Goal: Task Accomplishment & Management: Complete application form

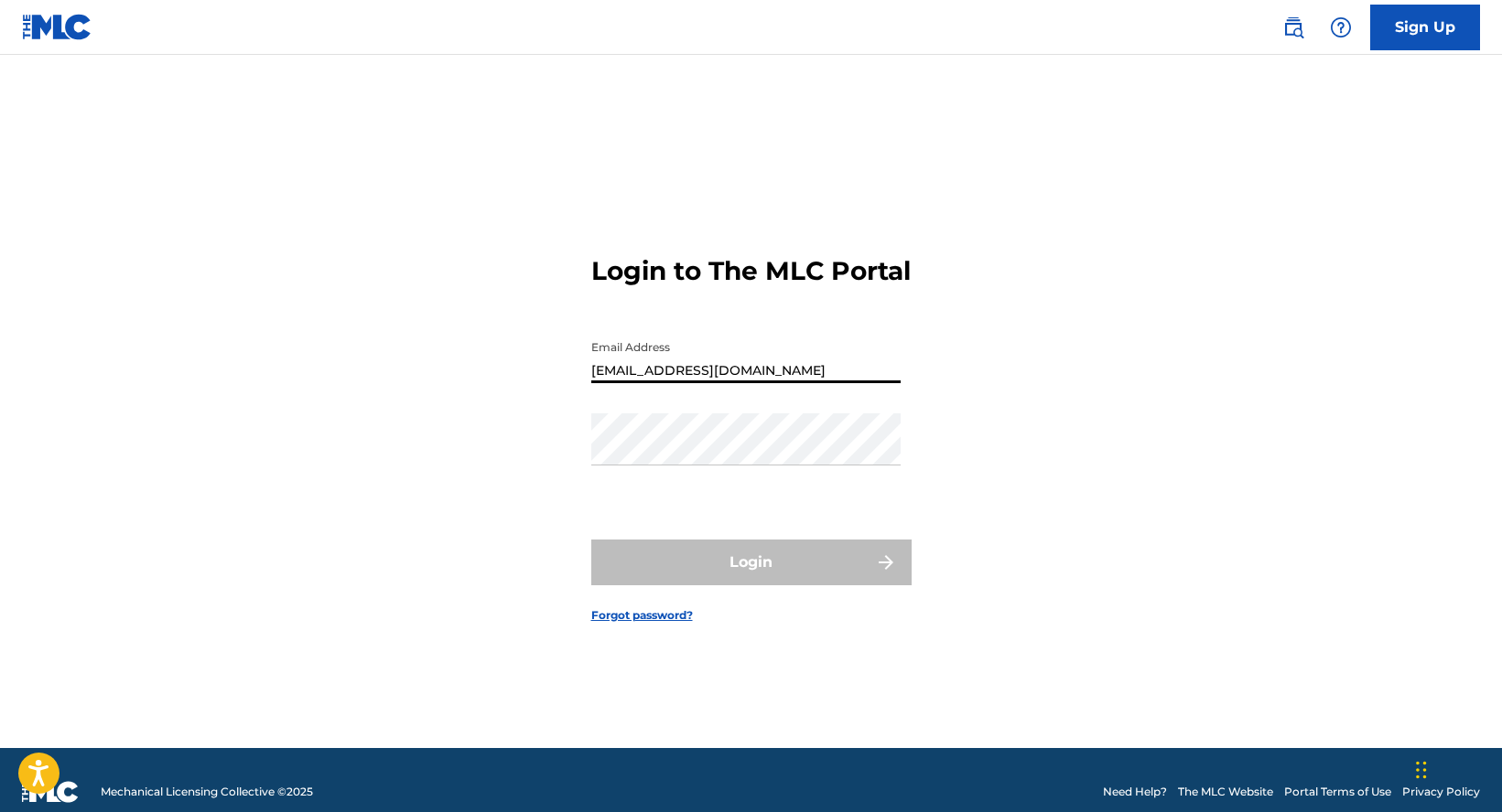
type input "[EMAIL_ADDRESS][DOMAIN_NAME]"
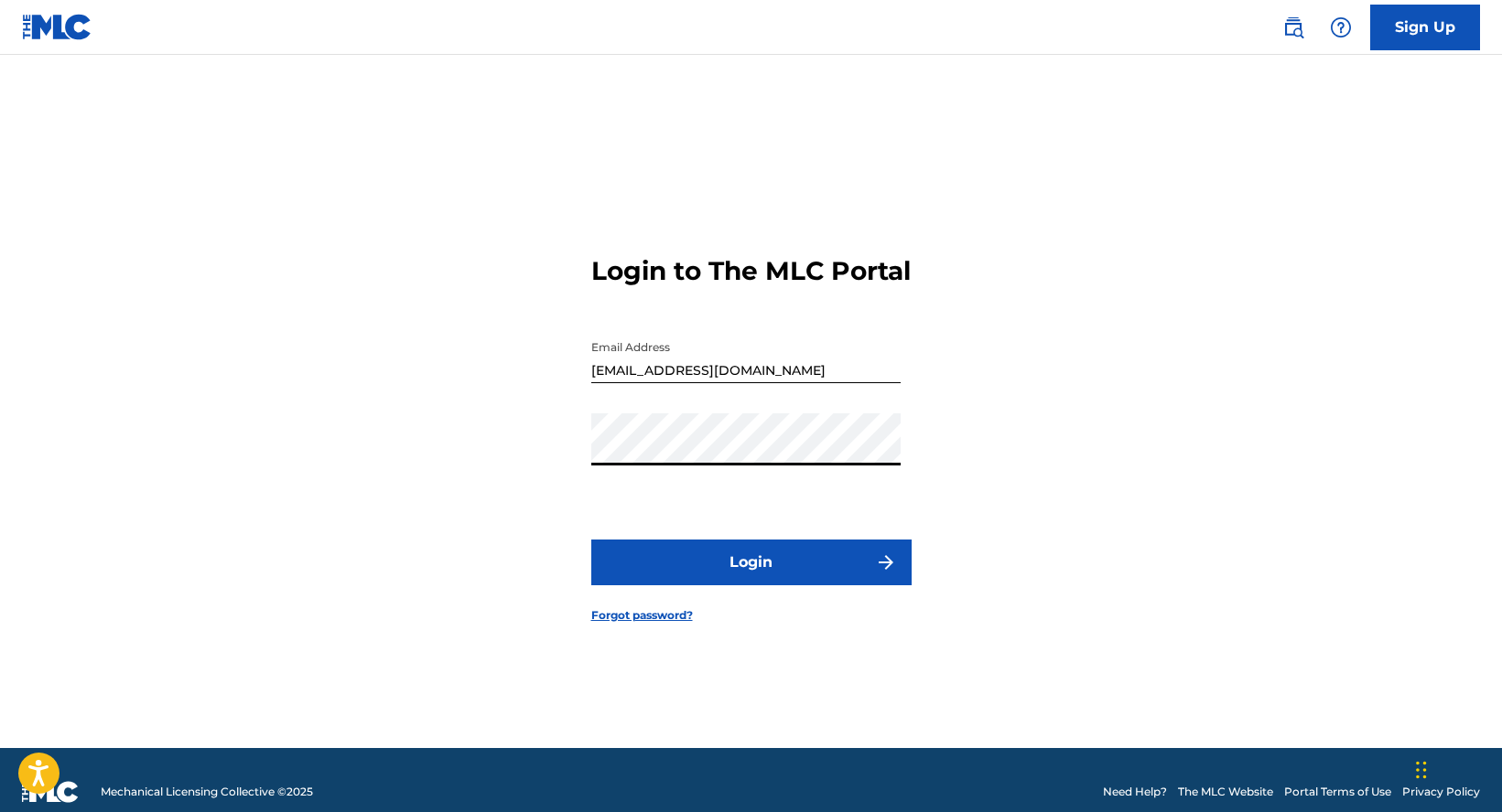
click at [592, 540] on button "Login" at bounding box center [752, 562] width 321 height 46
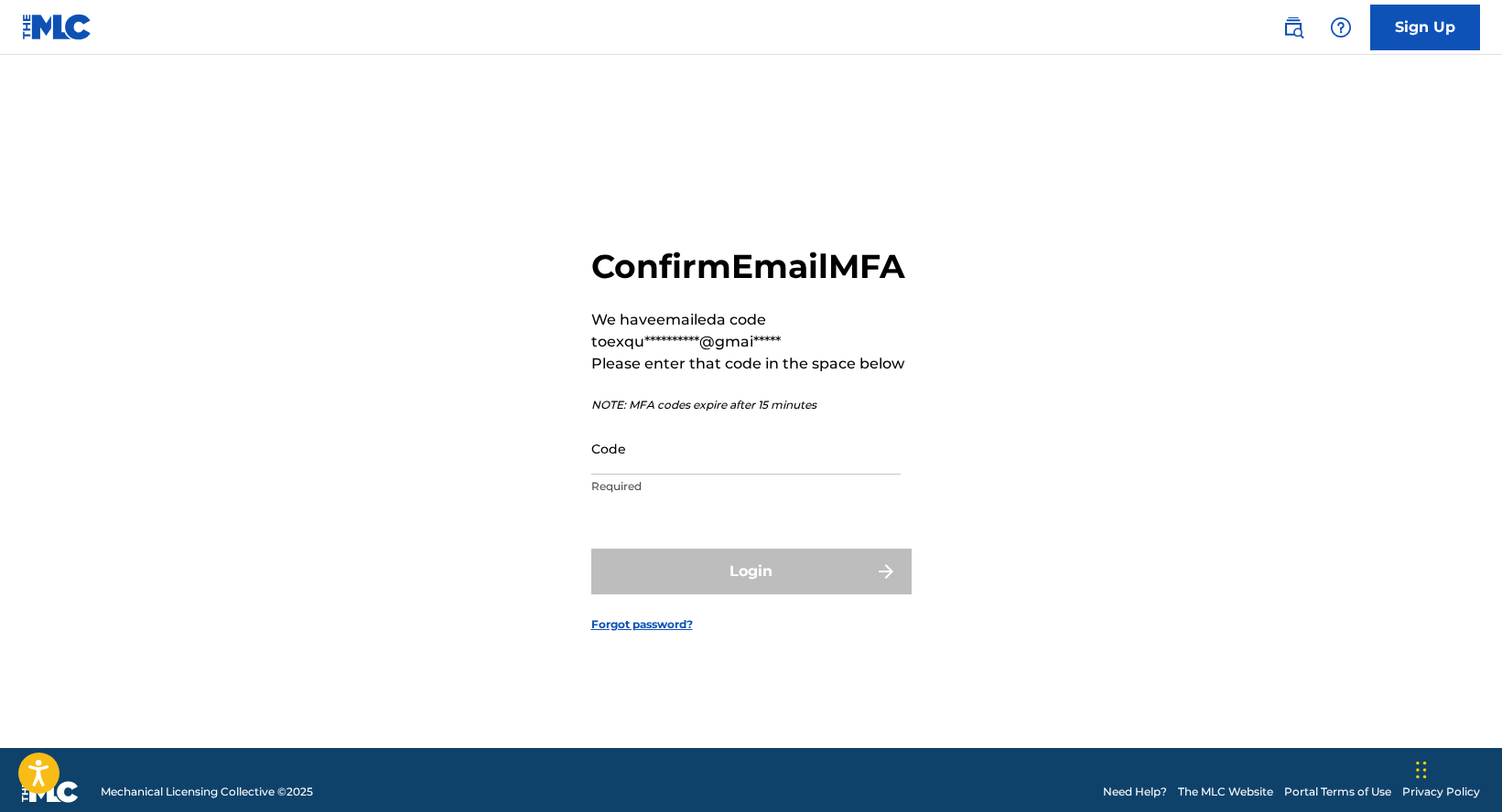
click at [729, 455] on input "Code" at bounding box center [746, 449] width 309 height 52
type input "2"
type input "020801"
click at [592, 549] on button "Login" at bounding box center [752, 571] width 321 height 46
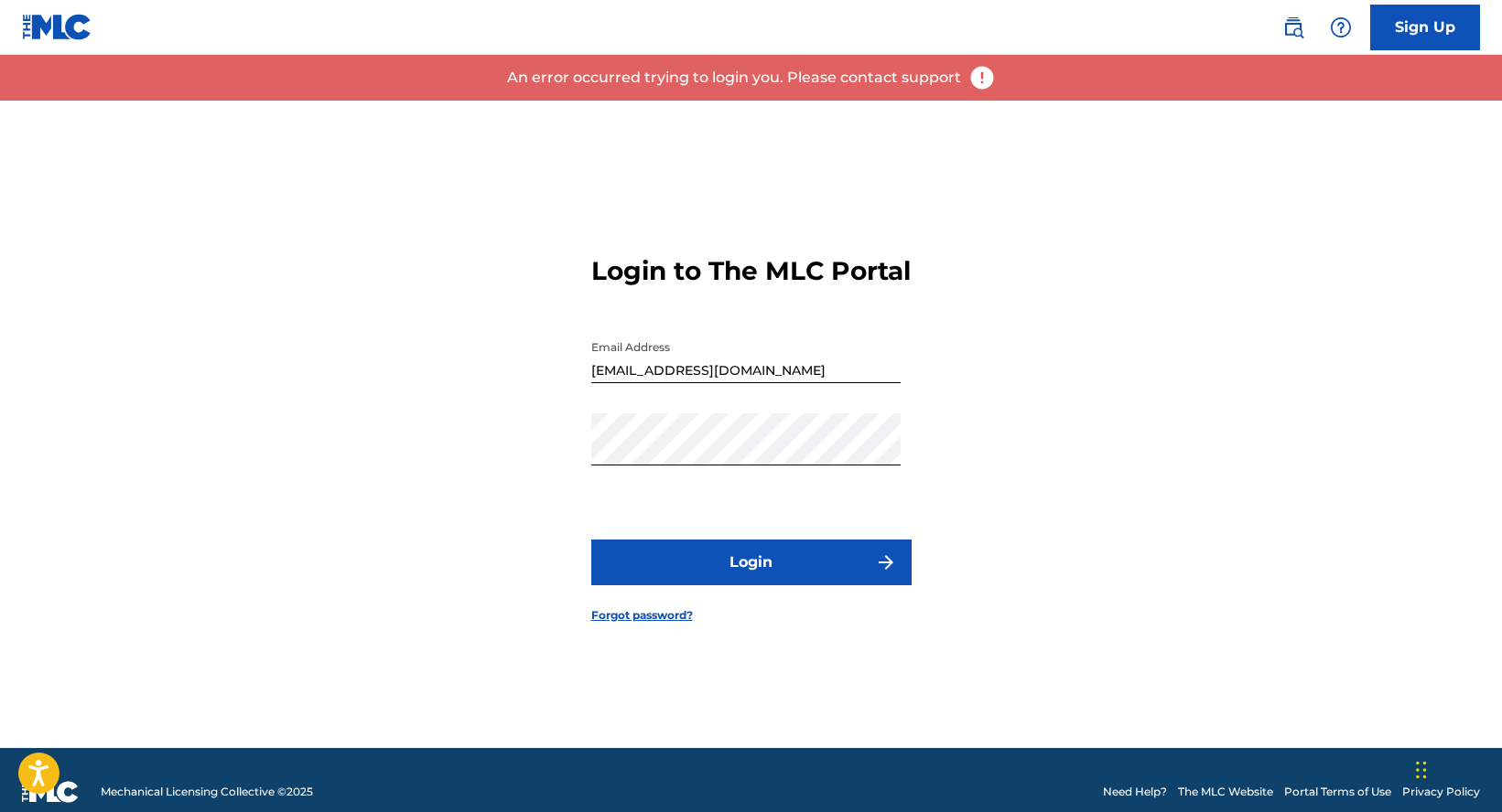
click at [717, 563] on button "Login" at bounding box center [752, 562] width 321 height 46
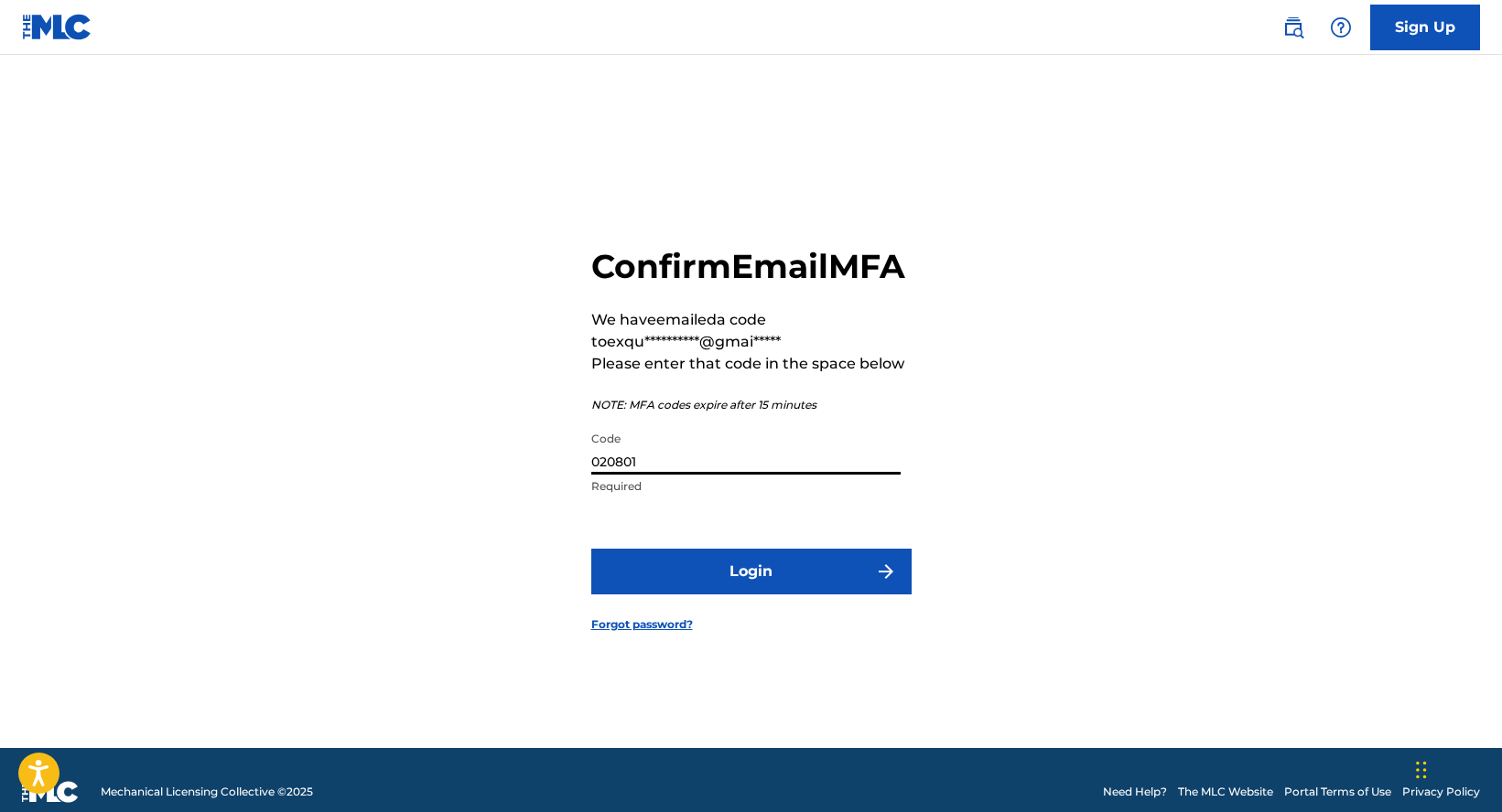
drag, startPoint x: 674, startPoint y: 491, endPoint x: 505, endPoint y: 472, distance: 170.1
click at [505, 472] on div "**********" at bounding box center [751, 424] width 1281 height 648
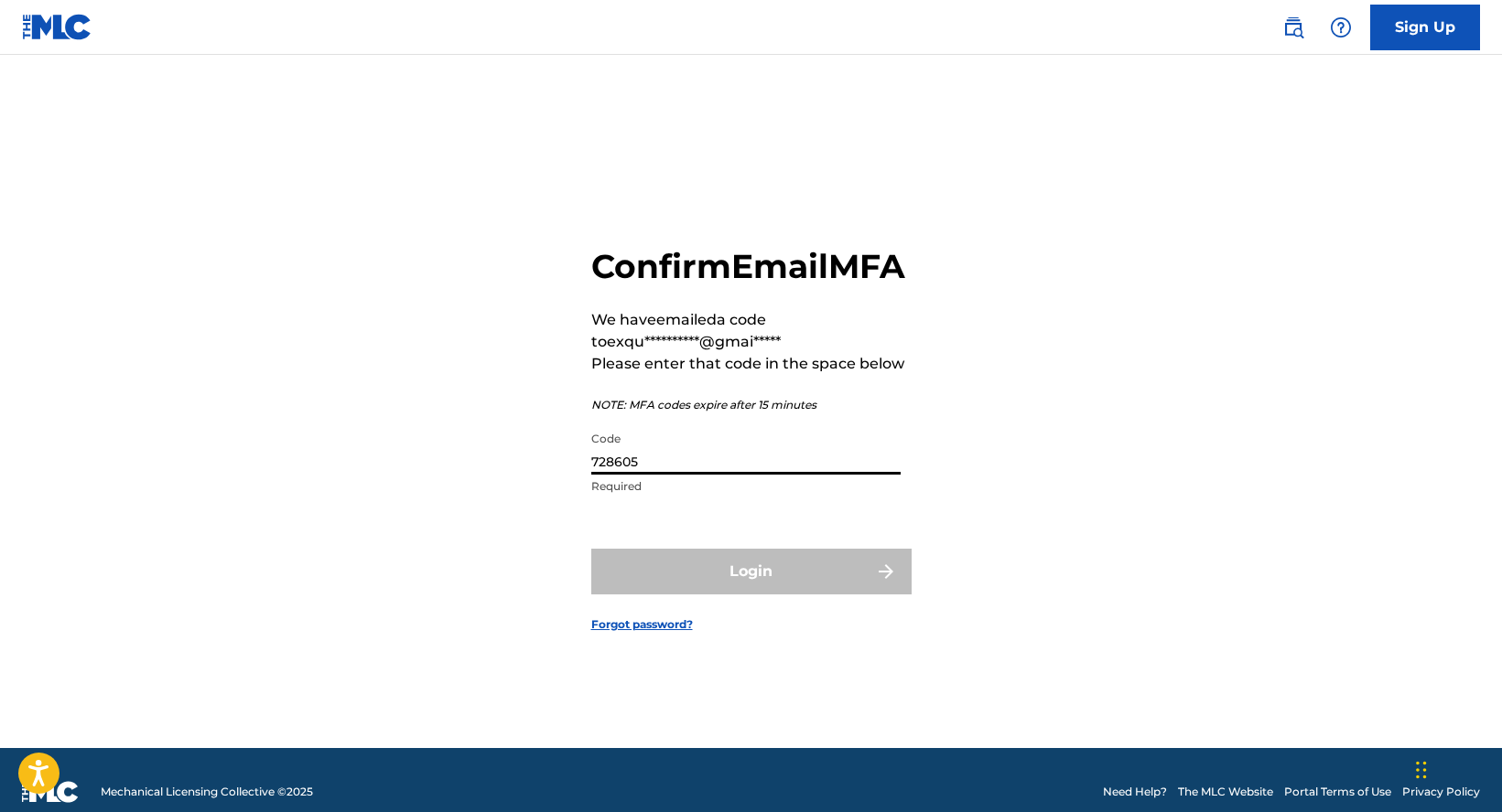
type input "728605"
click at [592, 549] on button "Login" at bounding box center [752, 571] width 321 height 46
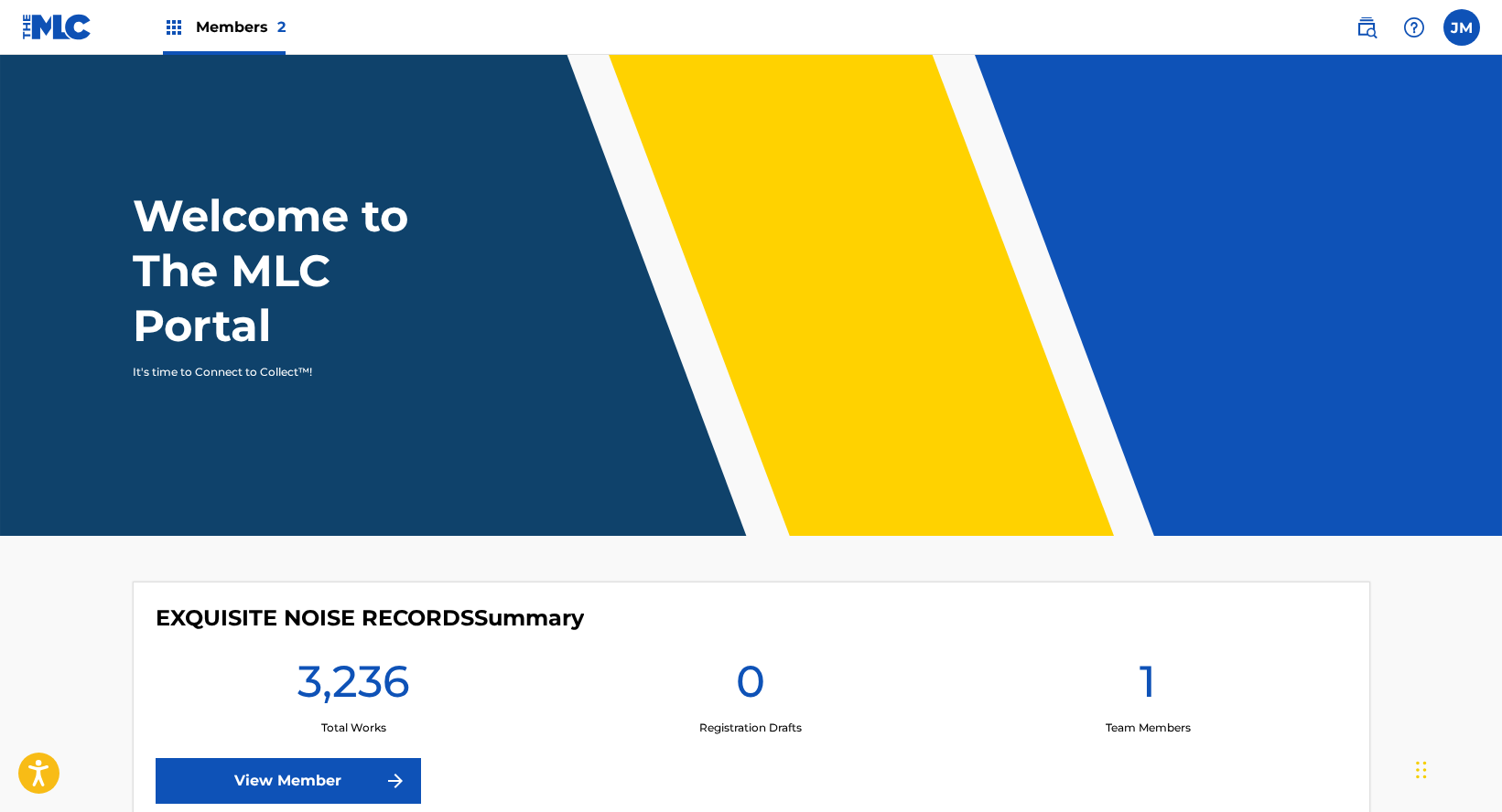
click at [327, 789] on link "View Member" at bounding box center [288, 781] width 265 height 46
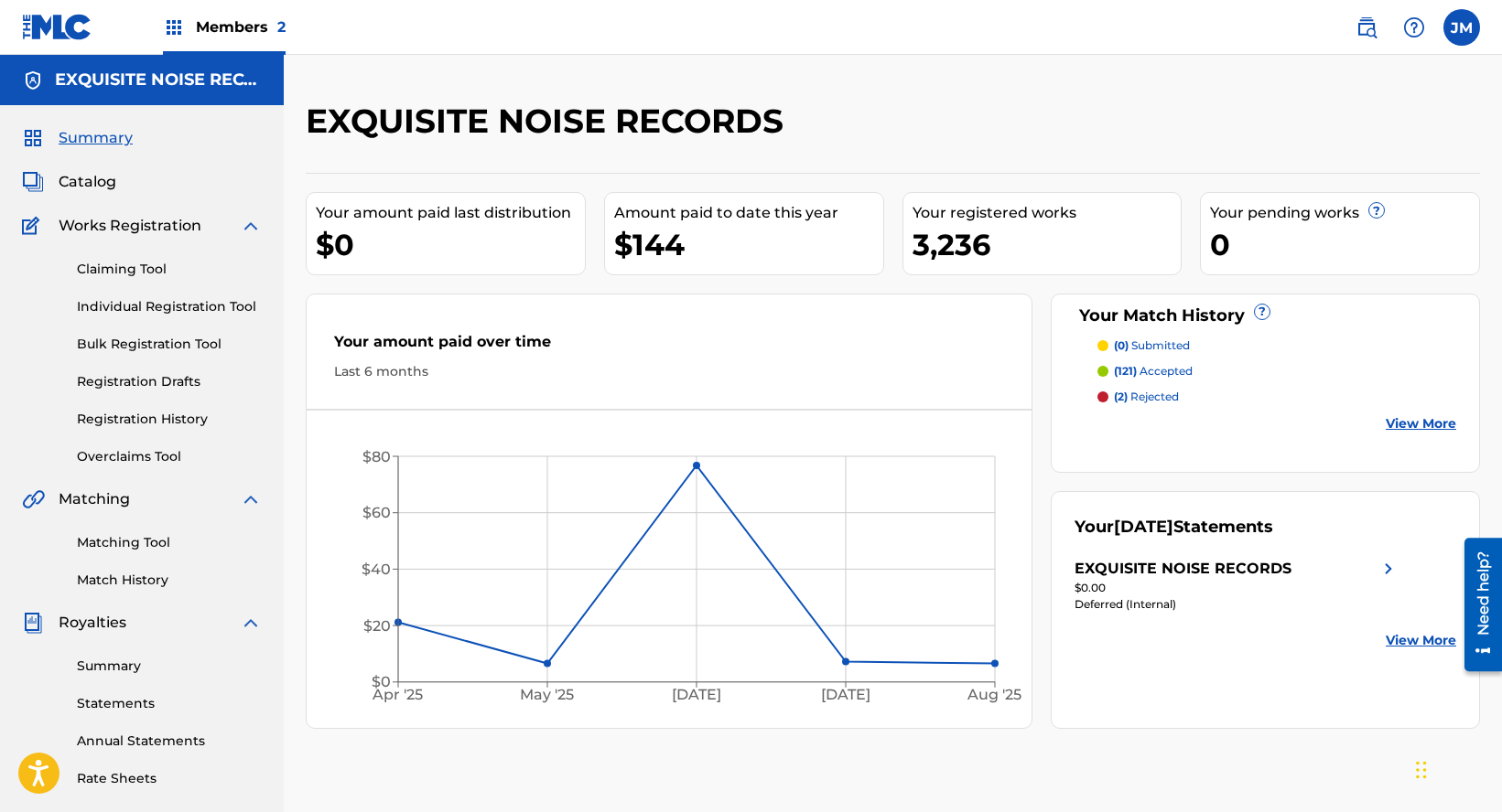
click at [131, 298] on link "Individual Registration Tool" at bounding box center [169, 307] width 185 height 19
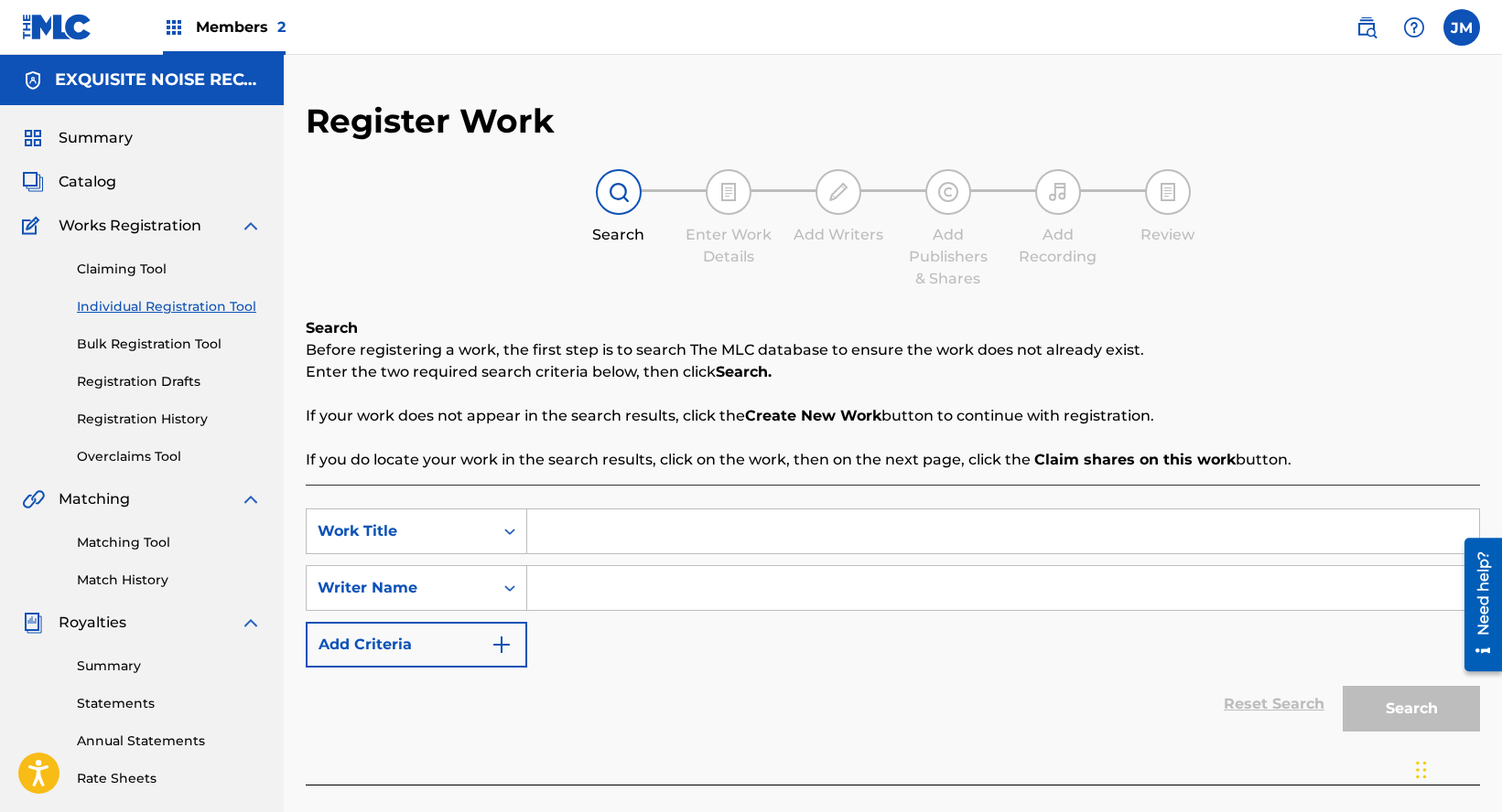
click at [625, 517] on input "Search Form" at bounding box center [1004, 531] width 952 height 44
paste input "Funky State Of Mind"
click at [599, 527] on input "Funky State Of Mind" at bounding box center [1004, 531] width 952 height 44
type input "Funky State Of Mind"
click at [546, 588] on input "Search Form" at bounding box center [1004, 588] width 952 height 44
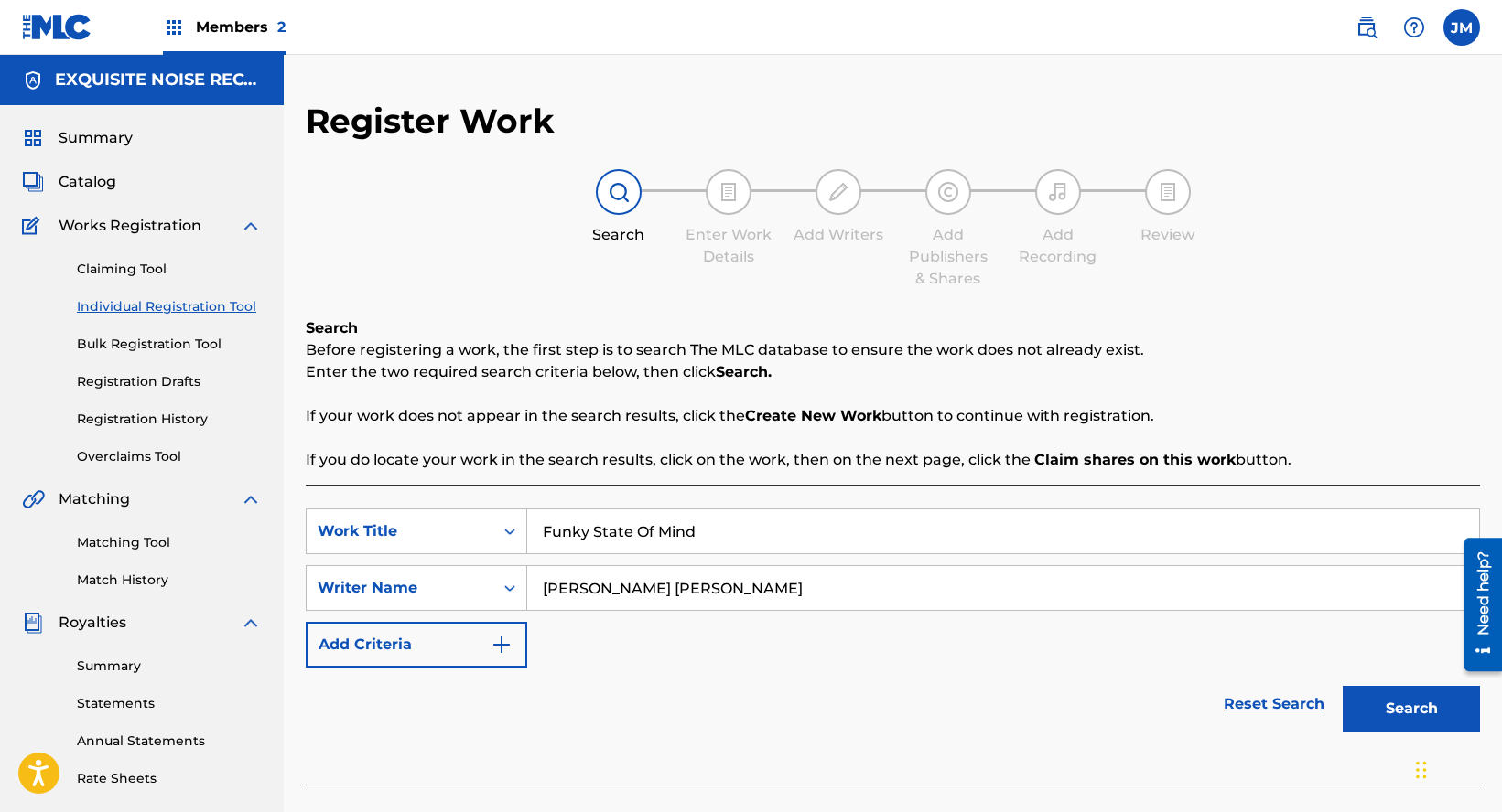
type input "[PERSON_NAME] [PERSON_NAME]"
click at [1412, 702] on button "Search" at bounding box center [1411, 708] width 137 height 46
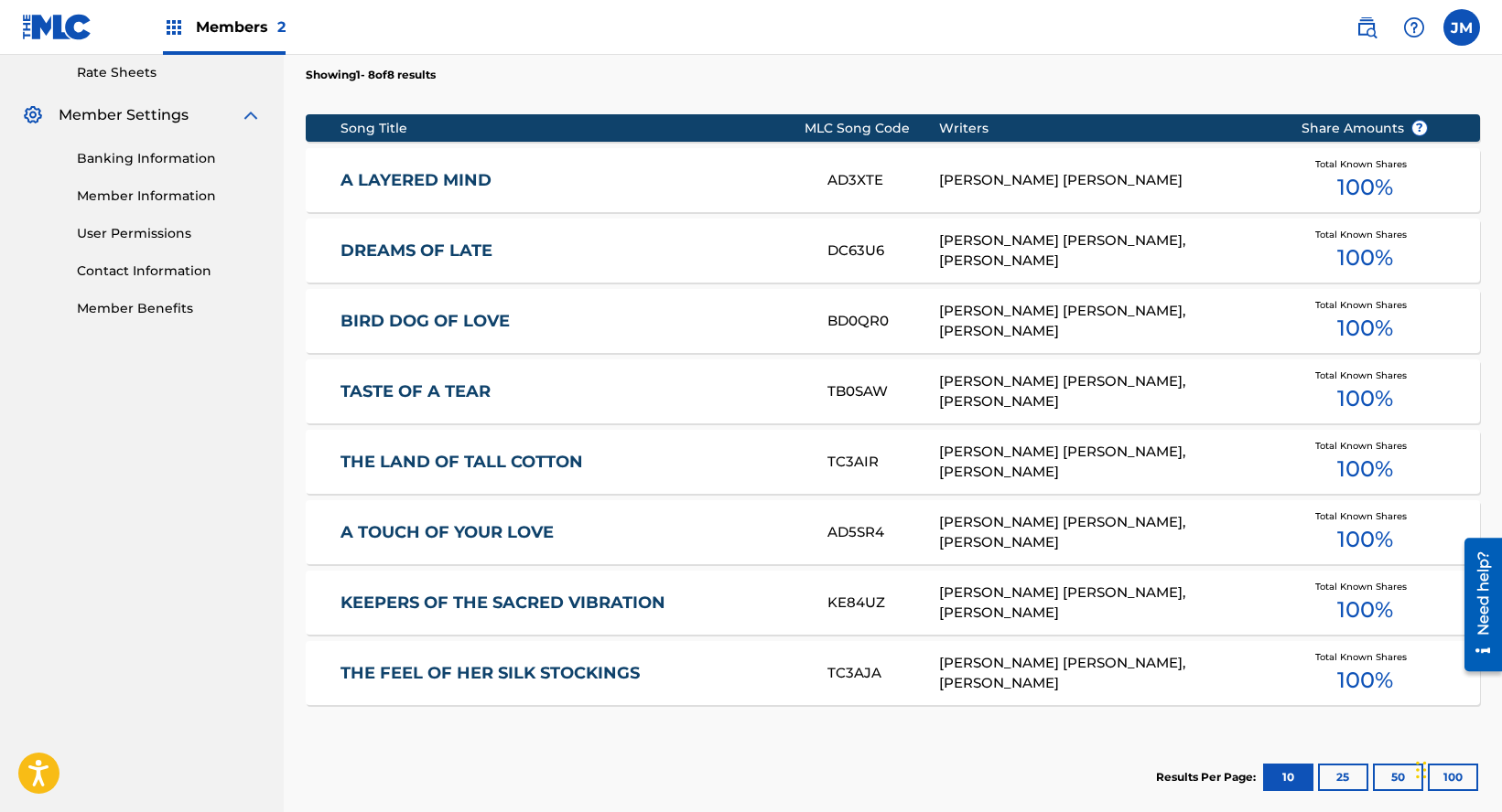
scroll to position [911, 0]
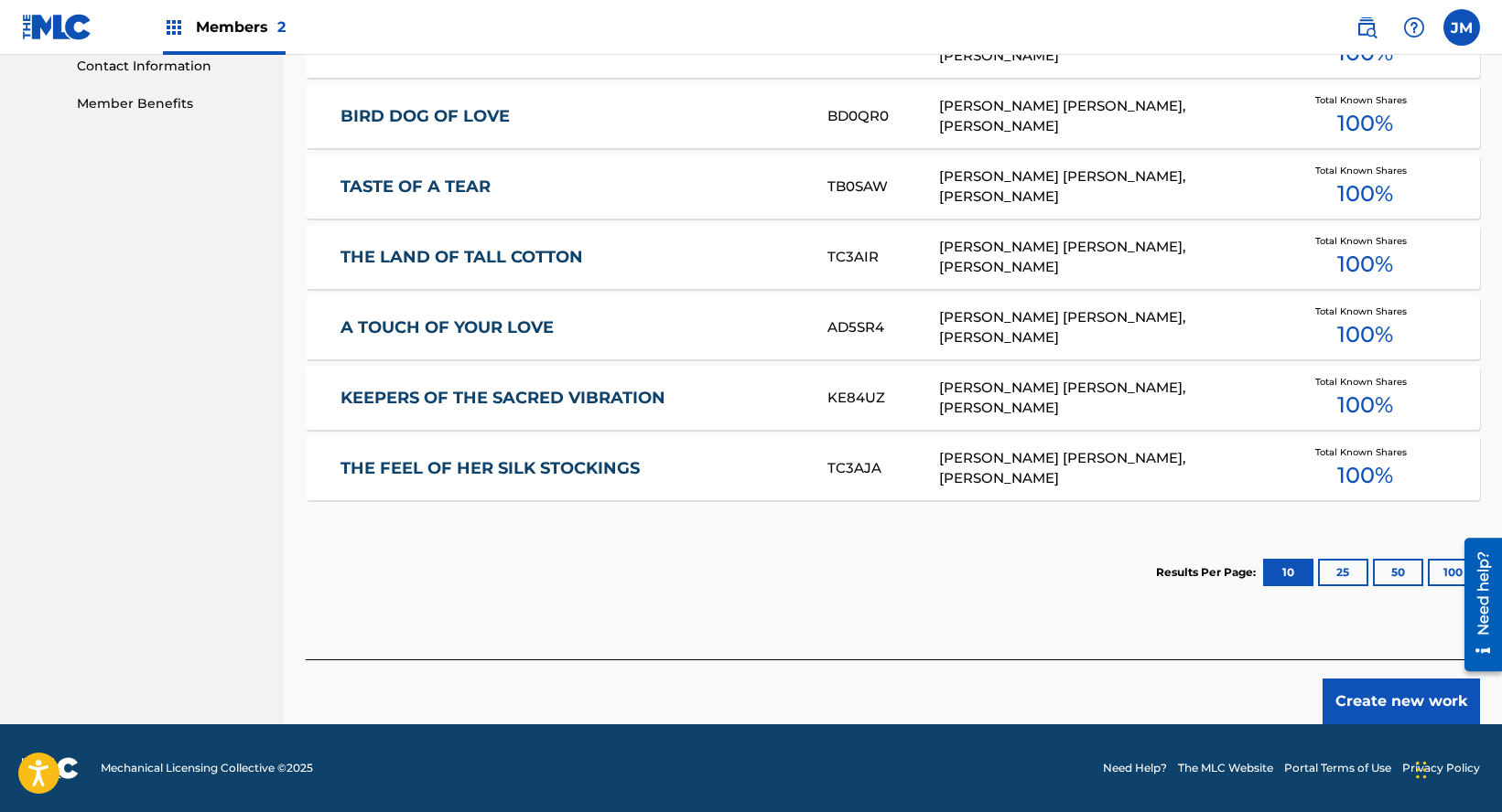
click at [1425, 708] on button "Create new work" at bounding box center [1401, 701] width 157 height 46
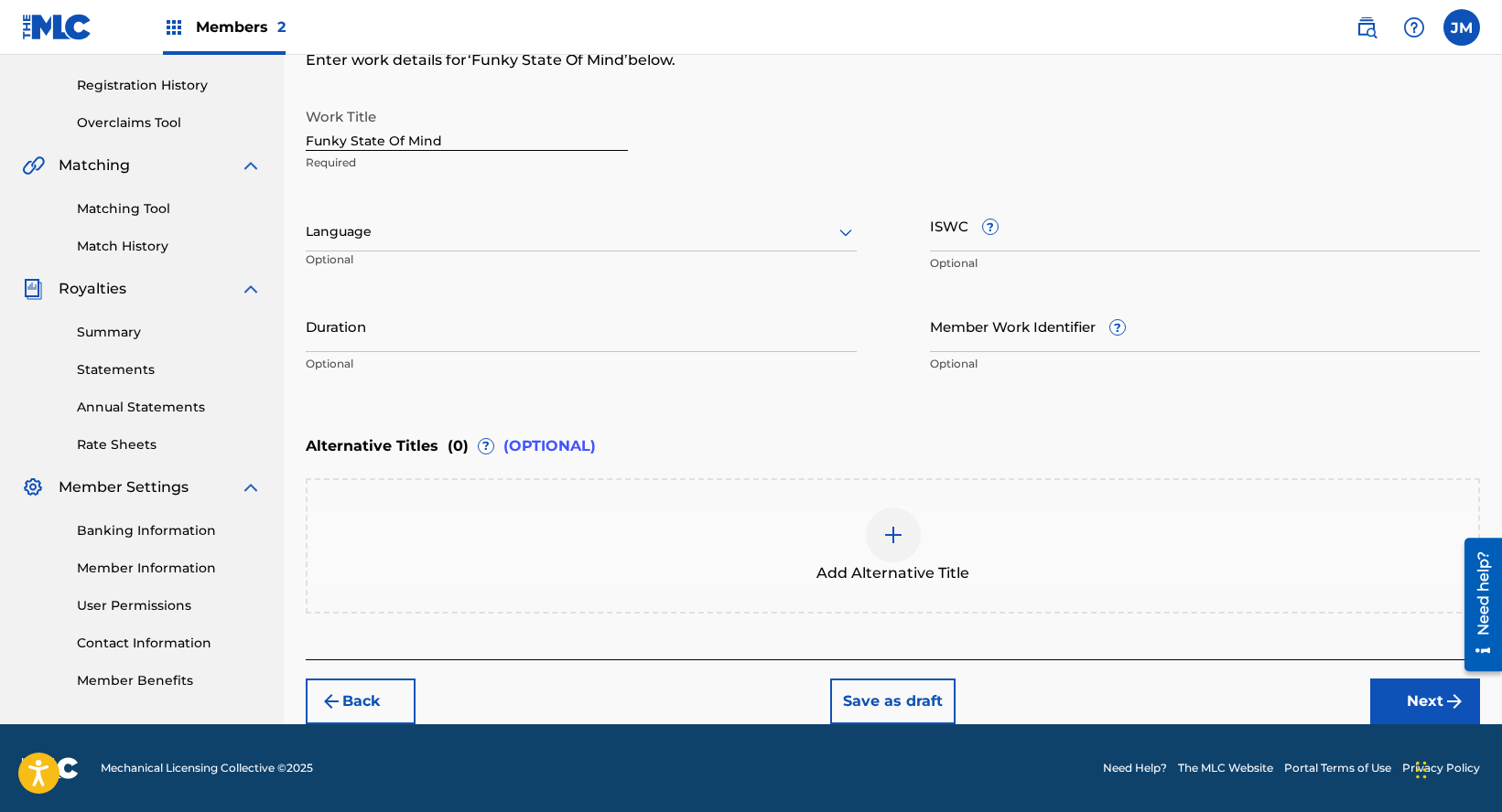
scroll to position [334, 0]
click at [1424, 707] on button "Next" at bounding box center [1424, 701] width 110 height 46
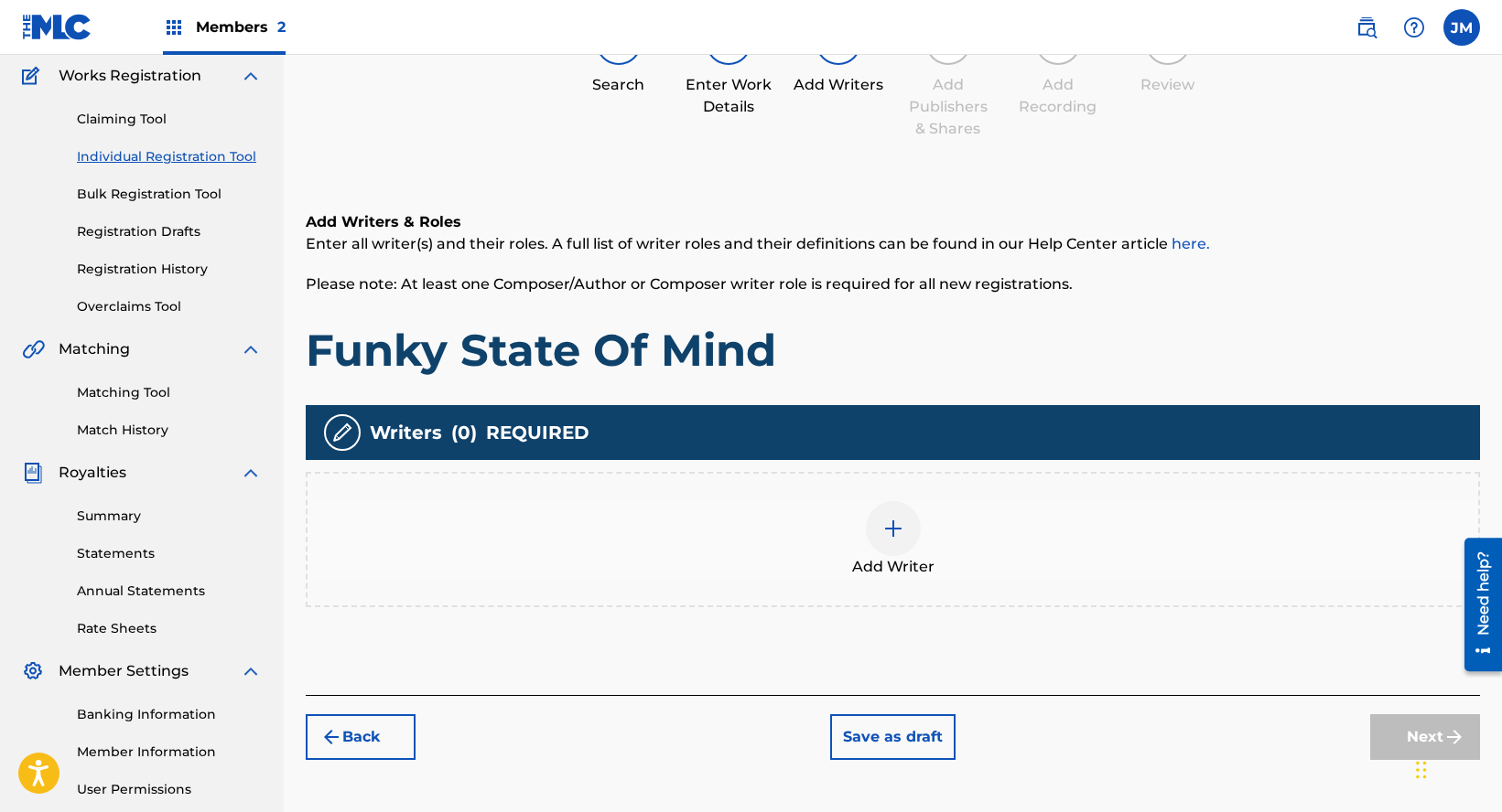
scroll to position [83, 0]
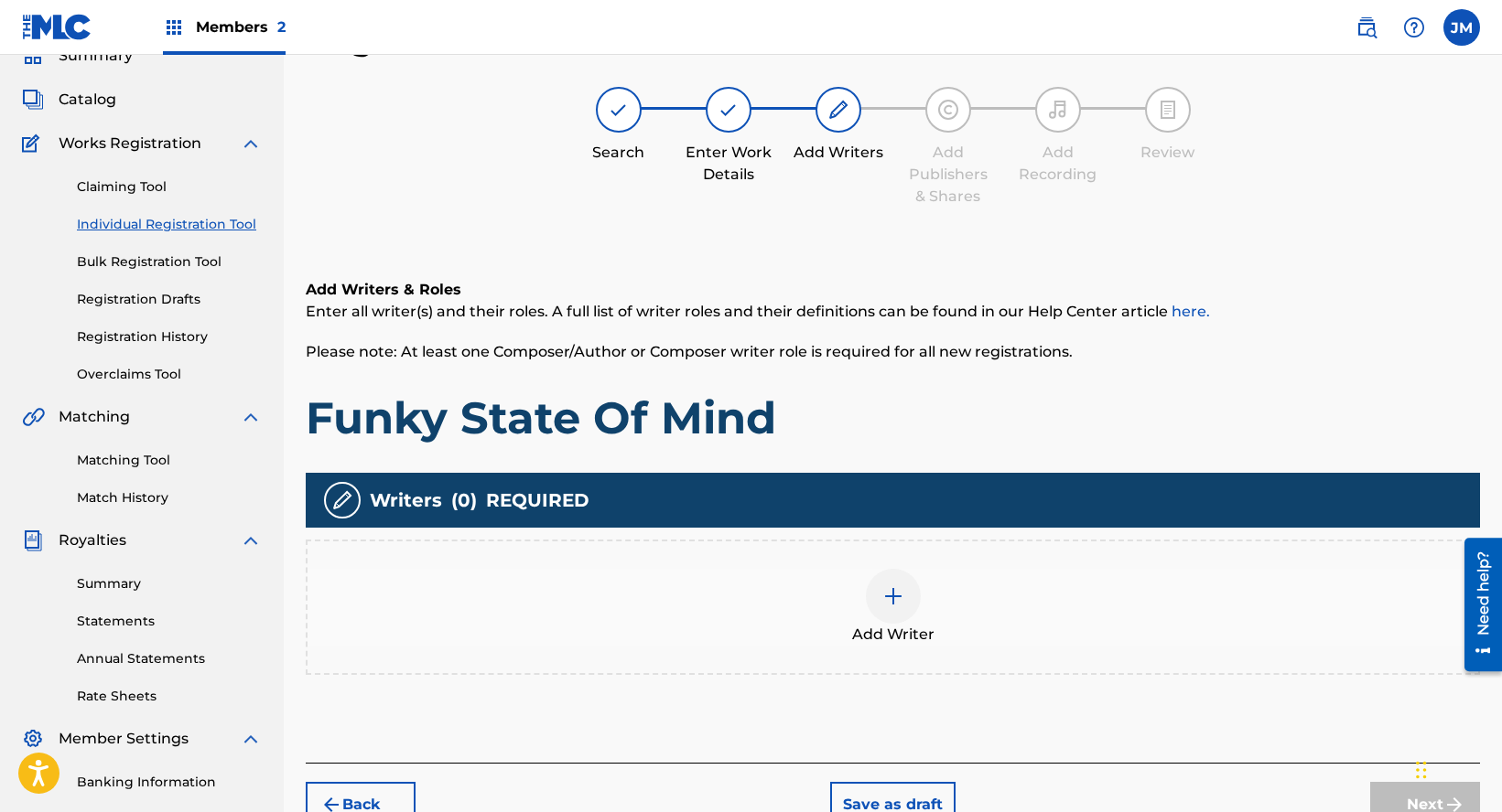
click at [859, 526] on div "Writers ( 0 ) REQUIRED" at bounding box center [893, 500] width 1175 height 55
click at [885, 622] on div at bounding box center [893, 596] width 55 height 55
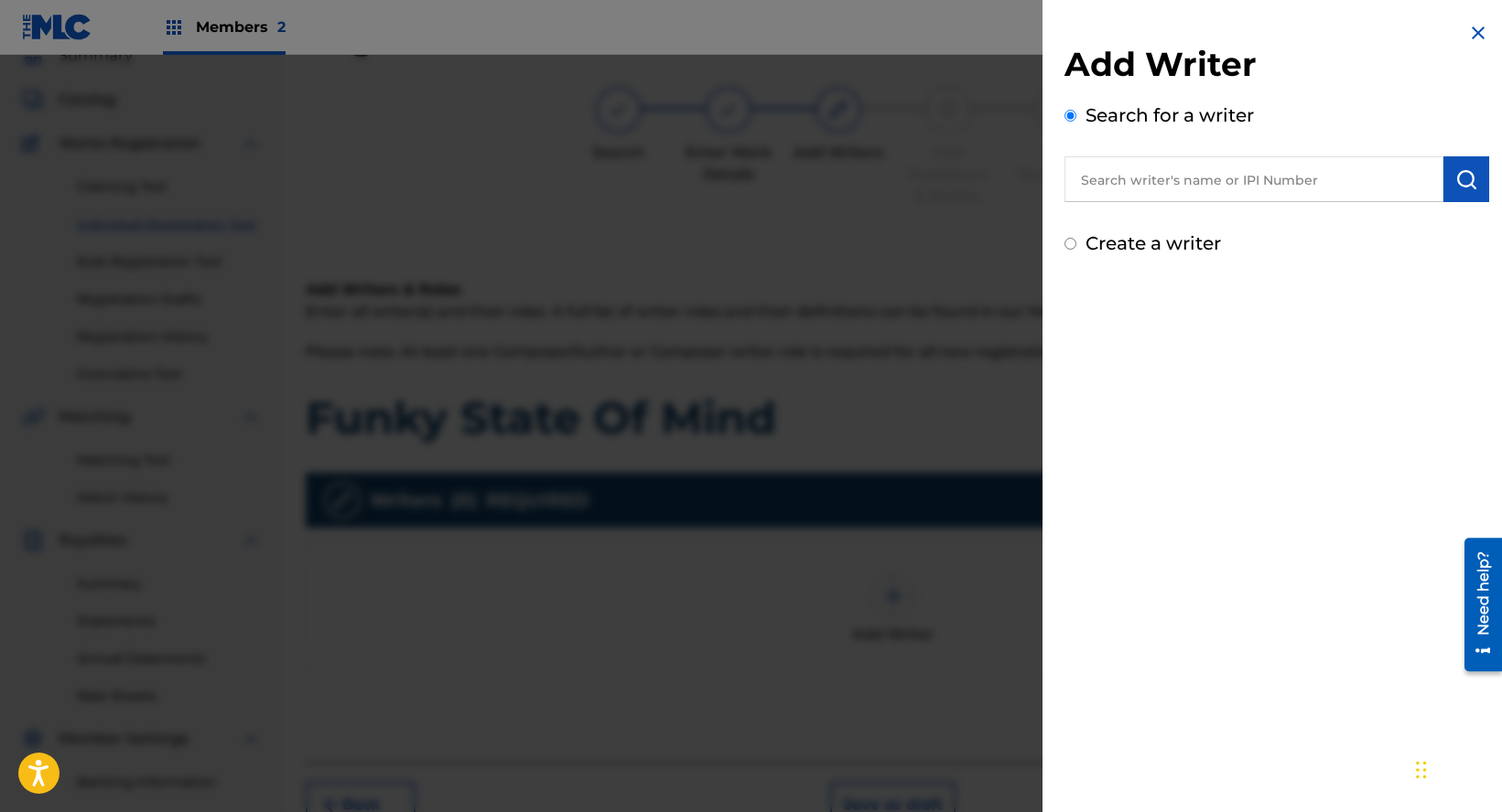
click at [1134, 182] on input "text" at bounding box center [1254, 179] width 379 height 46
paste input "[PERSON_NAME] [PERSON_NAME]"
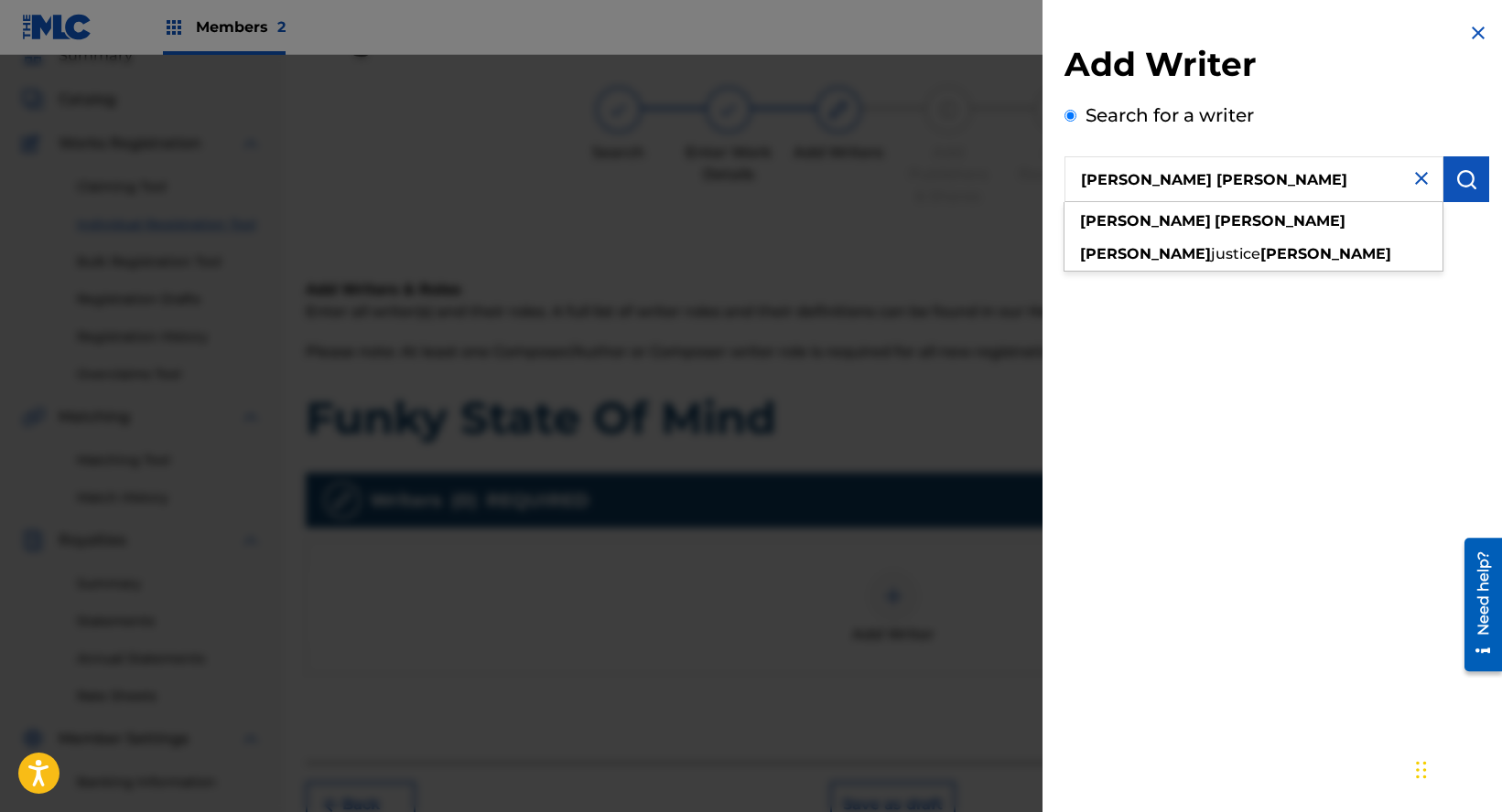
type input "[PERSON_NAME] [PERSON_NAME]"
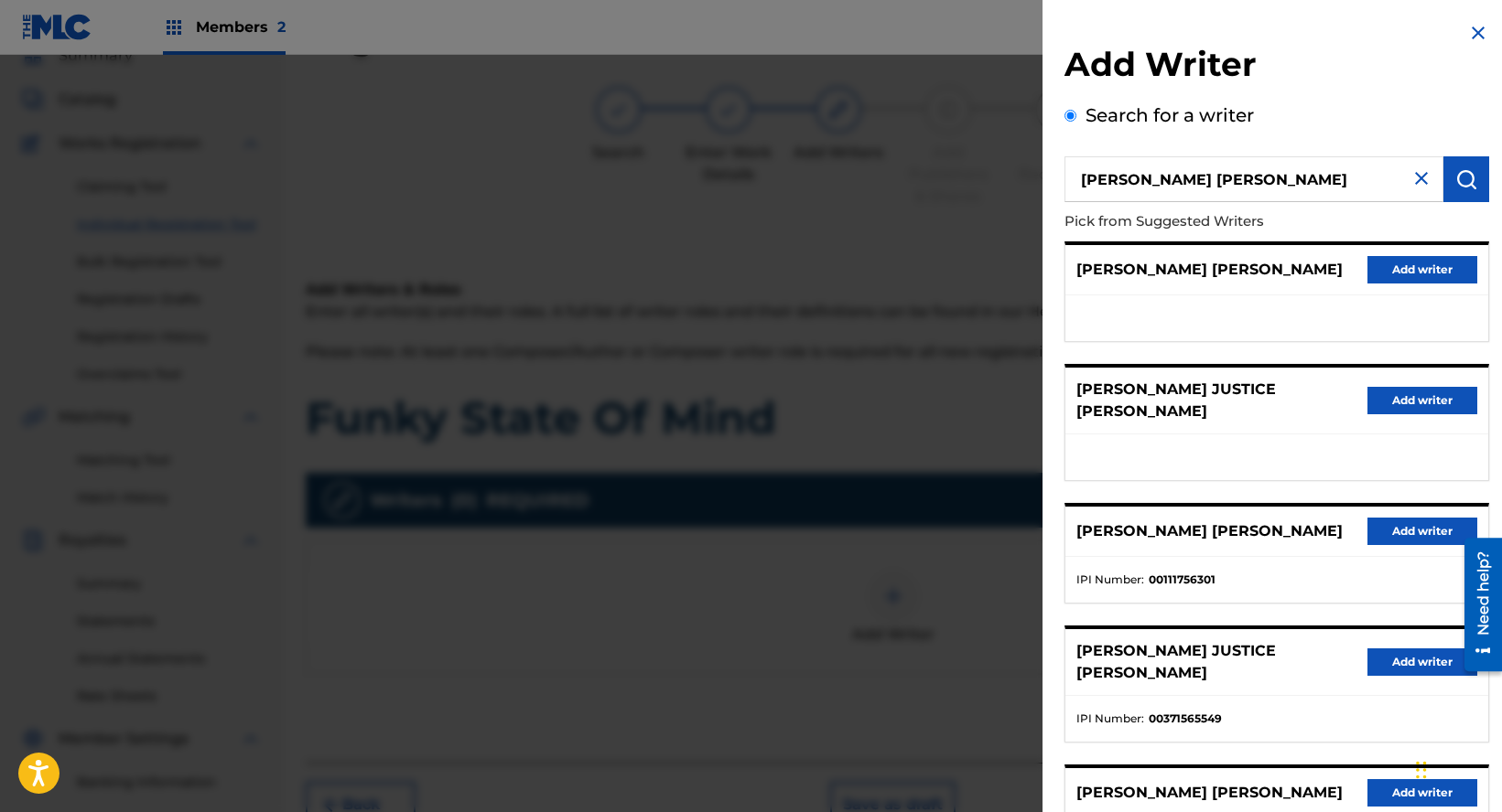
click at [1423, 269] on button "Add writer" at bounding box center [1421, 270] width 110 height 27
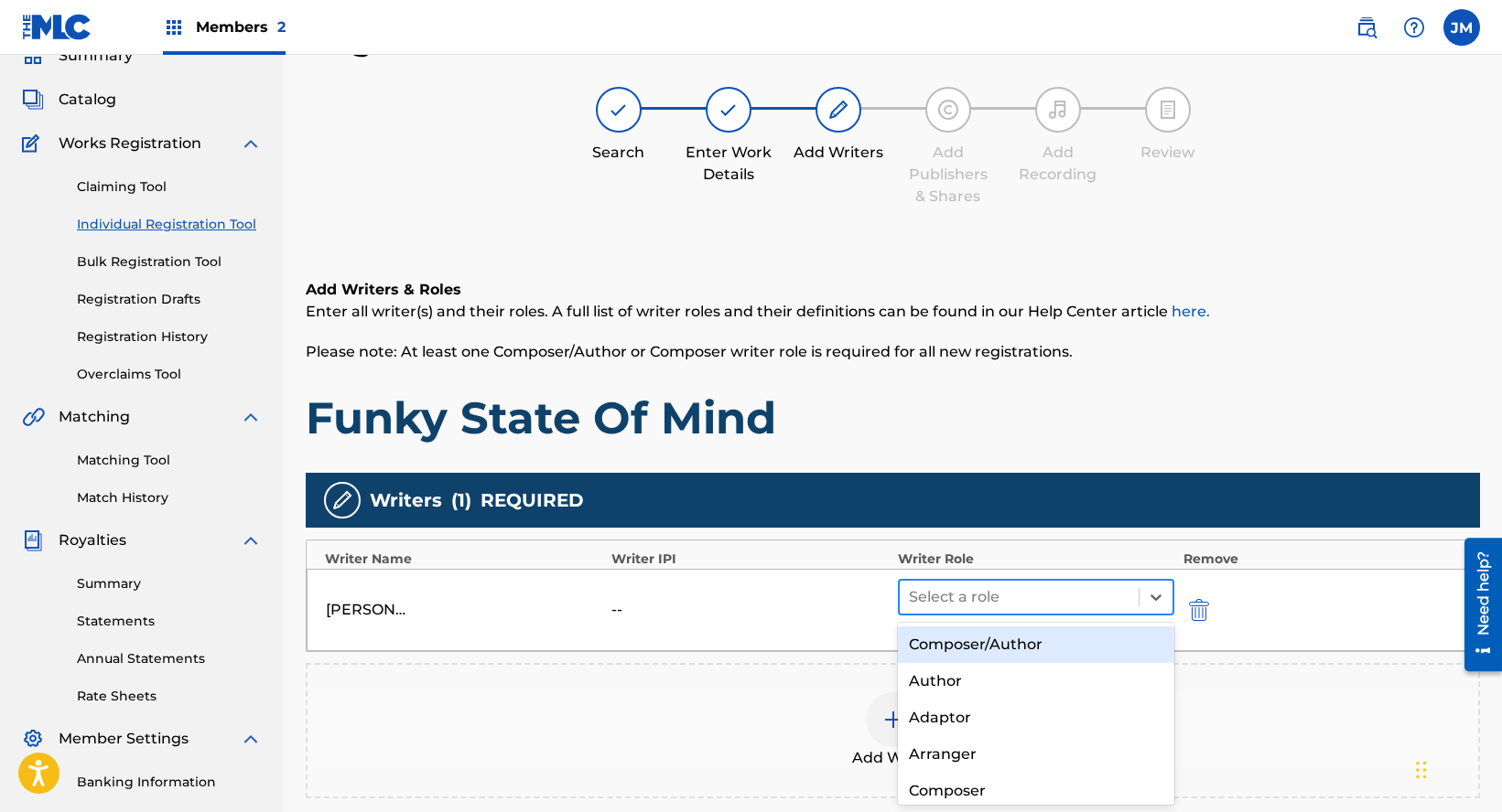
click at [988, 604] on div at bounding box center [1018, 597] width 221 height 25
click at [985, 655] on div "Composer/Author" at bounding box center [1036, 645] width 276 height 37
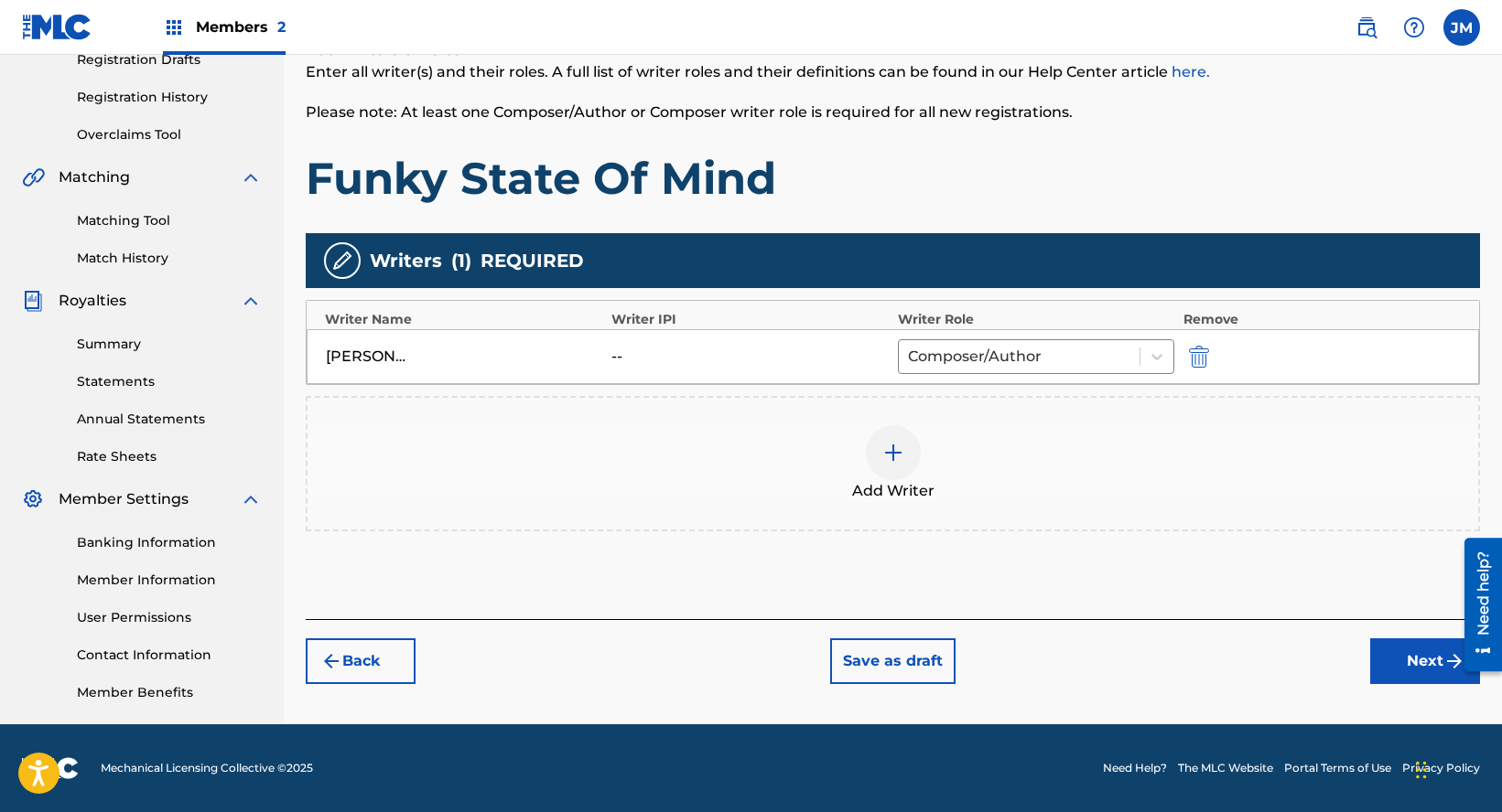
click at [1428, 662] on button "Next" at bounding box center [1424, 661] width 110 height 46
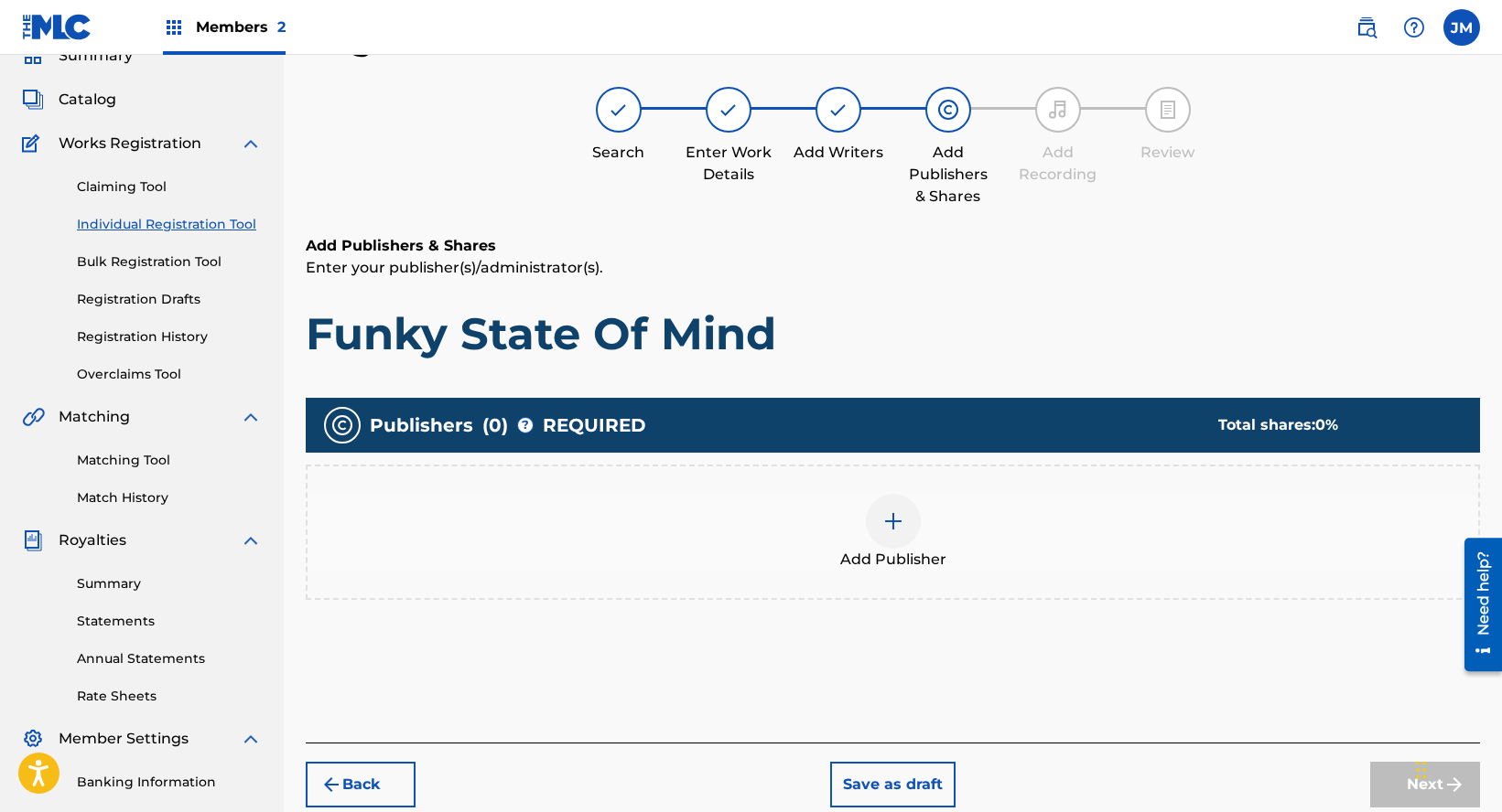
click at [951, 549] on div "Add Publisher" at bounding box center [893, 532] width 1171 height 77
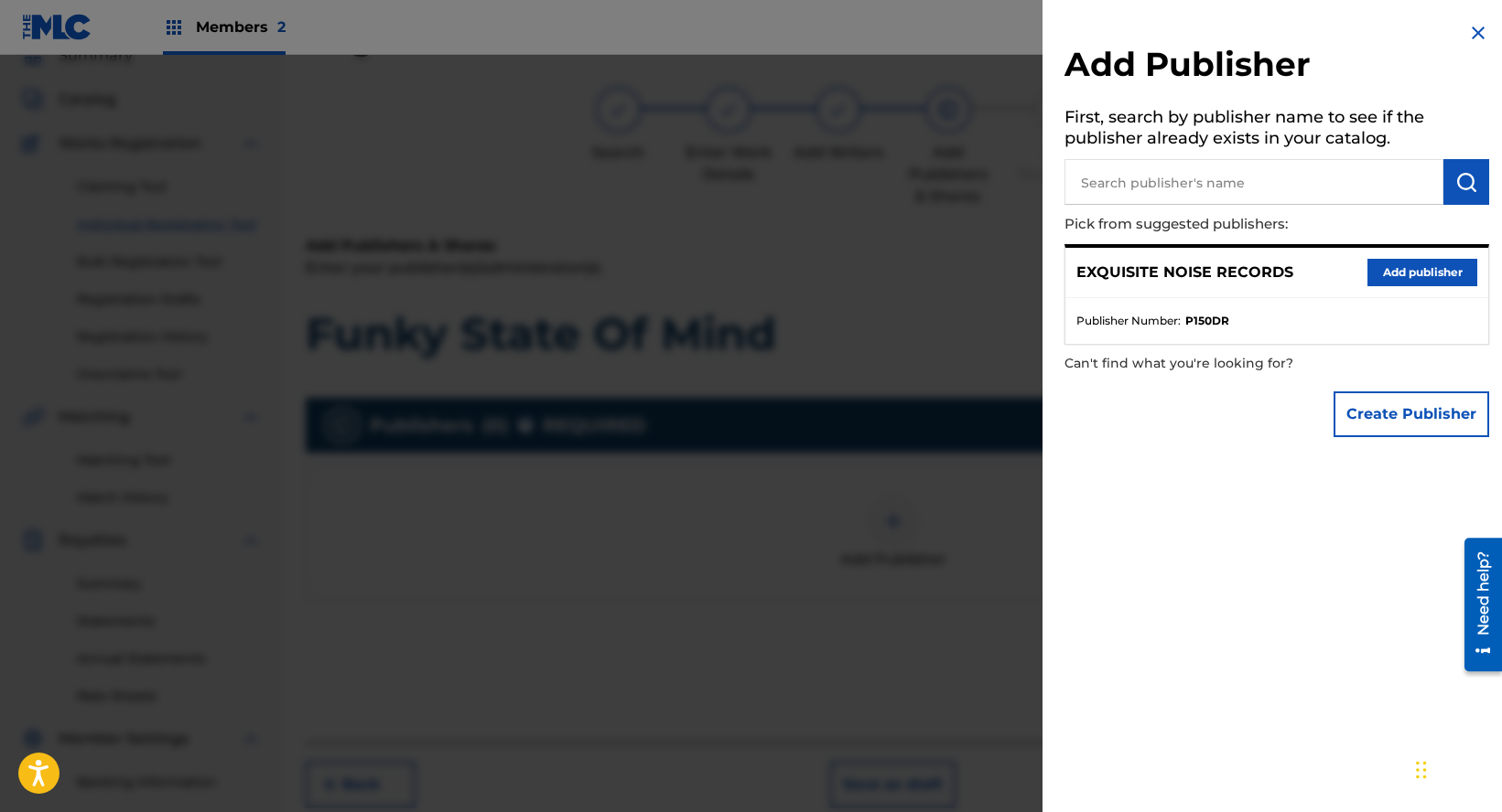
click at [1395, 266] on button "Add publisher" at bounding box center [1421, 273] width 110 height 27
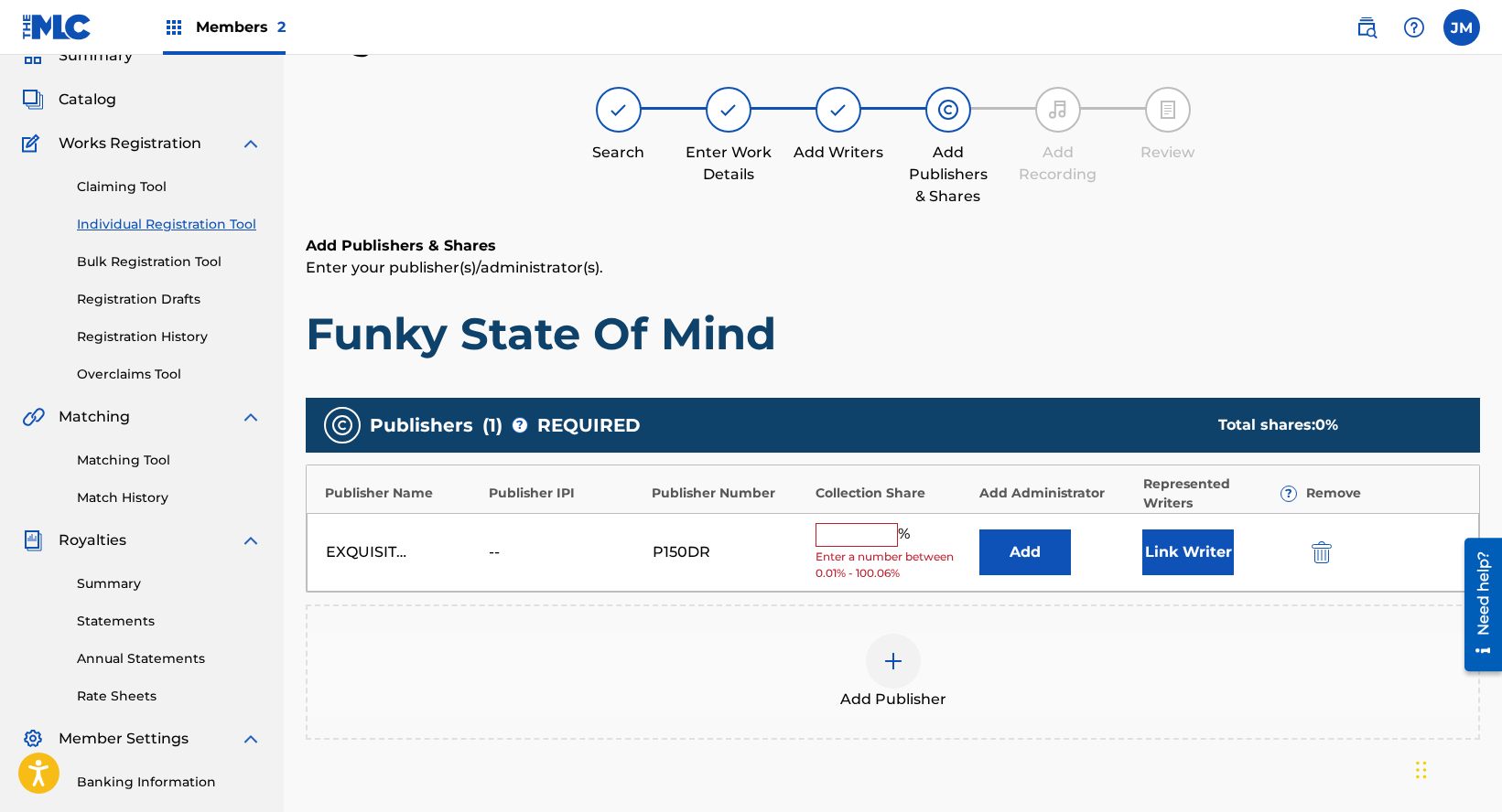
click at [861, 538] on input "text" at bounding box center [856, 535] width 83 height 23
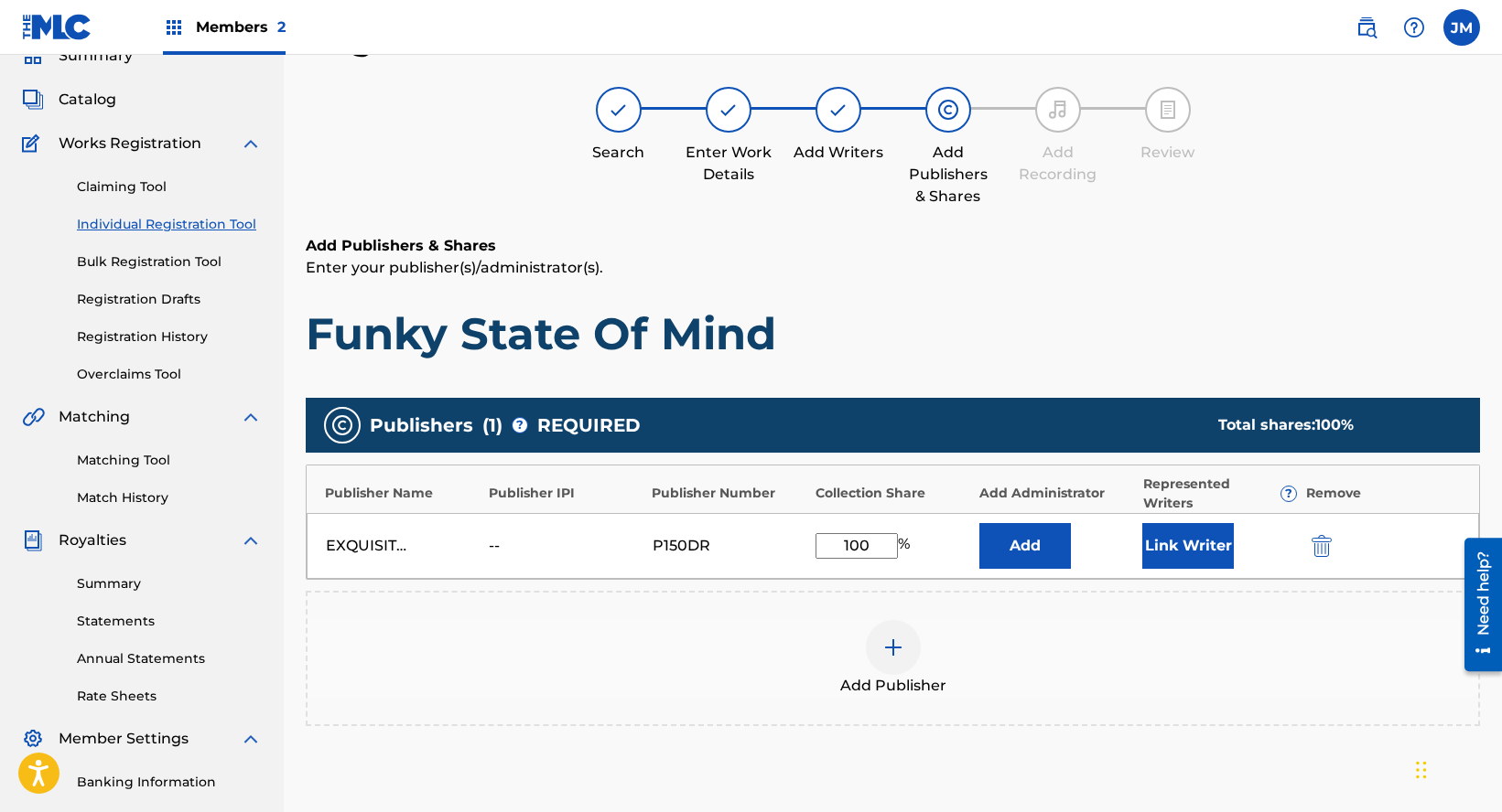
type input "100"
click at [1178, 545] on button "Link Writer" at bounding box center [1188, 546] width 91 height 46
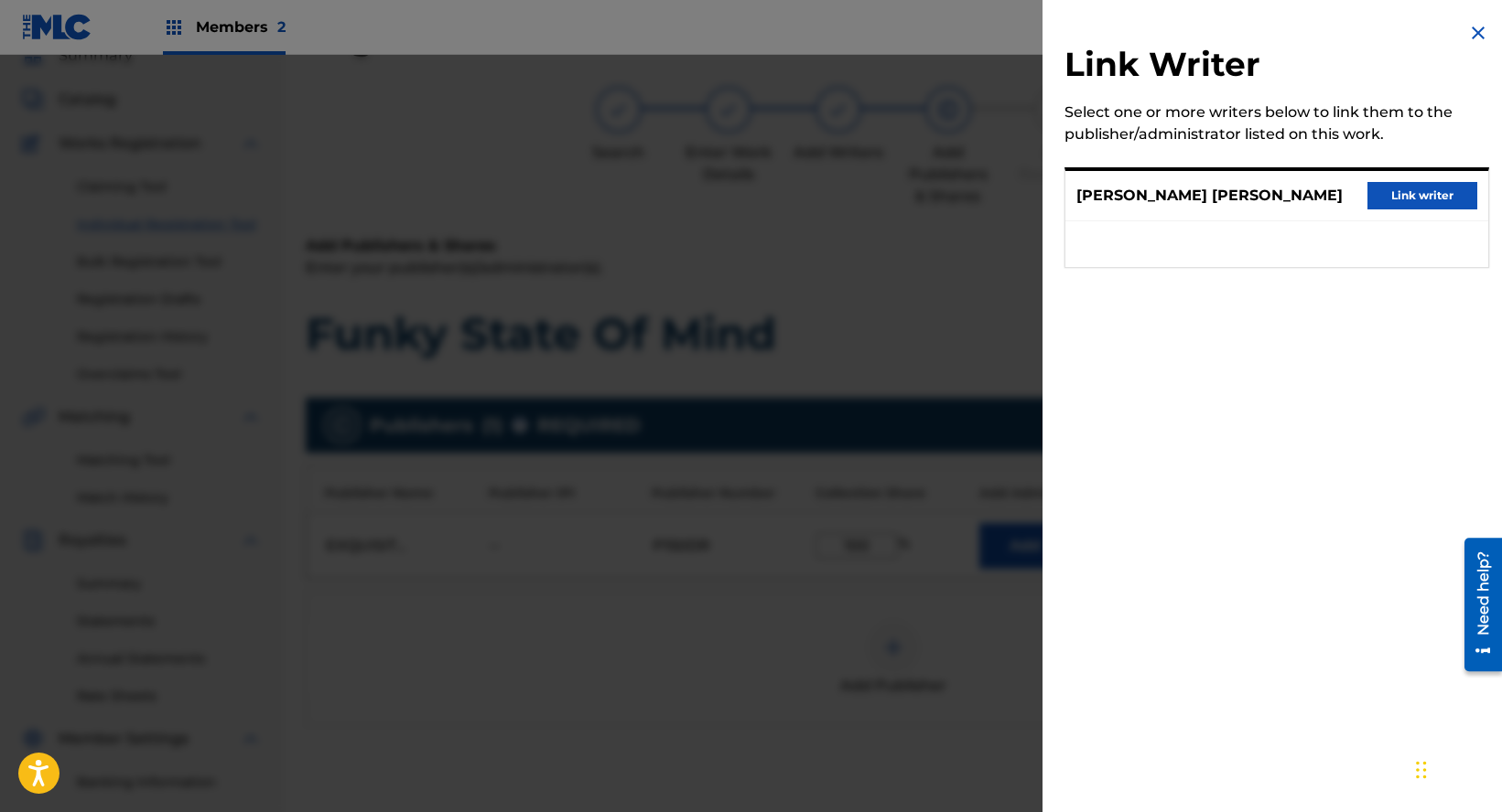
click at [1392, 197] on button "Link writer" at bounding box center [1421, 195] width 110 height 27
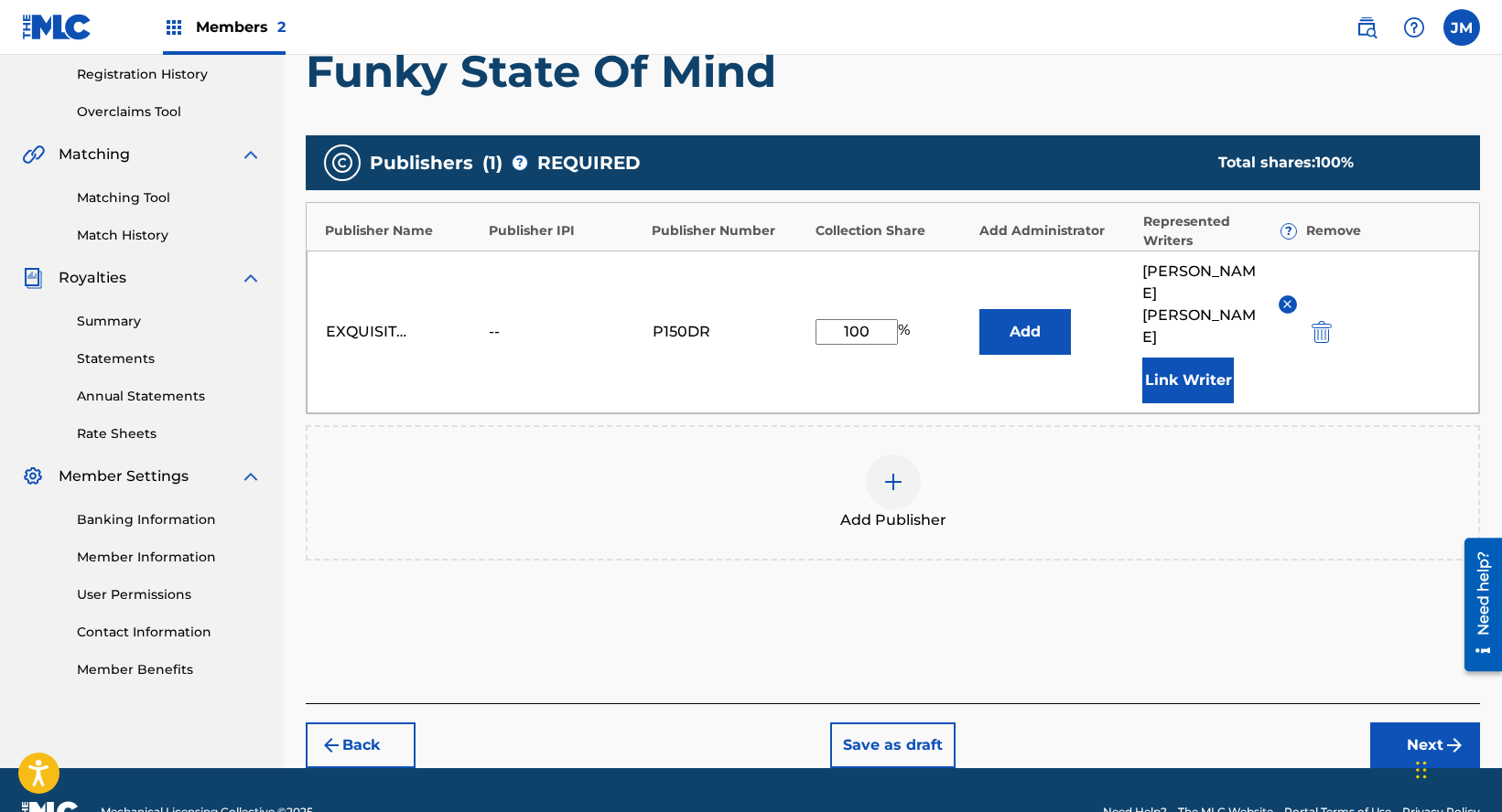
click at [1394, 723] on button "Next" at bounding box center [1424, 745] width 110 height 46
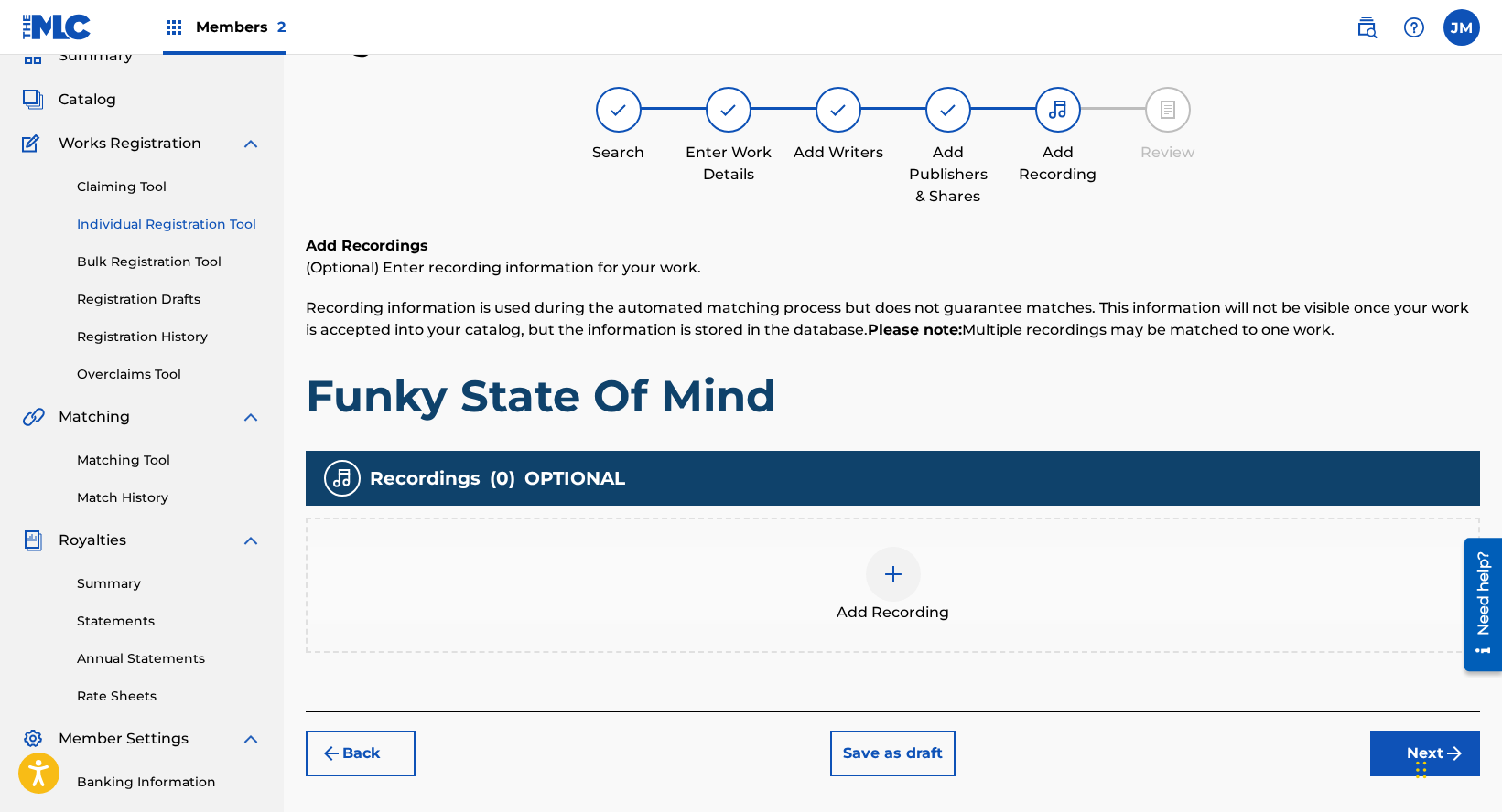
click at [941, 550] on div "Add Recording" at bounding box center [893, 585] width 1171 height 77
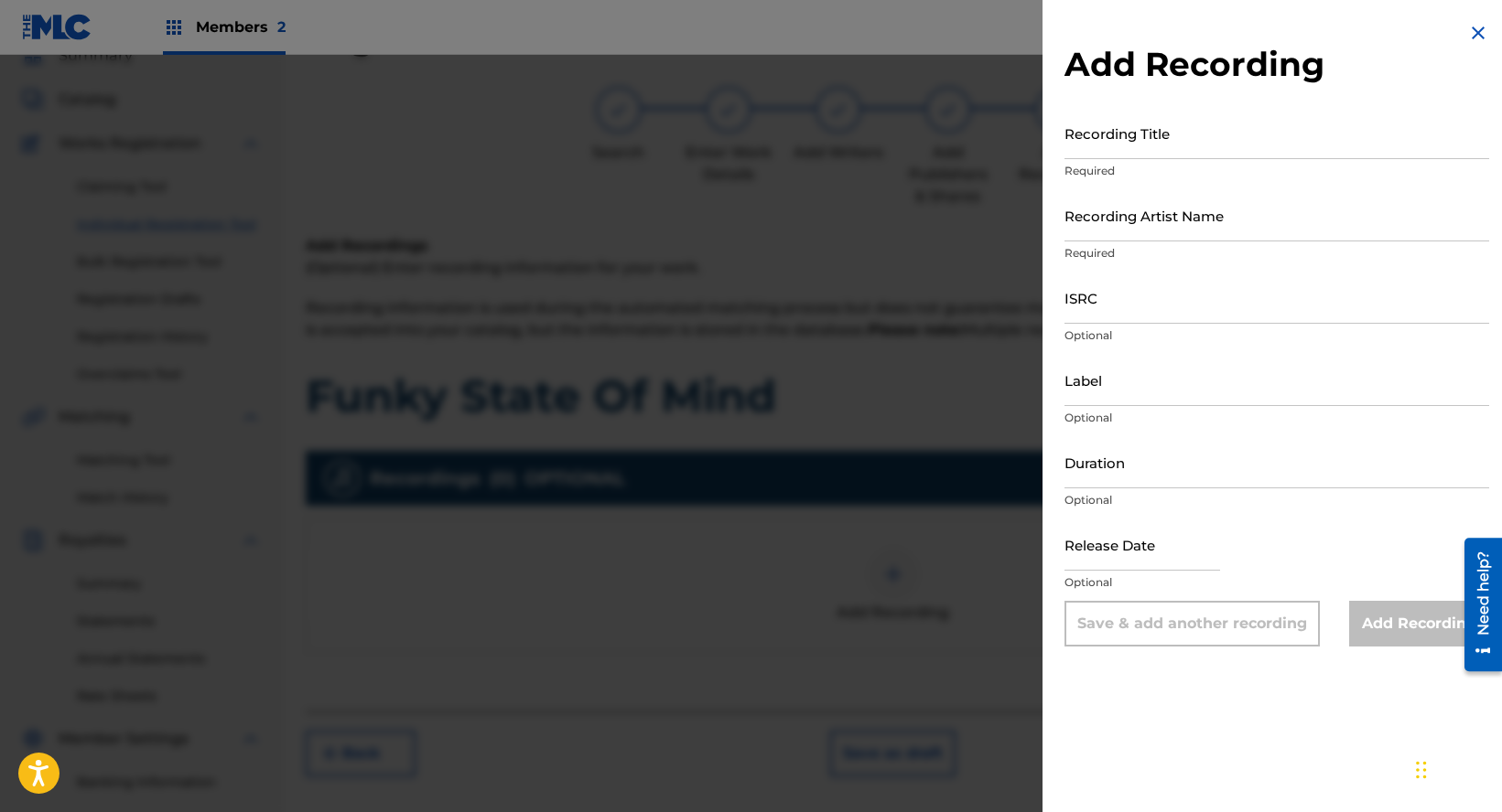
click at [1108, 139] on input "Recording Title" at bounding box center [1277, 133] width 425 height 52
paste input "Funky State Of Mind"
type input "Funky State Of Mind"
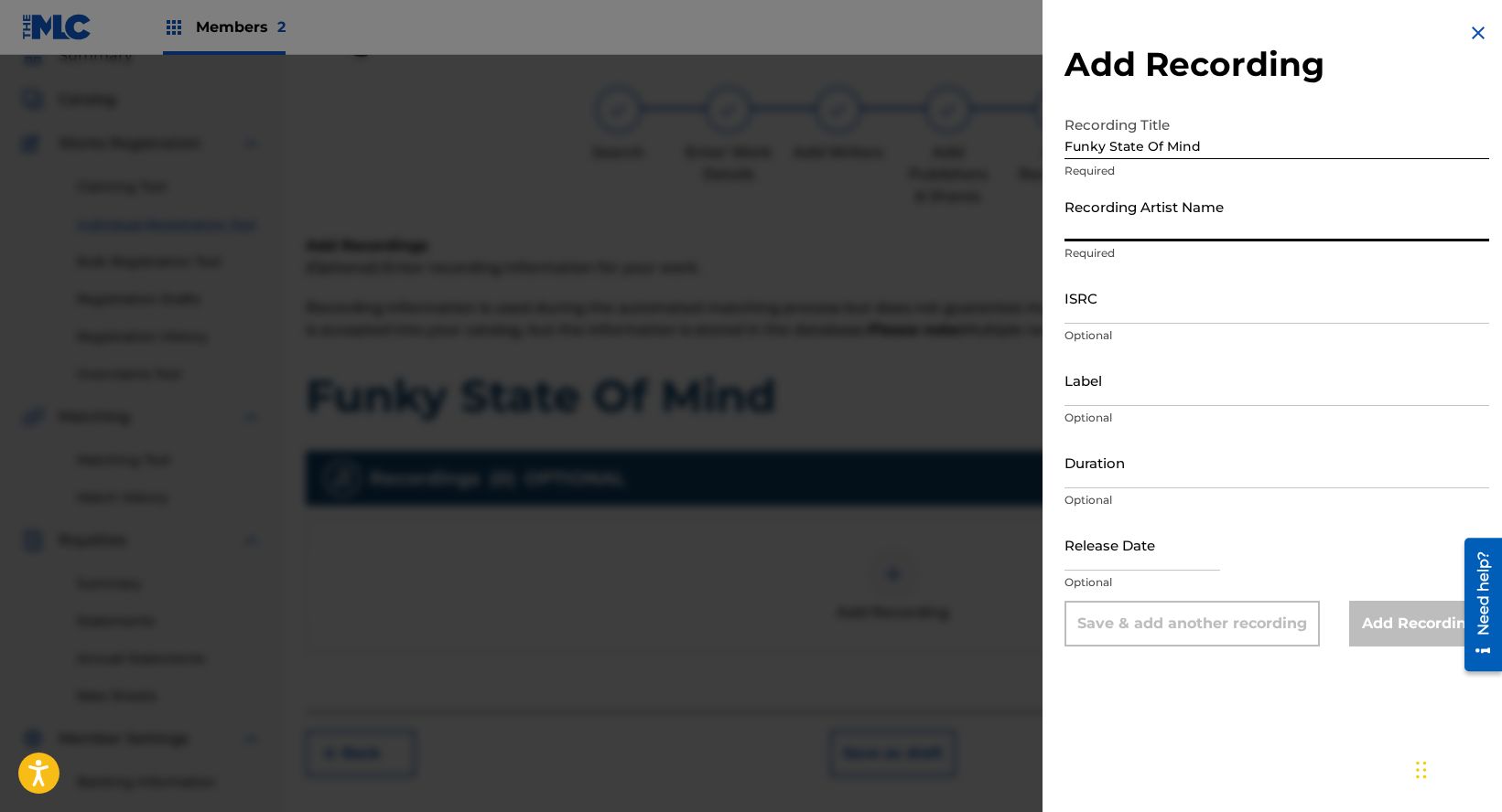
paste input "[PERSON_NAME] [PERSON_NAME] & The Bread Crumbs"
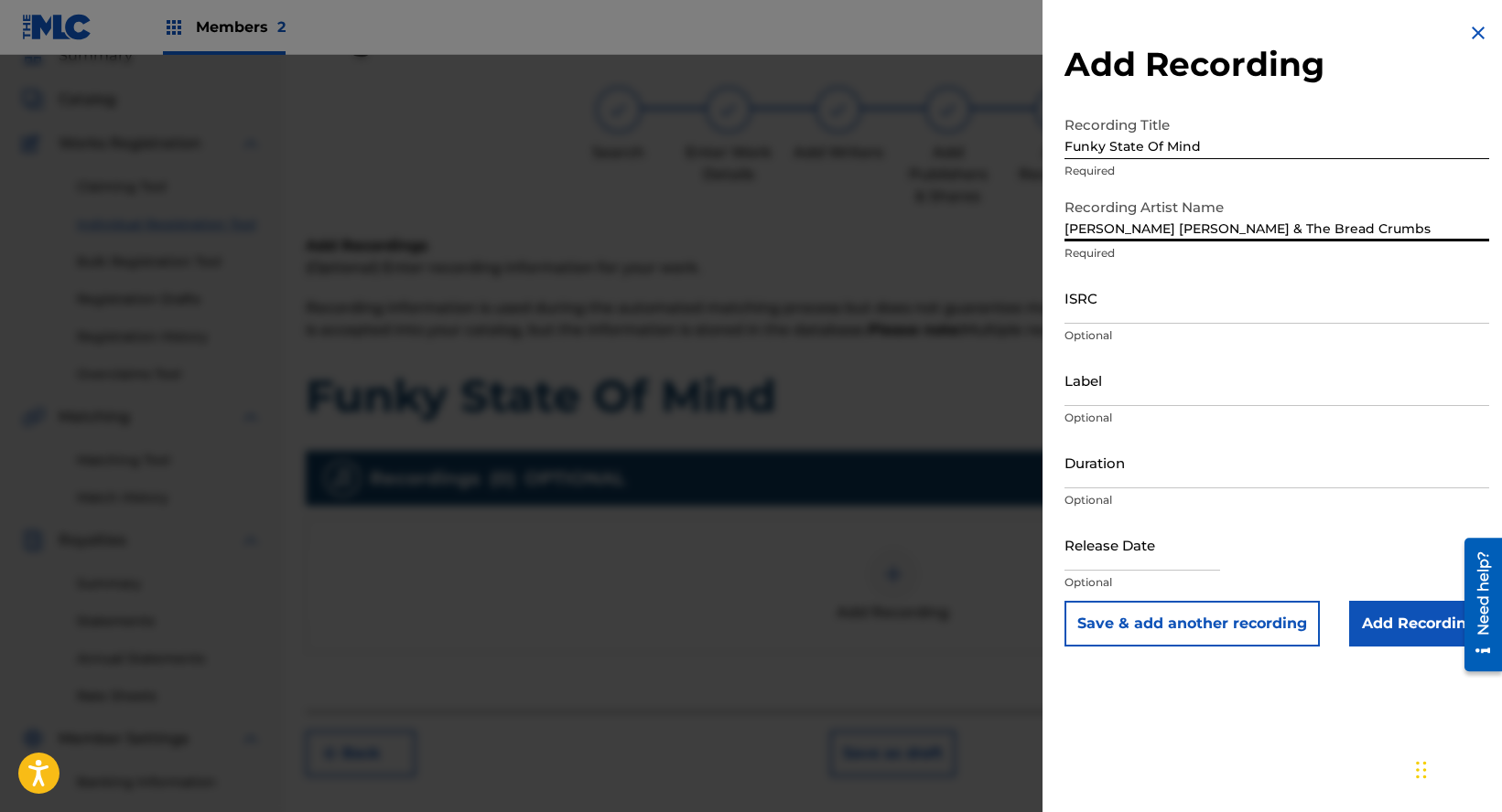
type input "[PERSON_NAME] [PERSON_NAME] & The Bread Crumbs"
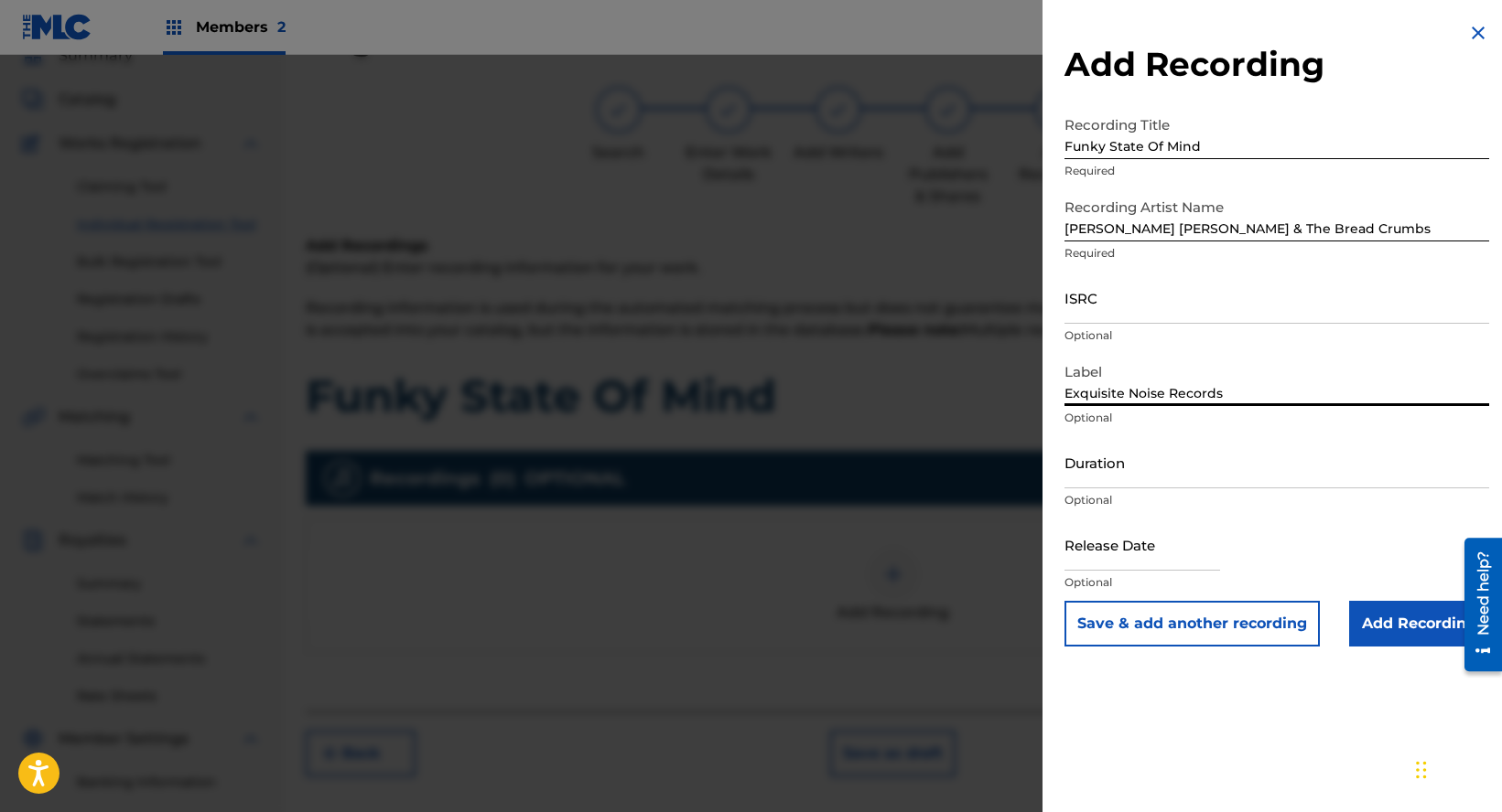
type input "Exquisite Noise Records"
click at [1379, 626] on input "Add Recording" at bounding box center [1419, 624] width 140 height 46
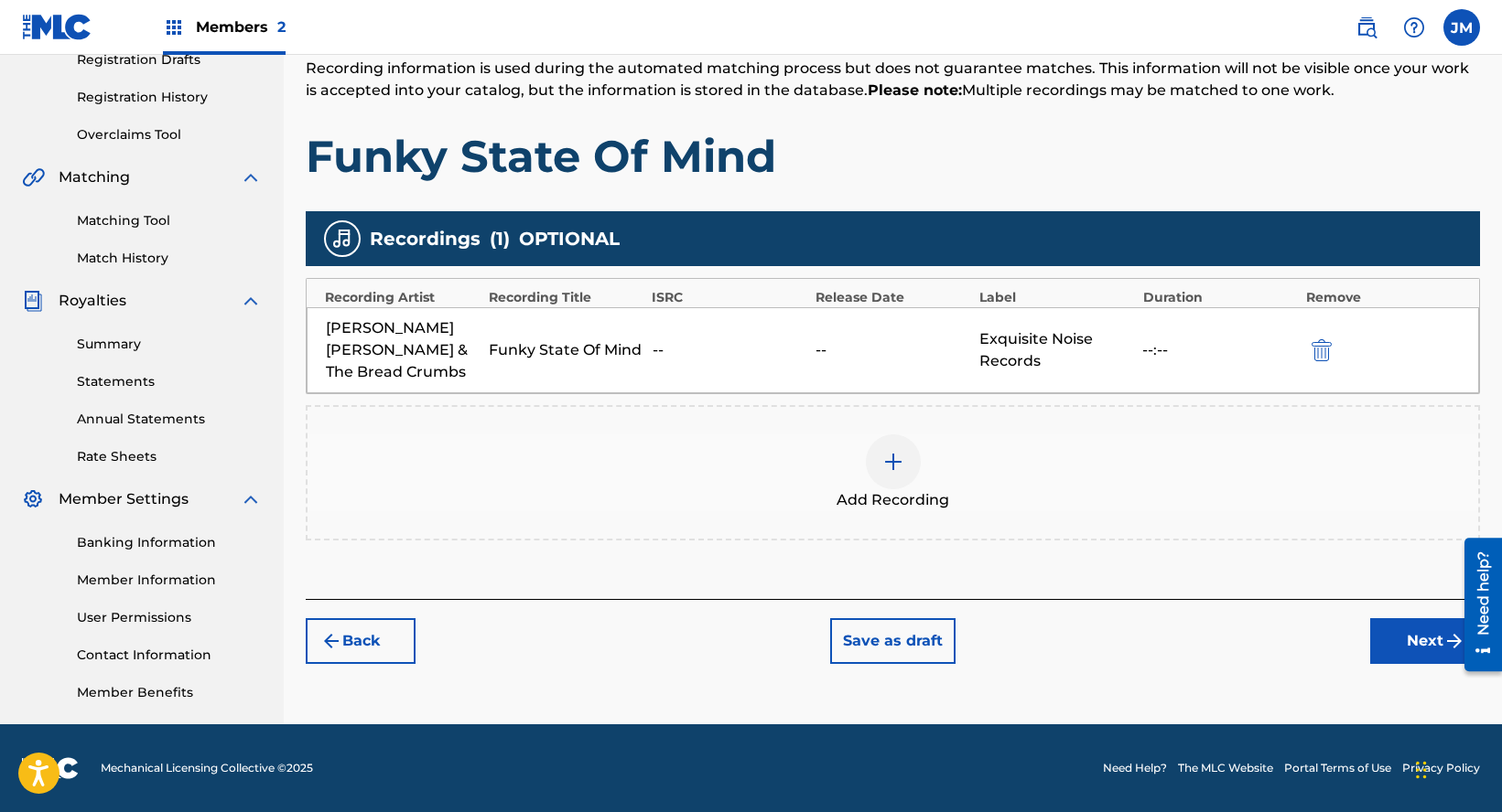
click at [1435, 638] on button "Next" at bounding box center [1424, 641] width 110 height 46
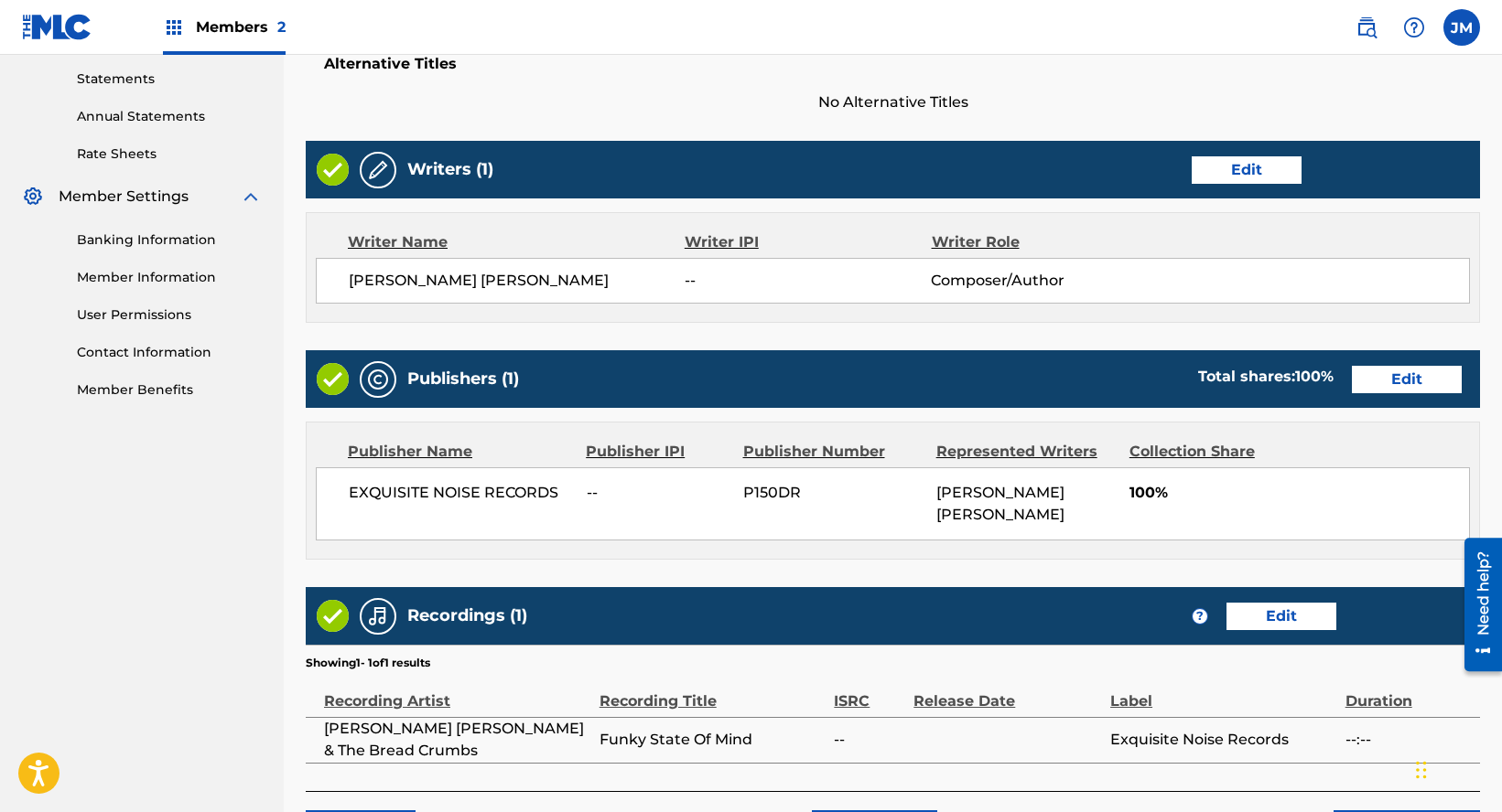
scroll to position [734, 0]
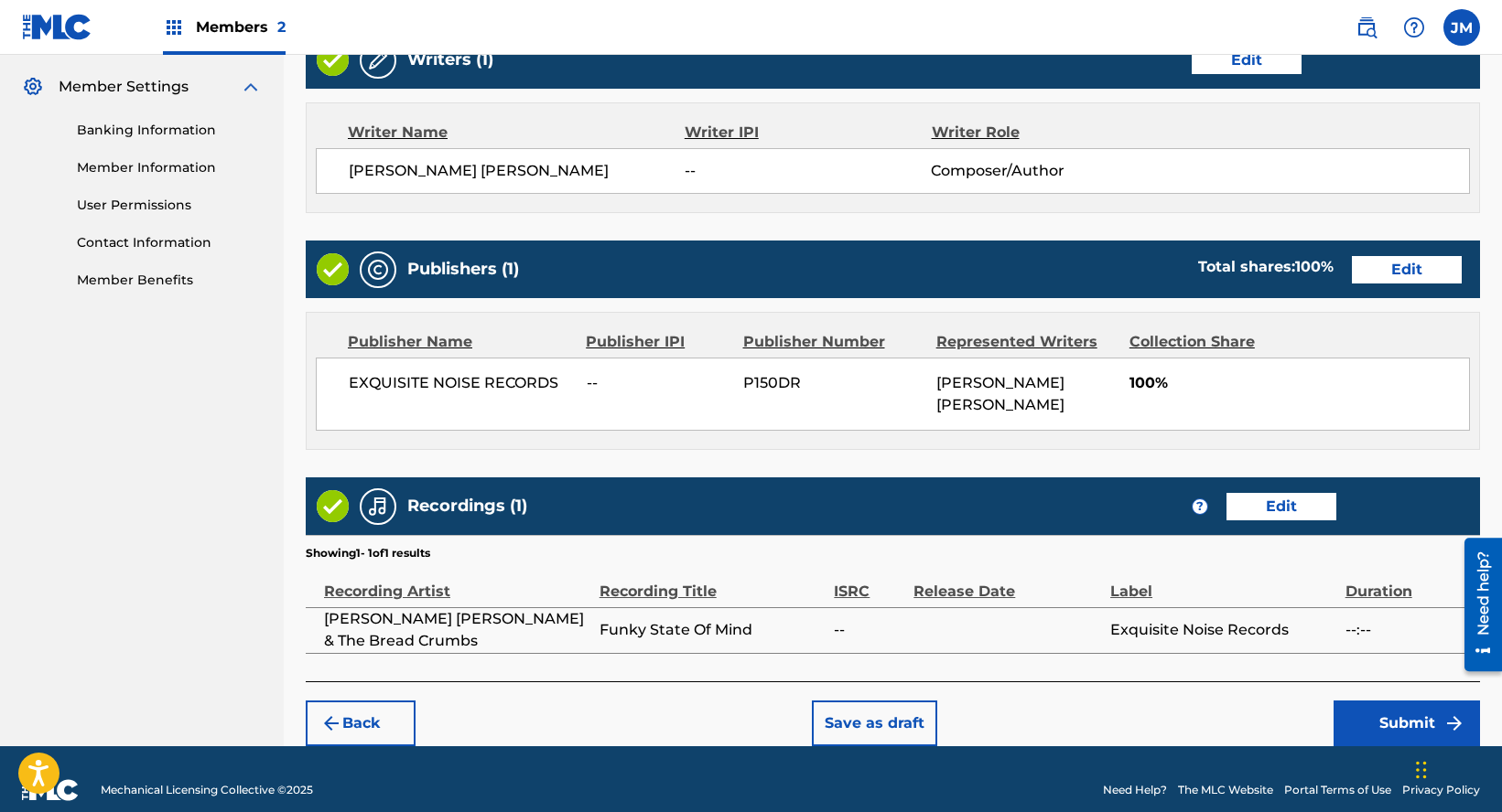
click at [1392, 701] on button "Submit" at bounding box center [1406, 724] width 147 height 46
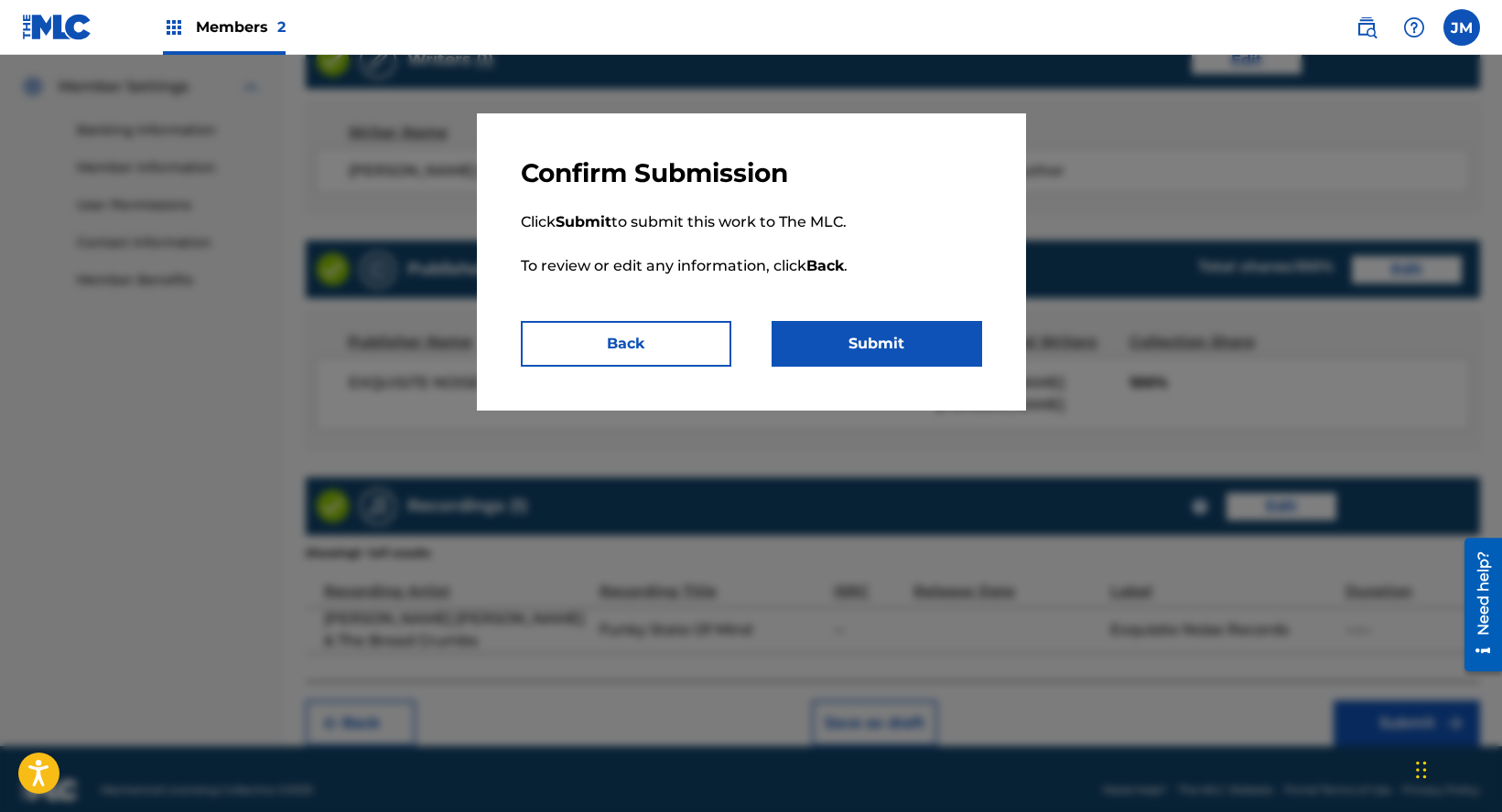
click at [891, 331] on button "Submit" at bounding box center [876, 344] width 211 height 46
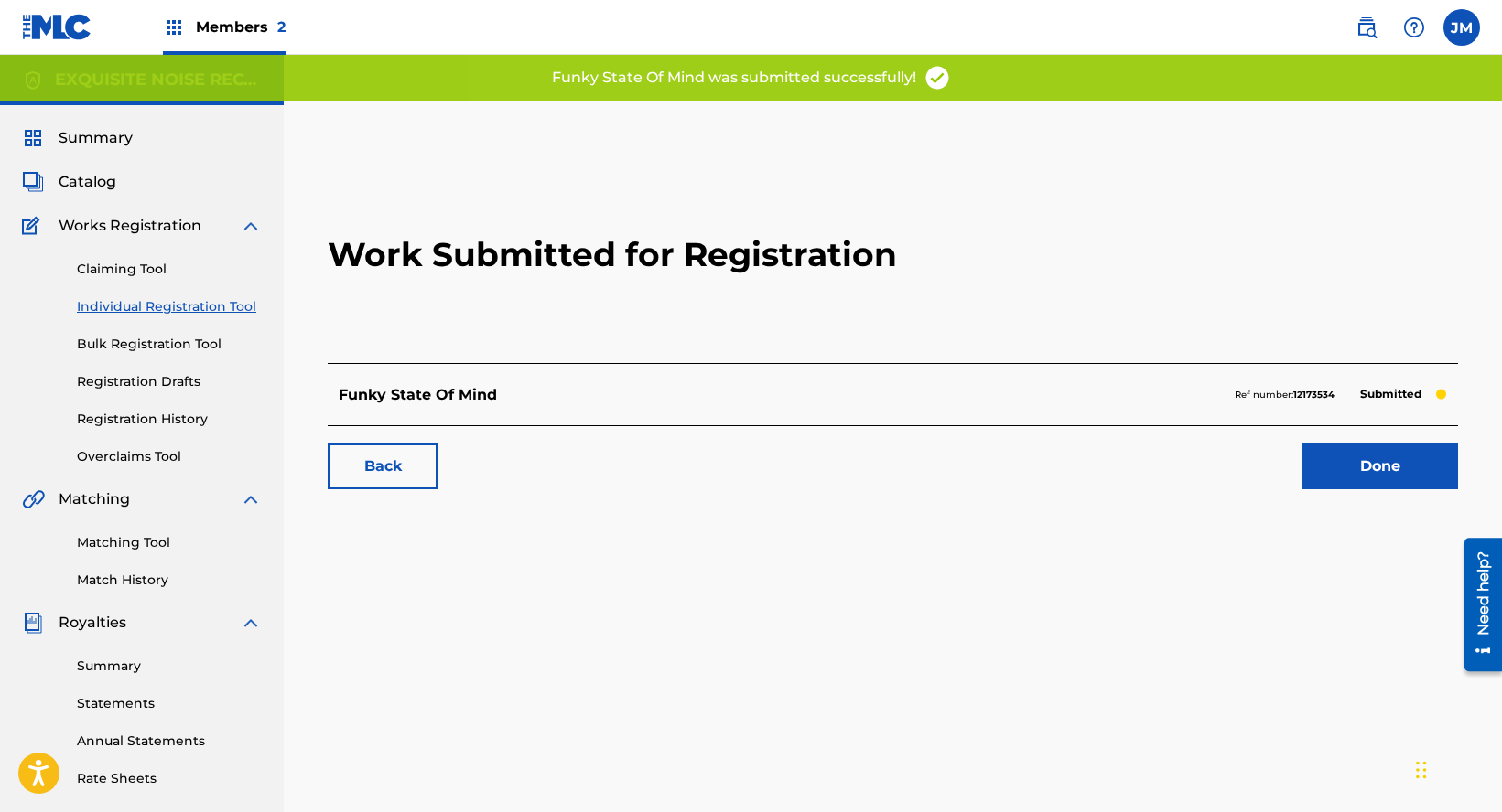
click at [1396, 459] on link "Done" at bounding box center [1380, 466] width 155 height 46
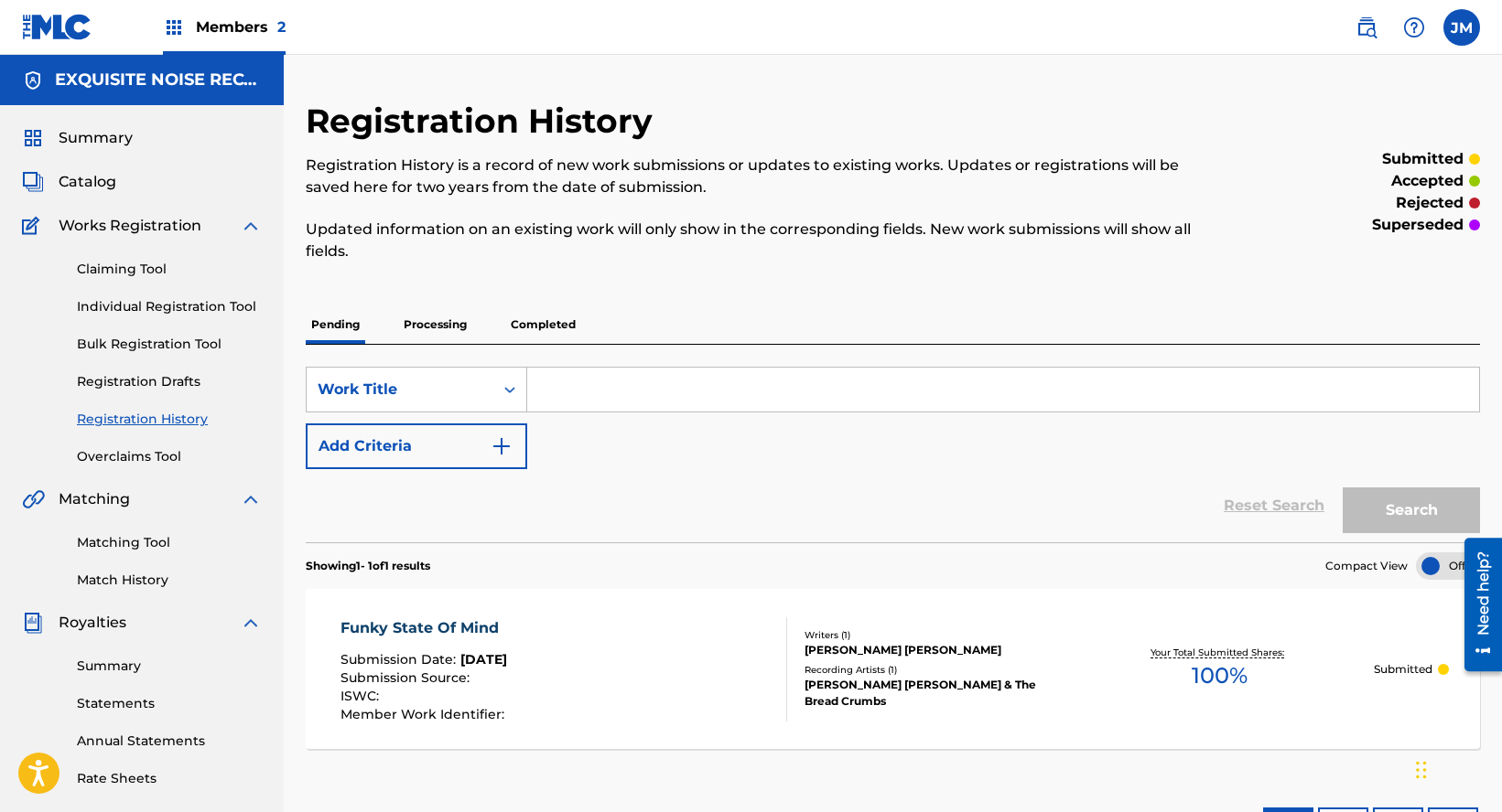
click at [138, 307] on link "Individual Registration Tool" at bounding box center [169, 307] width 185 height 19
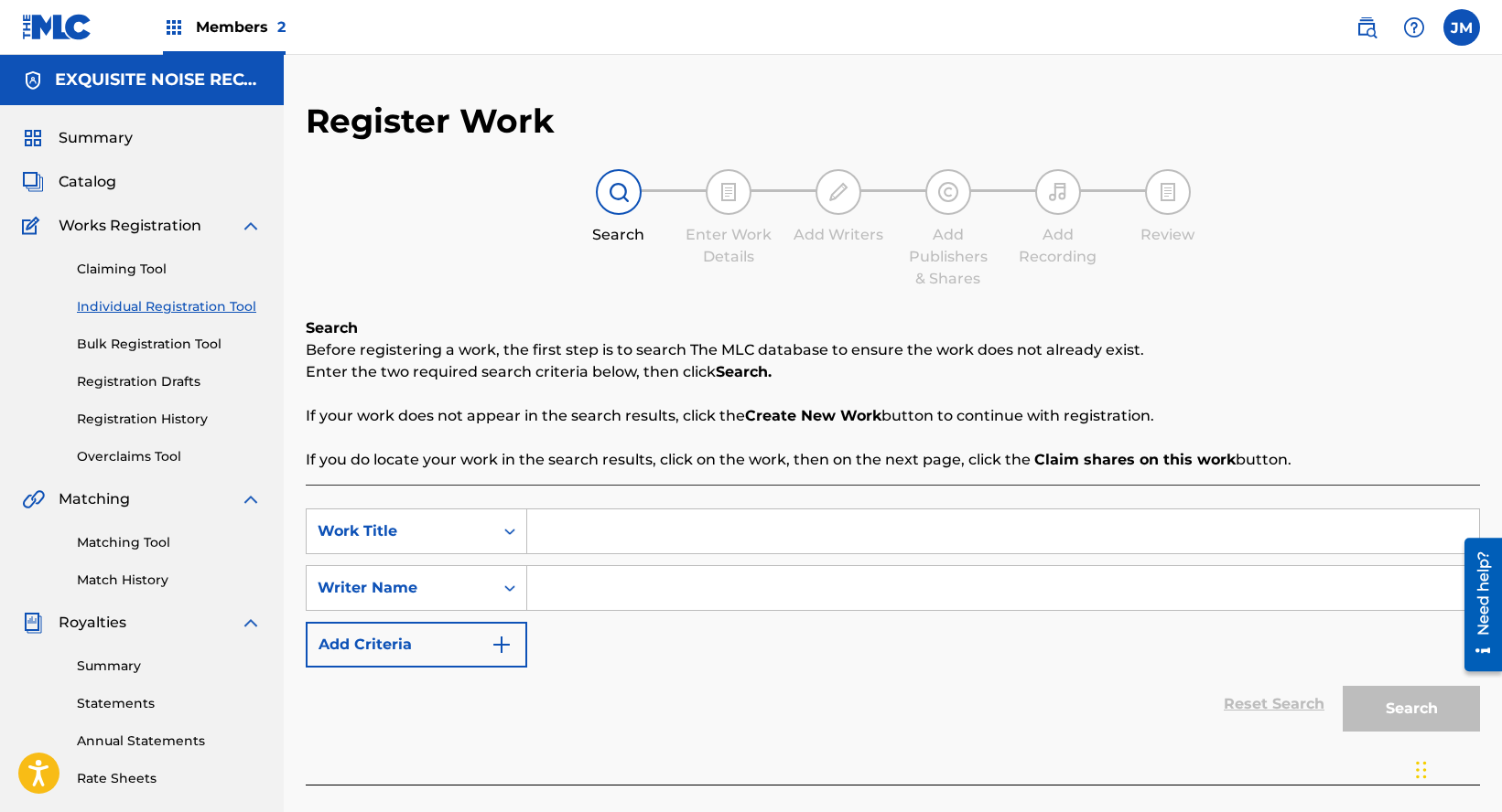
click at [606, 516] on input "Search Form" at bounding box center [1004, 531] width 952 height 44
paste input "Tattoo at the Gates"
type input "Tattoo at the Gates"
click at [620, 584] on input "Search Form" at bounding box center [1004, 588] width 952 height 44
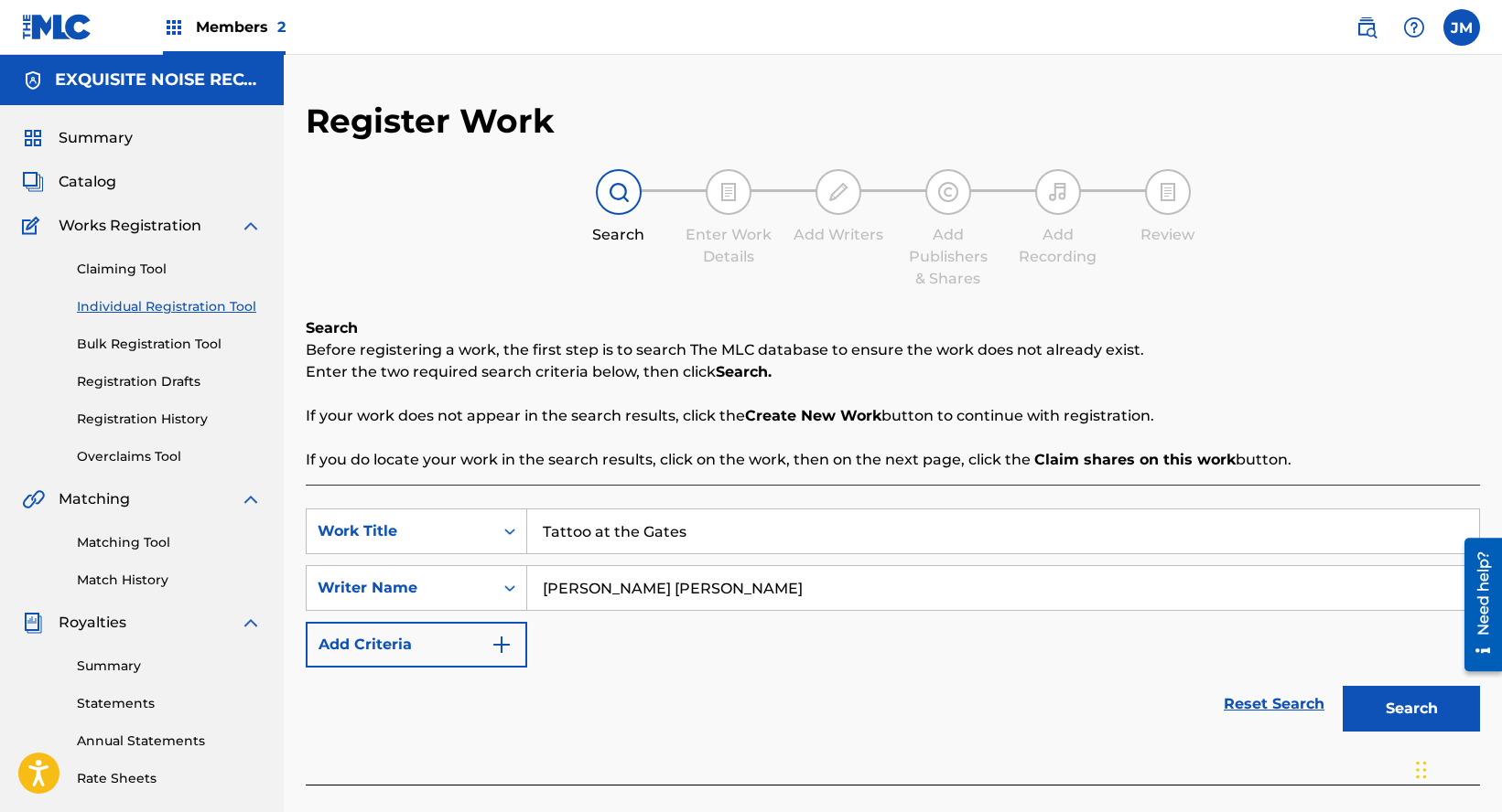
type input "[PERSON_NAME] [PERSON_NAME]"
click at [1403, 729] on button "Search" at bounding box center [1411, 708] width 137 height 46
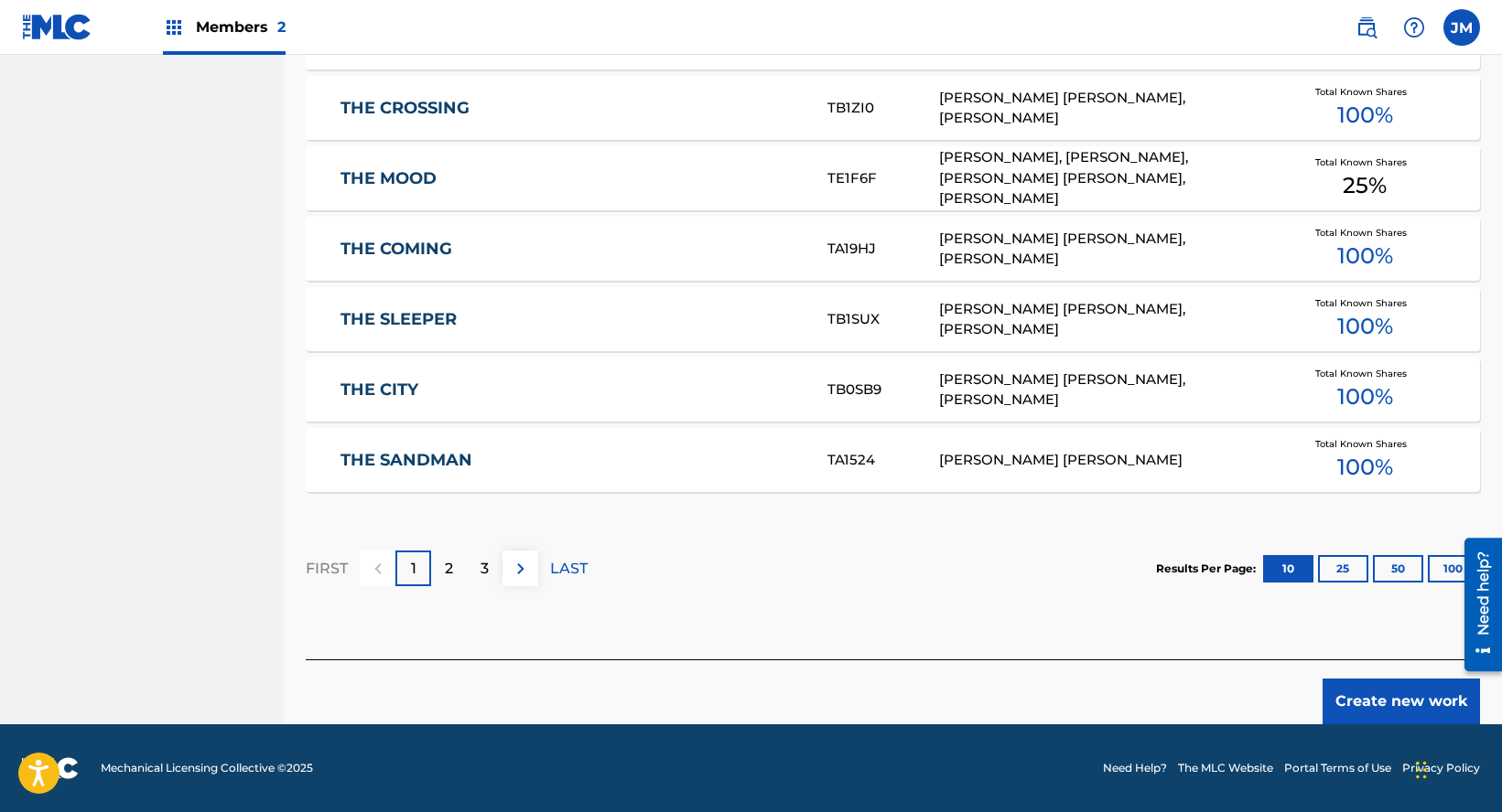
click at [1399, 718] on button "Create new work" at bounding box center [1401, 701] width 157 height 46
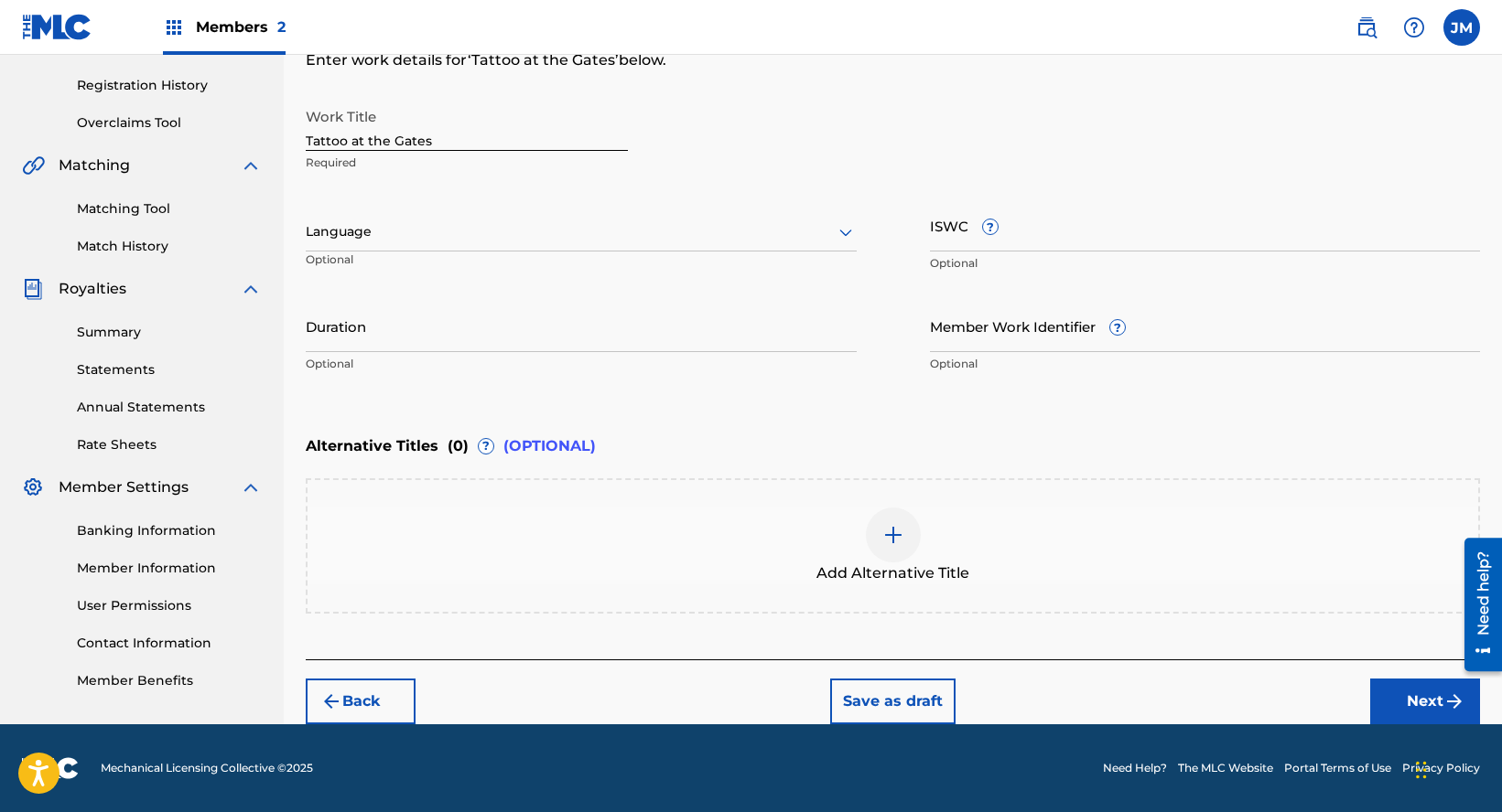
click at [1403, 698] on button "Next" at bounding box center [1424, 701] width 110 height 46
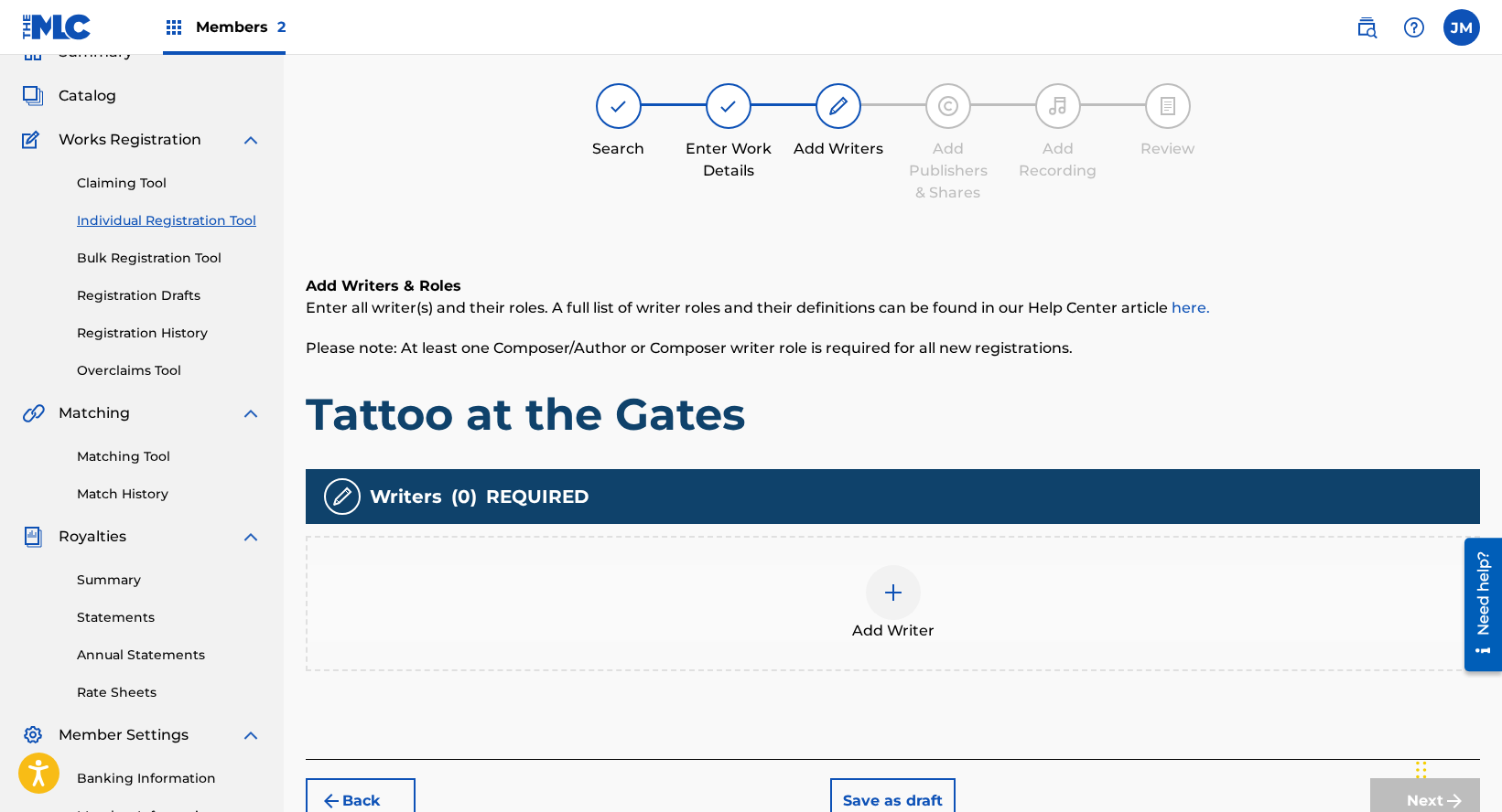
scroll to position [83, 0]
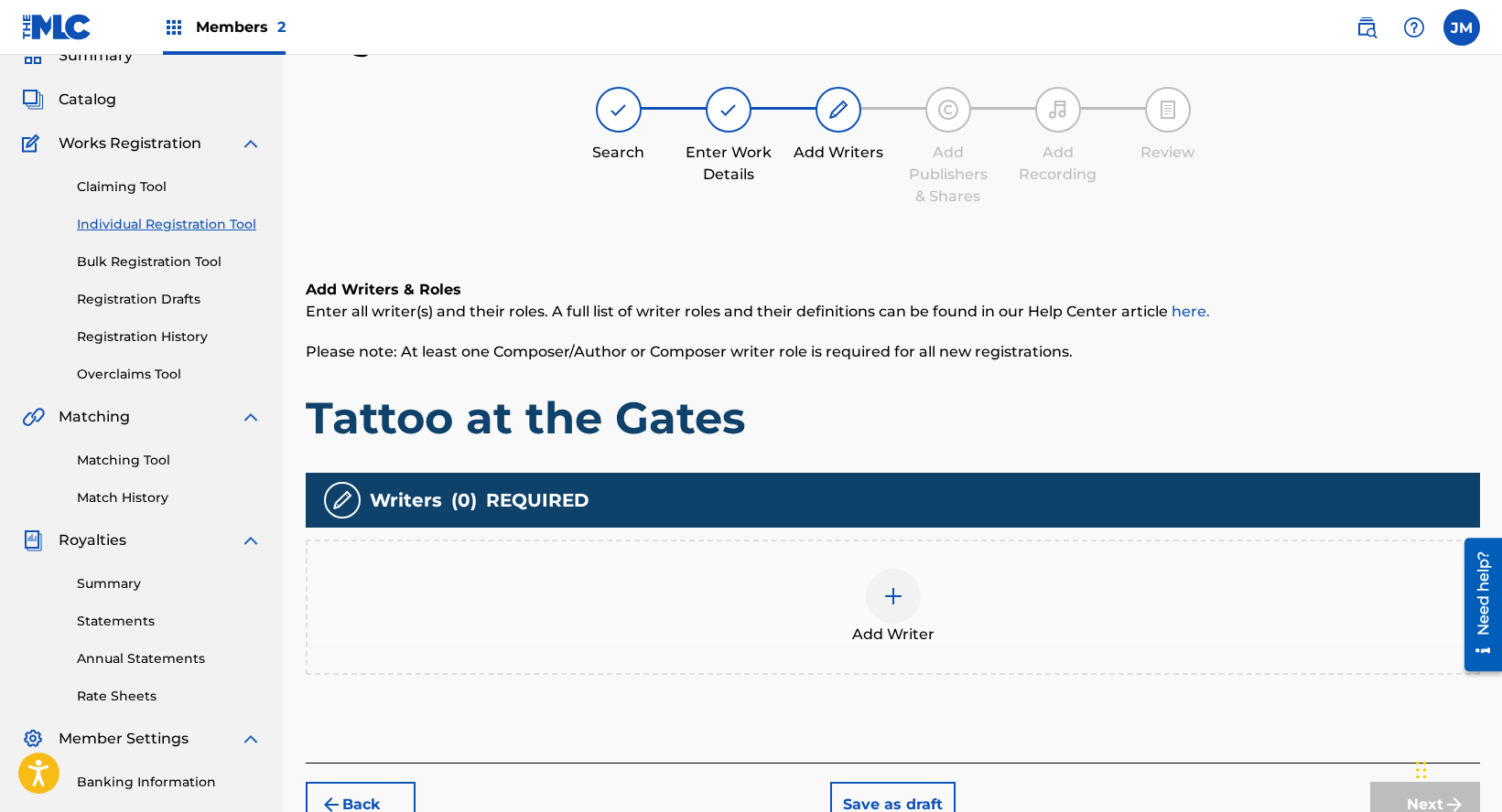
click at [1033, 573] on div "Add Writer" at bounding box center [893, 607] width 1171 height 77
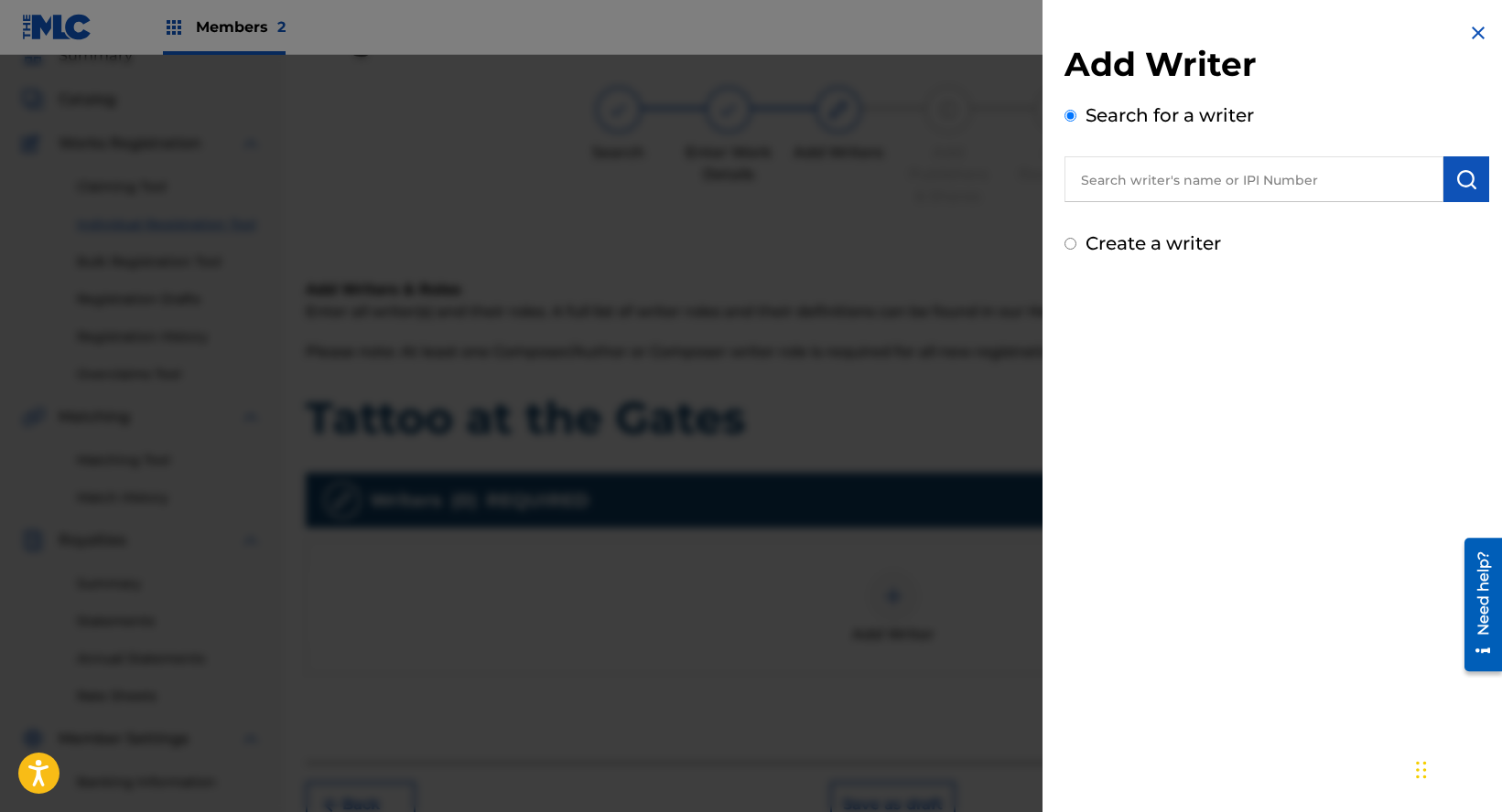
click at [1179, 190] on input "text" at bounding box center [1254, 179] width 379 height 46
paste input "[PERSON_NAME] [PERSON_NAME]"
type input "[PERSON_NAME] [PERSON_NAME]"
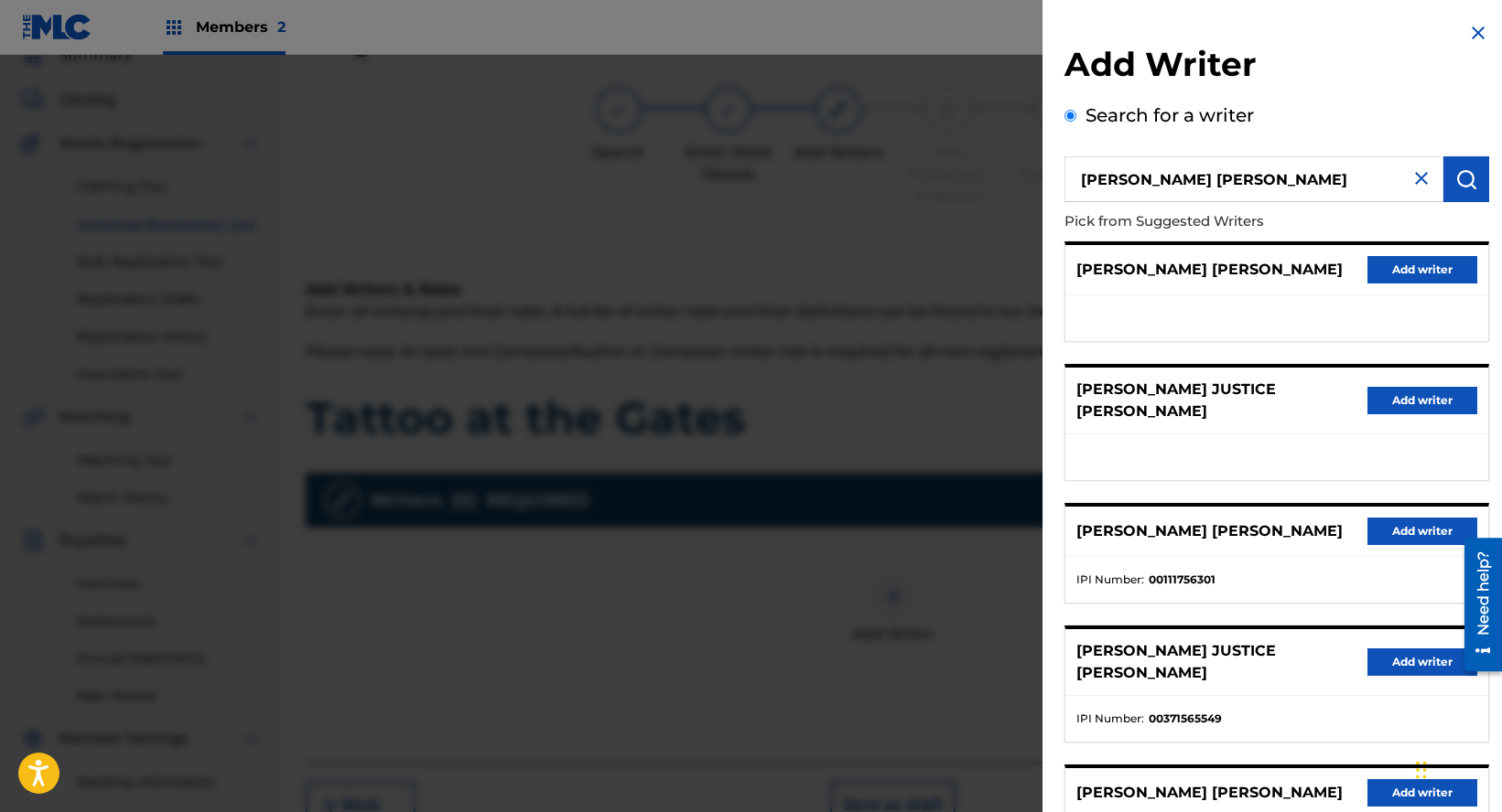
click at [1380, 260] on button "Add writer" at bounding box center [1421, 270] width 110 height 27
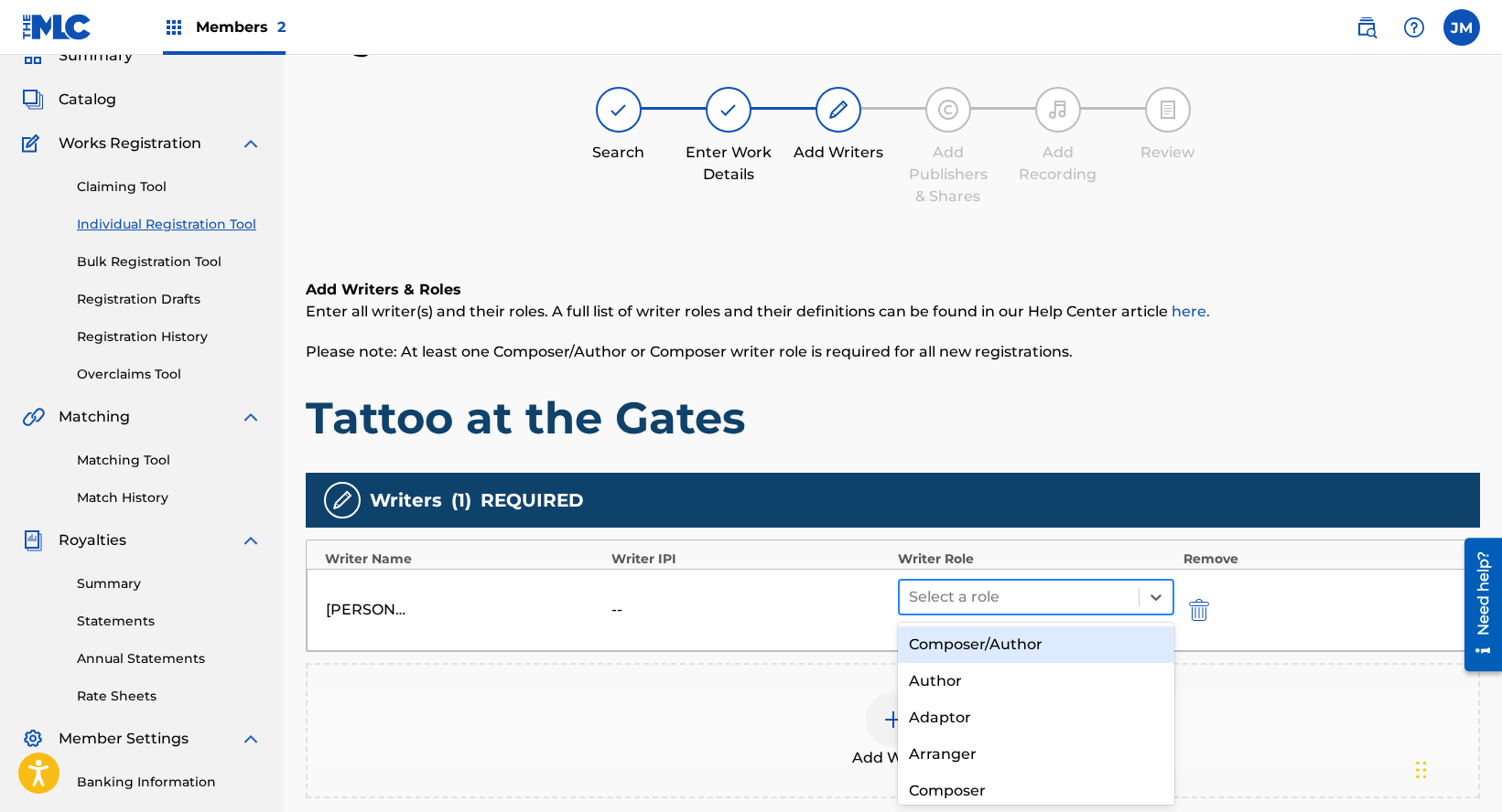
click at [925, 601] on div at bounding box center [1018, 597] width 221 height 25
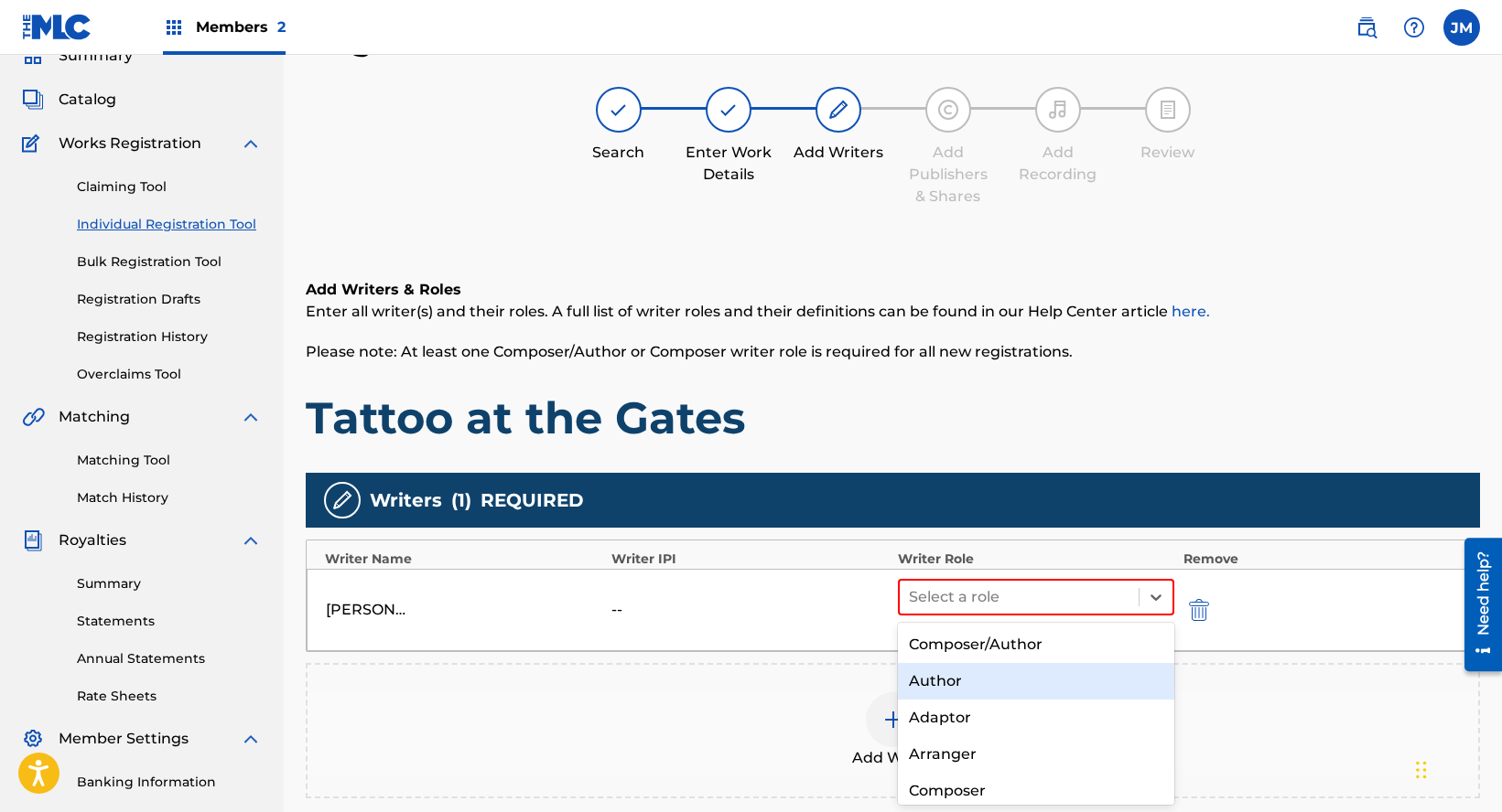
click at [948, 639] on div "Composer/Author" at bounding box center [1036, 645] width 276 height 37
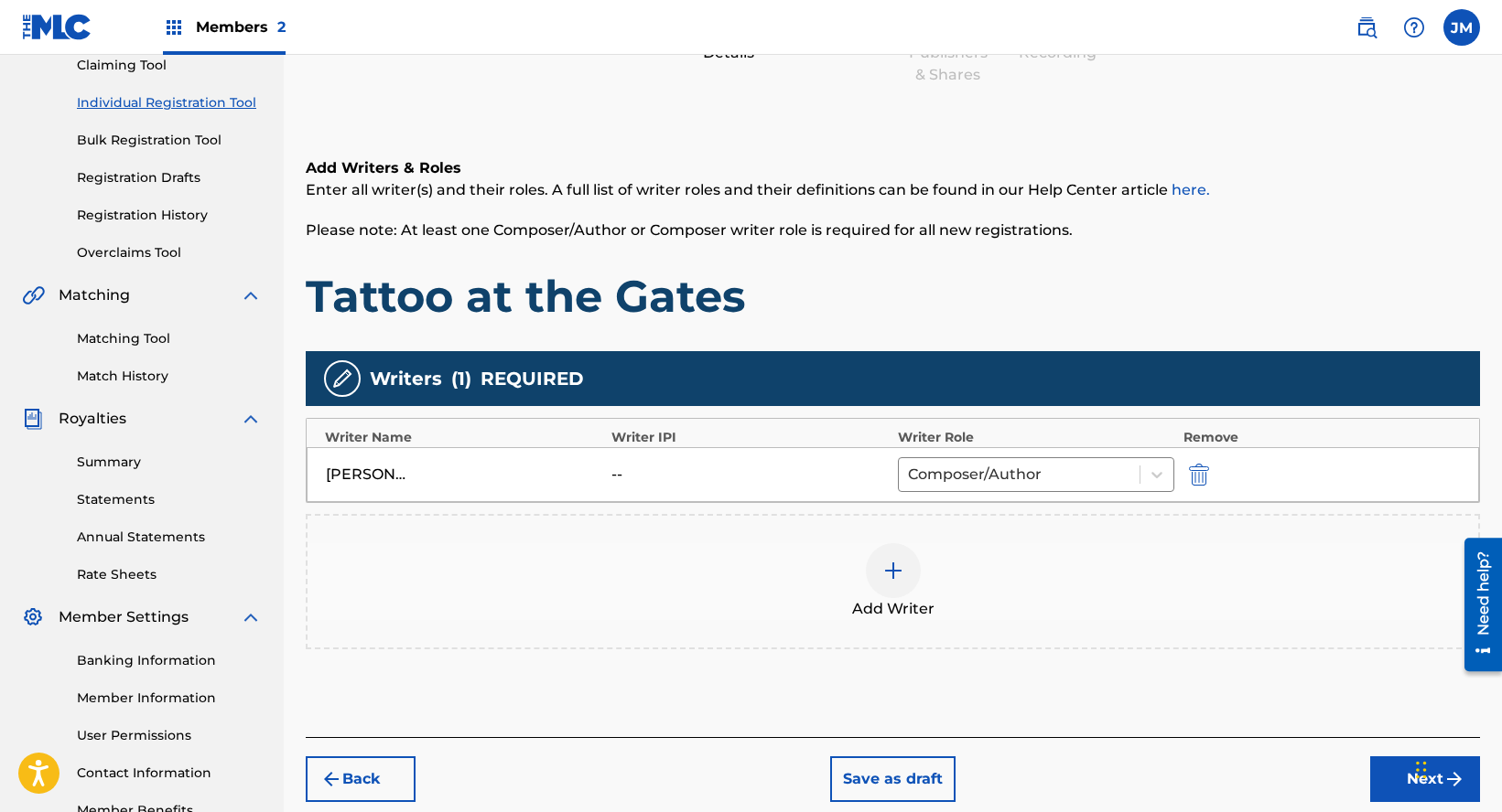
scroll to position [322, 0]
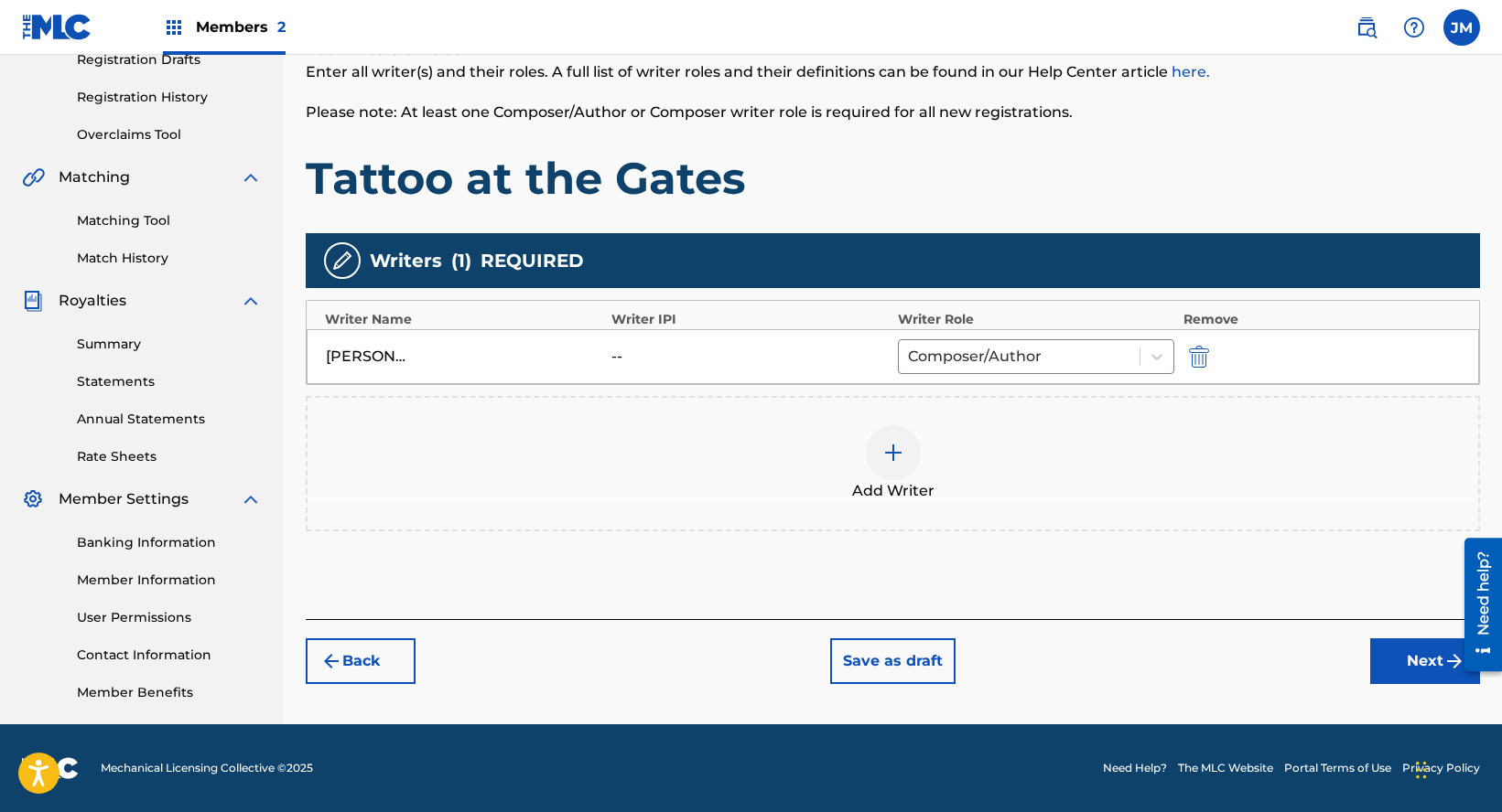
click at [1459, 646] on div at bounding box center [1476, 605] width 51 height 148
click at [1406, 663] on button "Next" at bounding box center [1424, 661] width 110 height 46
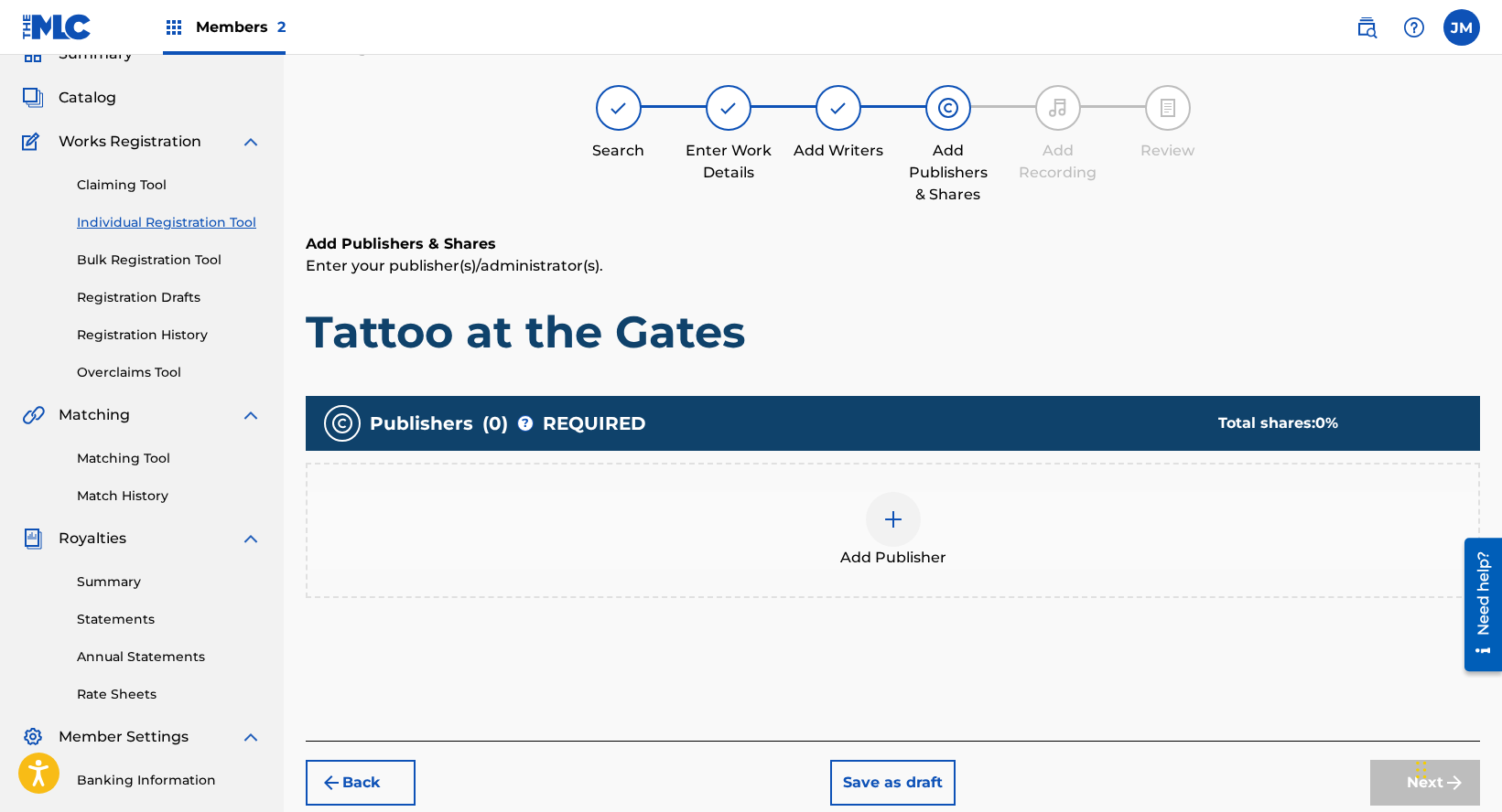
scroll to position [83, 0]
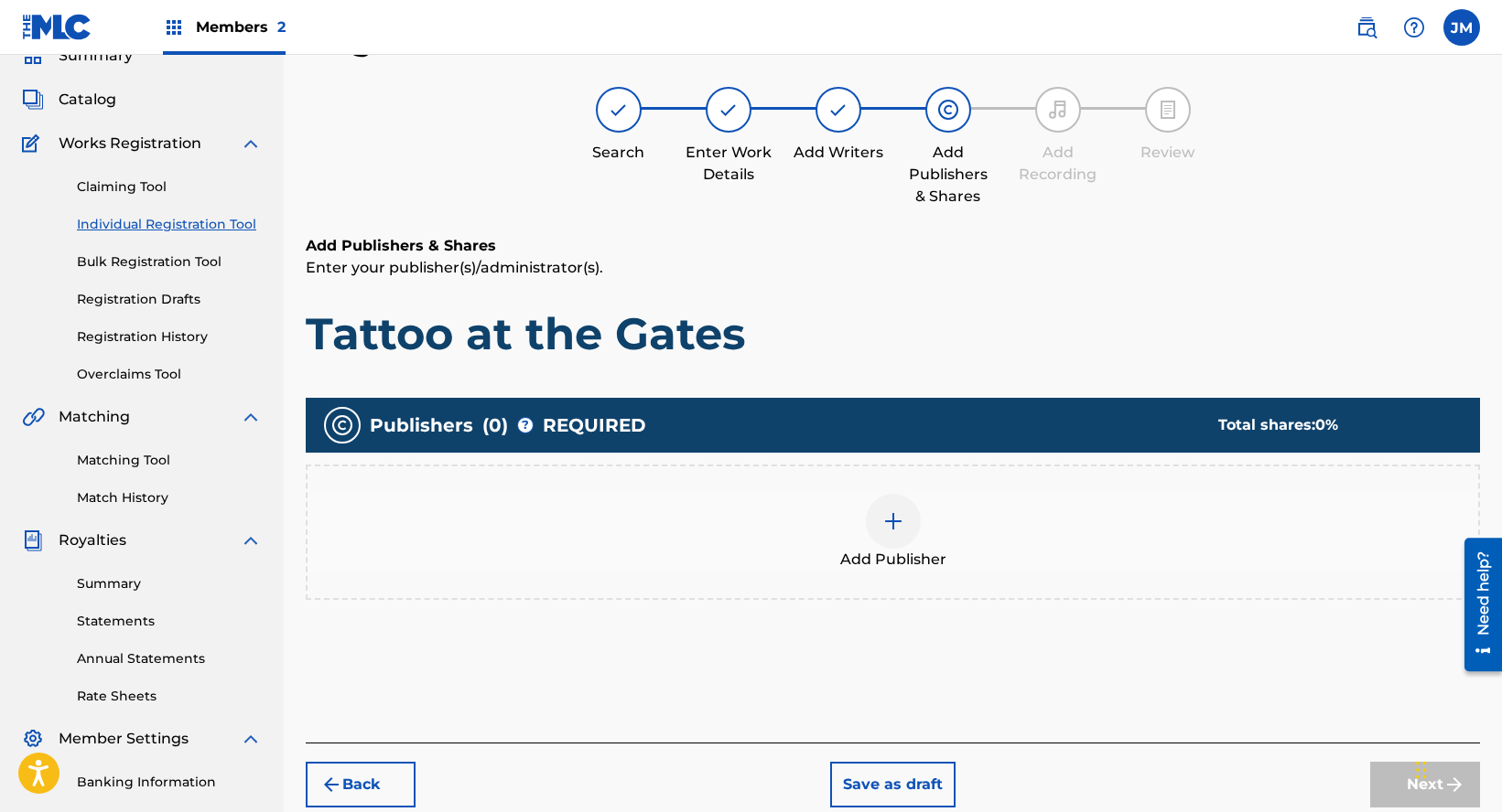
click at [1027, 539] on div "Add Publisher" at bounding box center [893, 532] width 1171 height 77
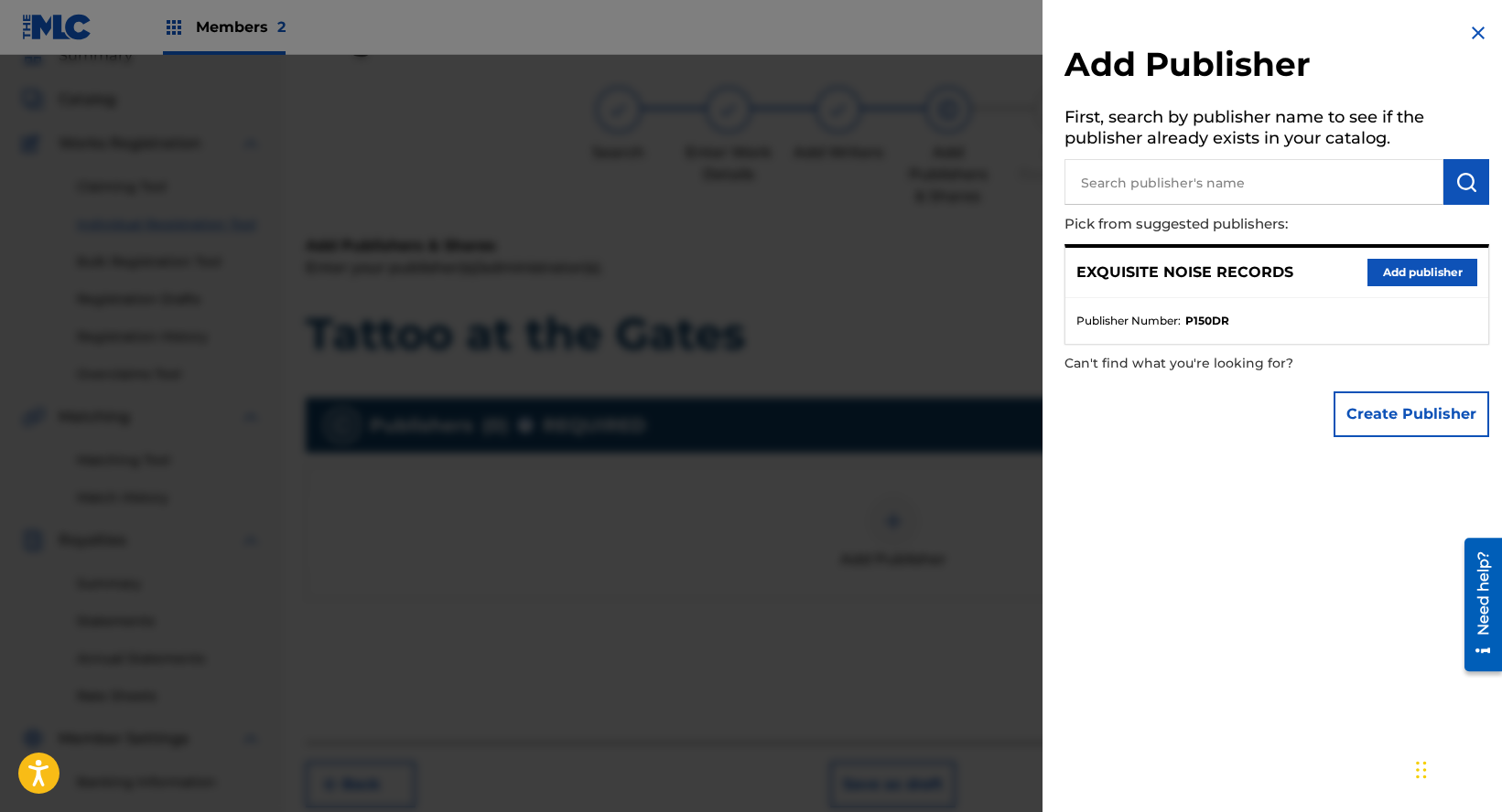
click at [1384, 260] on button "Add publisher" at bounding box center [1421, 273] width 110 height 27
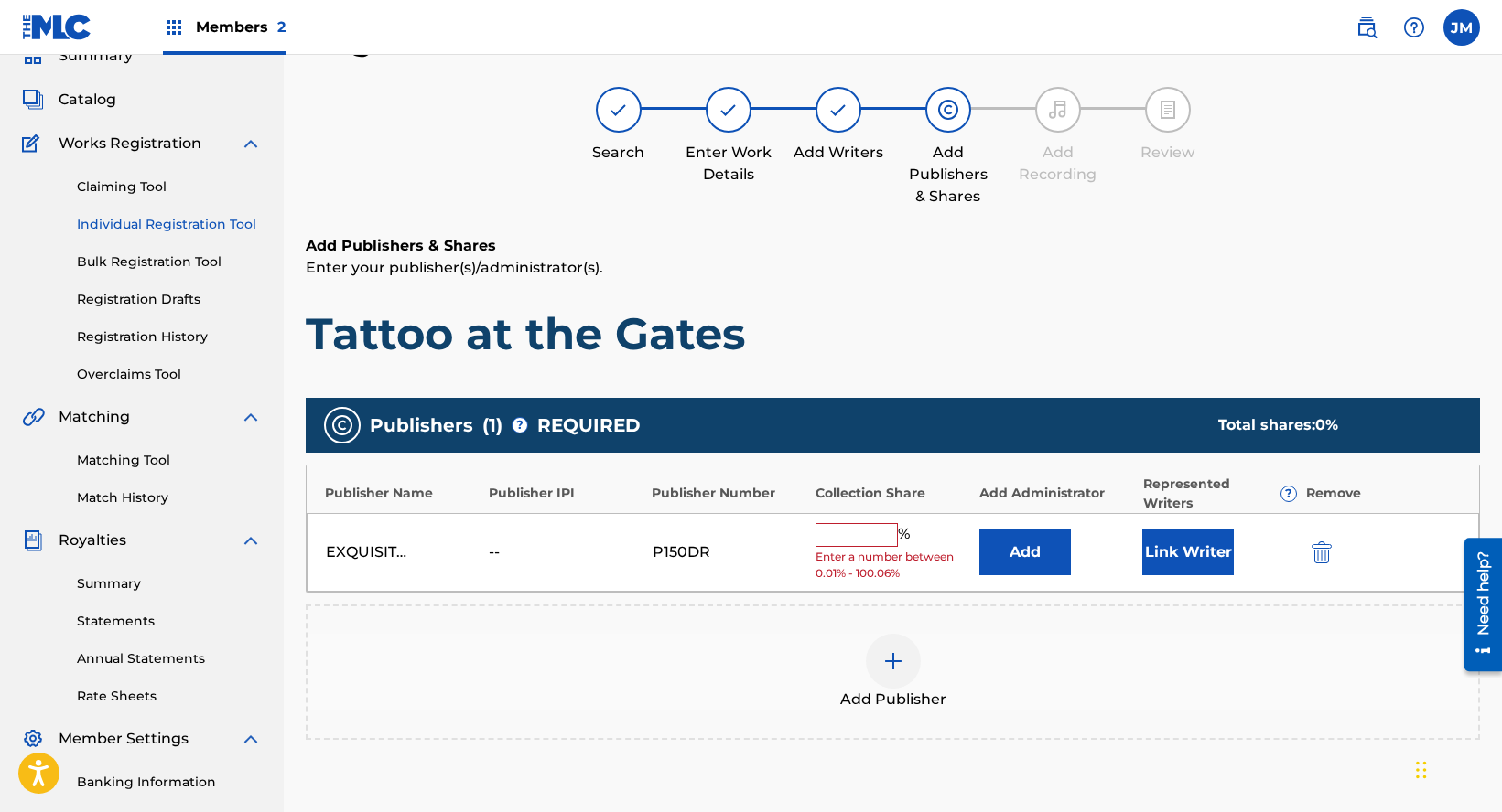
click at [840, 551] on span "Enter a number between 0.01% - 100.06%" at bounding box center [892, 565] width 154 height 33
click at [861, 525] on input "text" at bounding box center [856, 535] width 83 height 23
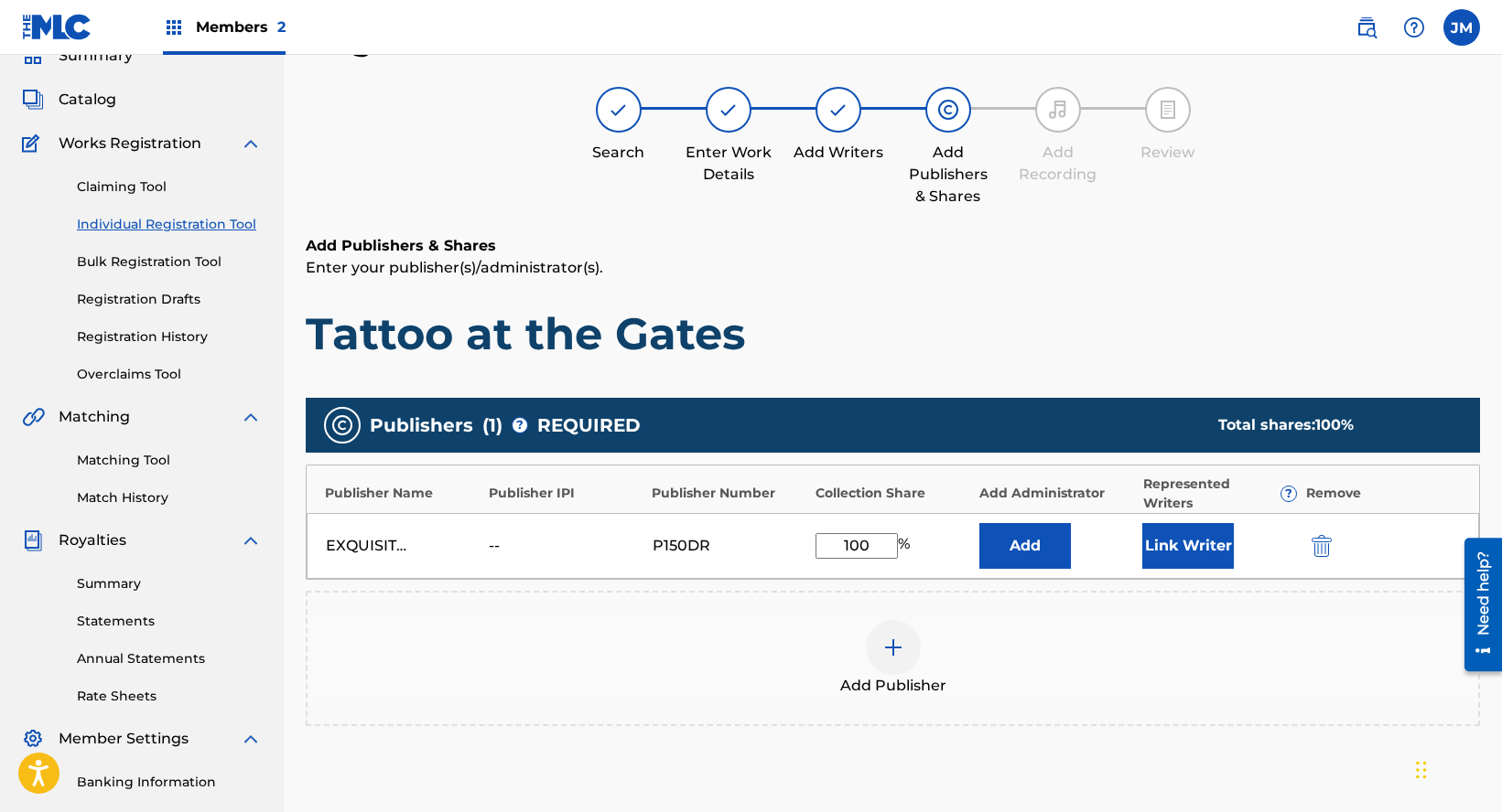
type input "100"
click at [1174, 558] on button "Link Writer" at bounding box center [1188, 546] width 91 height 46
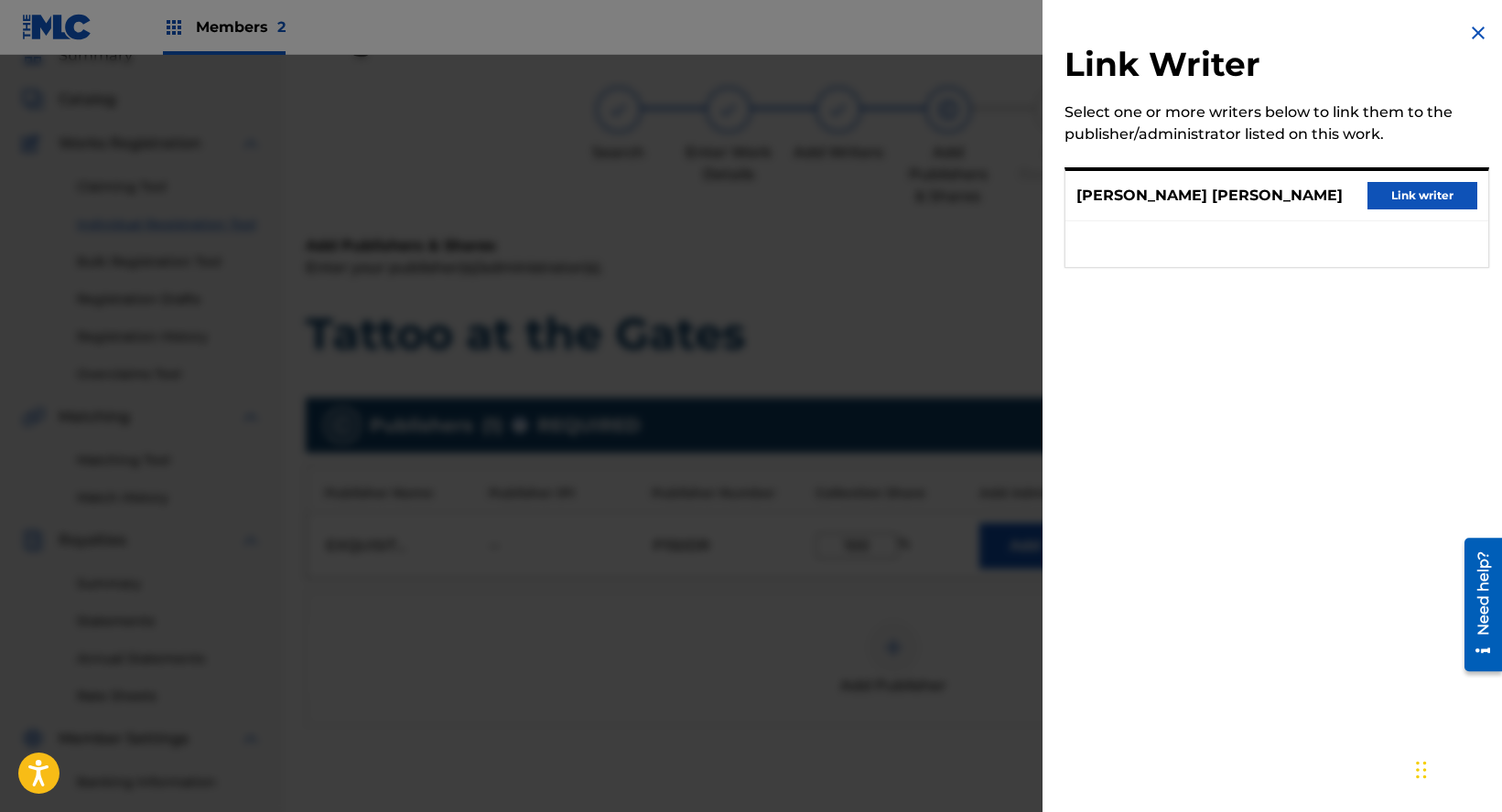
click at [1398, 200] on button "Link writer" at bounding box center [1421, 195] width 110 height 27
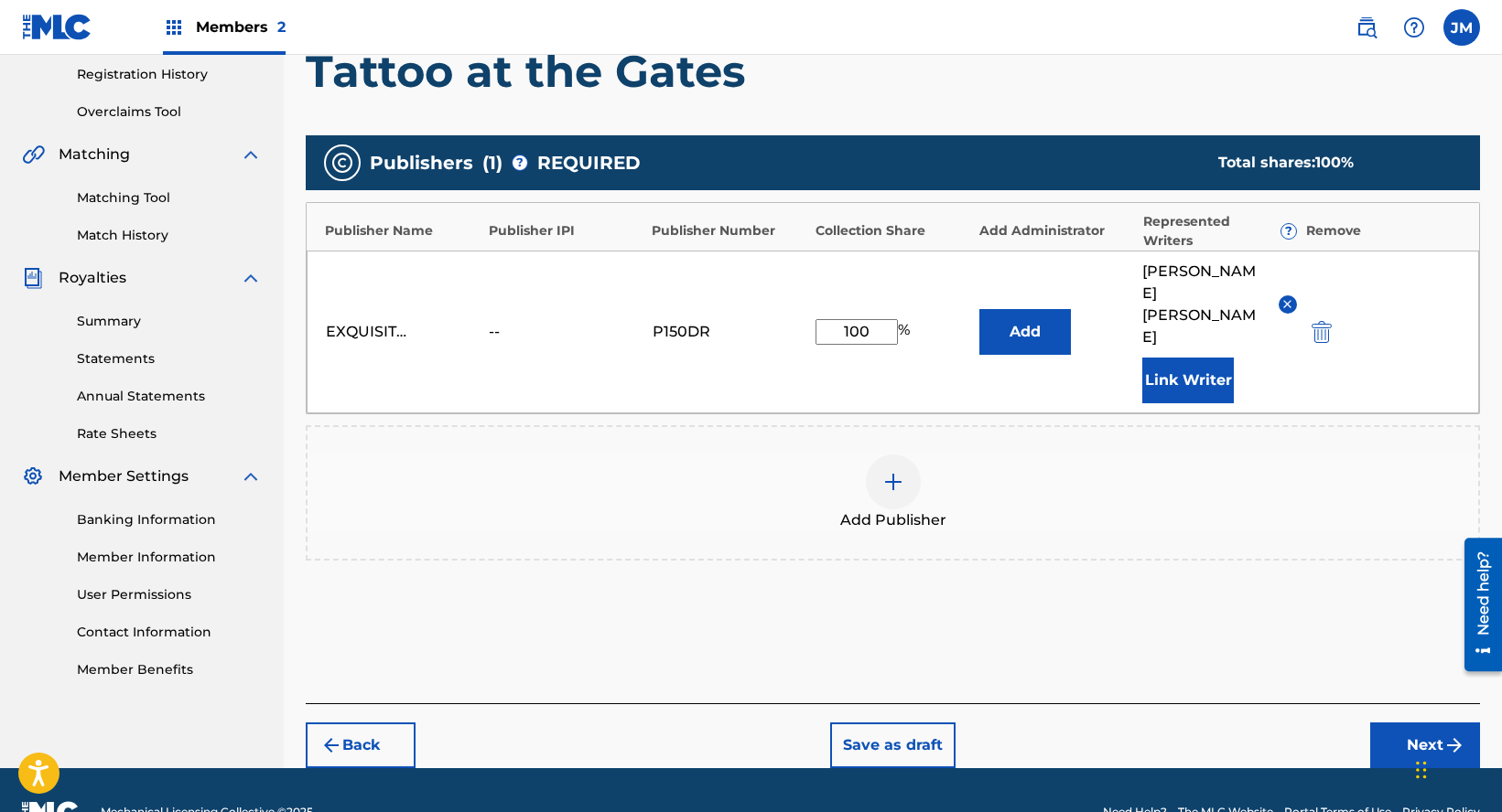
click at [1410, 723] on button "Next" at bounding box center [1424, 745] width 110 height 46
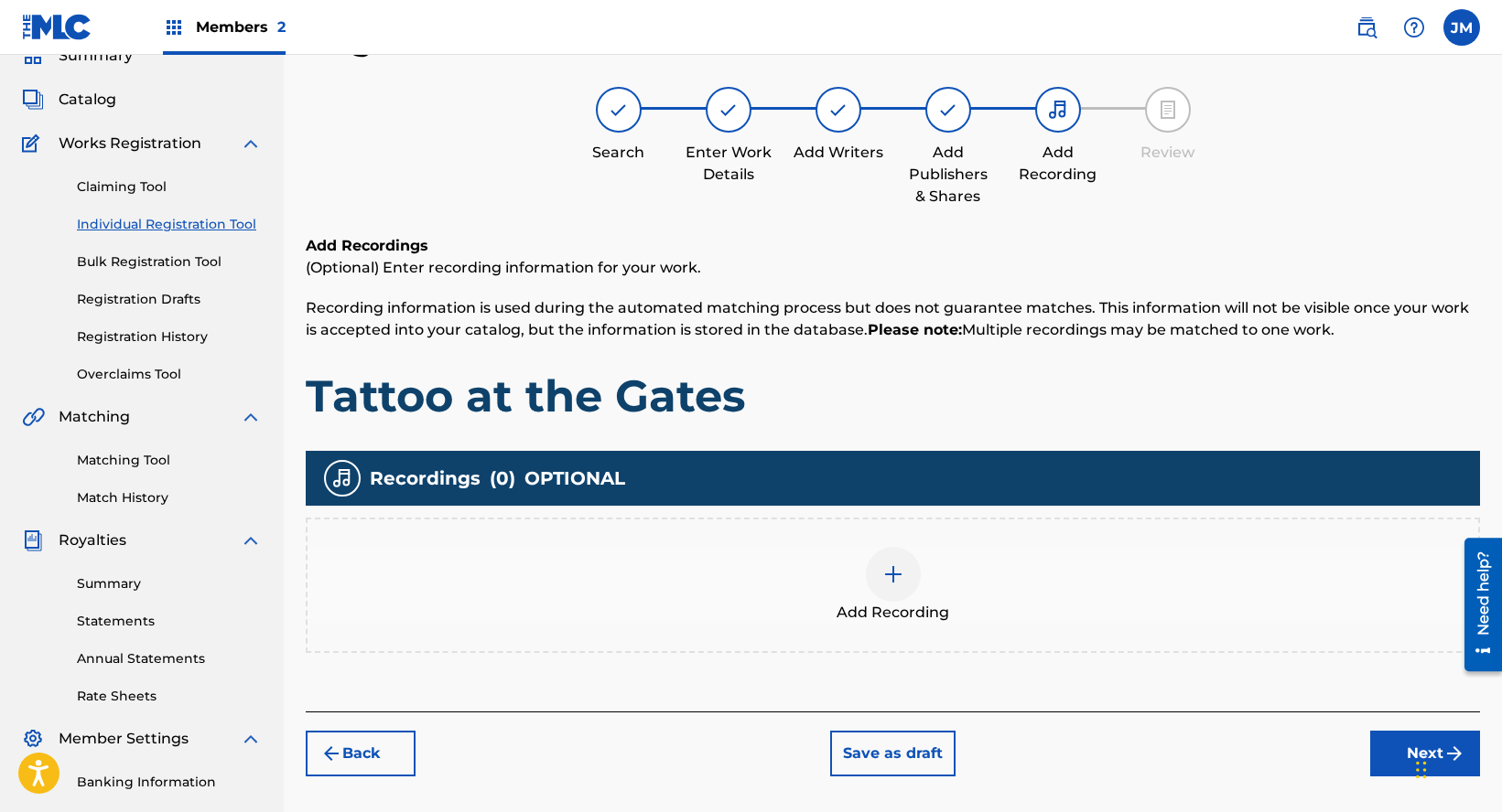
click at [945, 560] on div "Add Recording" at bounding box center [893, 585] width 1171 height 77
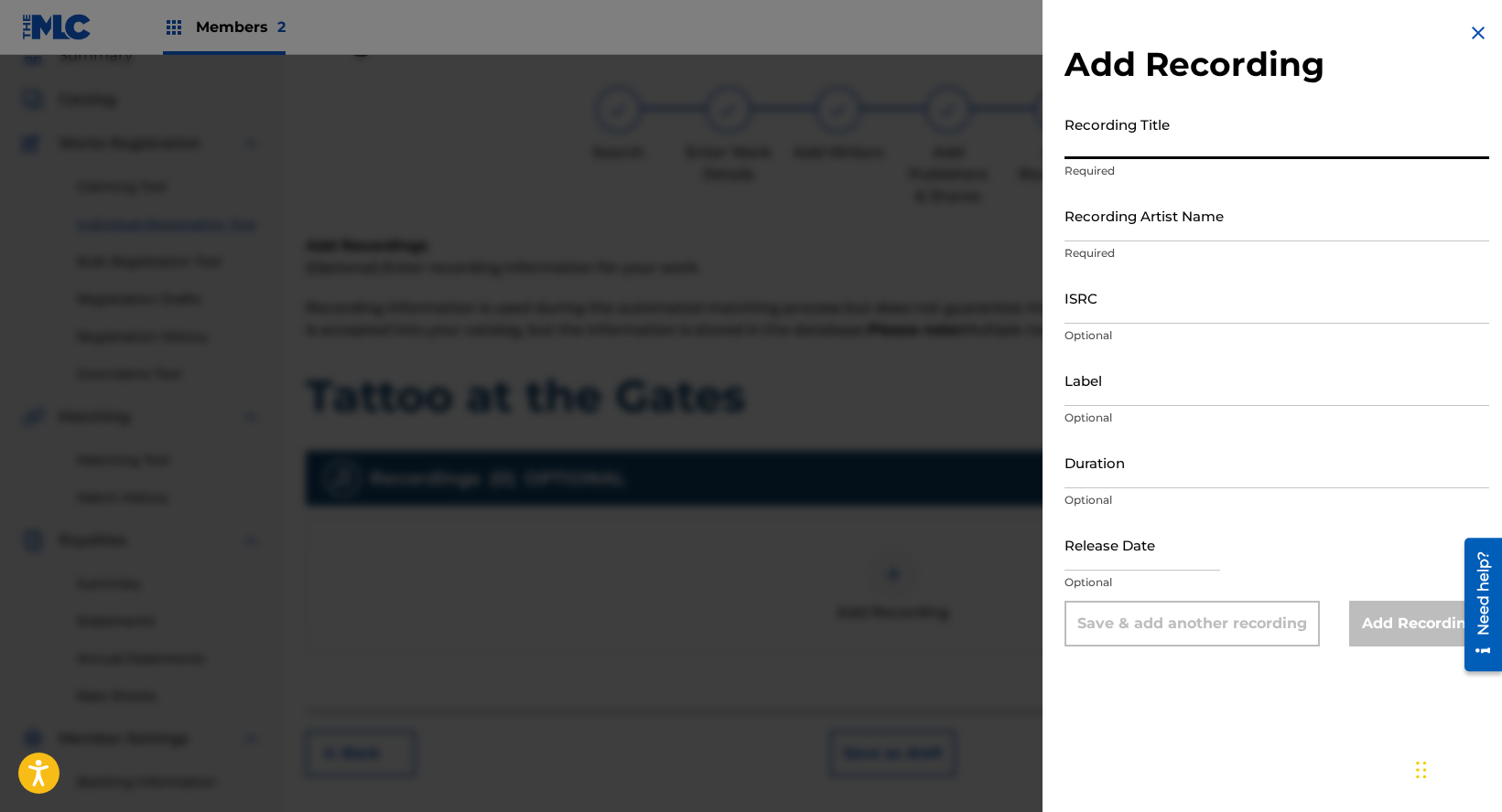
click at [1194, 151] on input "Recording Title" at bounding box center [1277, 133] width 425 height 52
paste input "Tattoo at the Gates"
type input "Tattoo at the Gates"
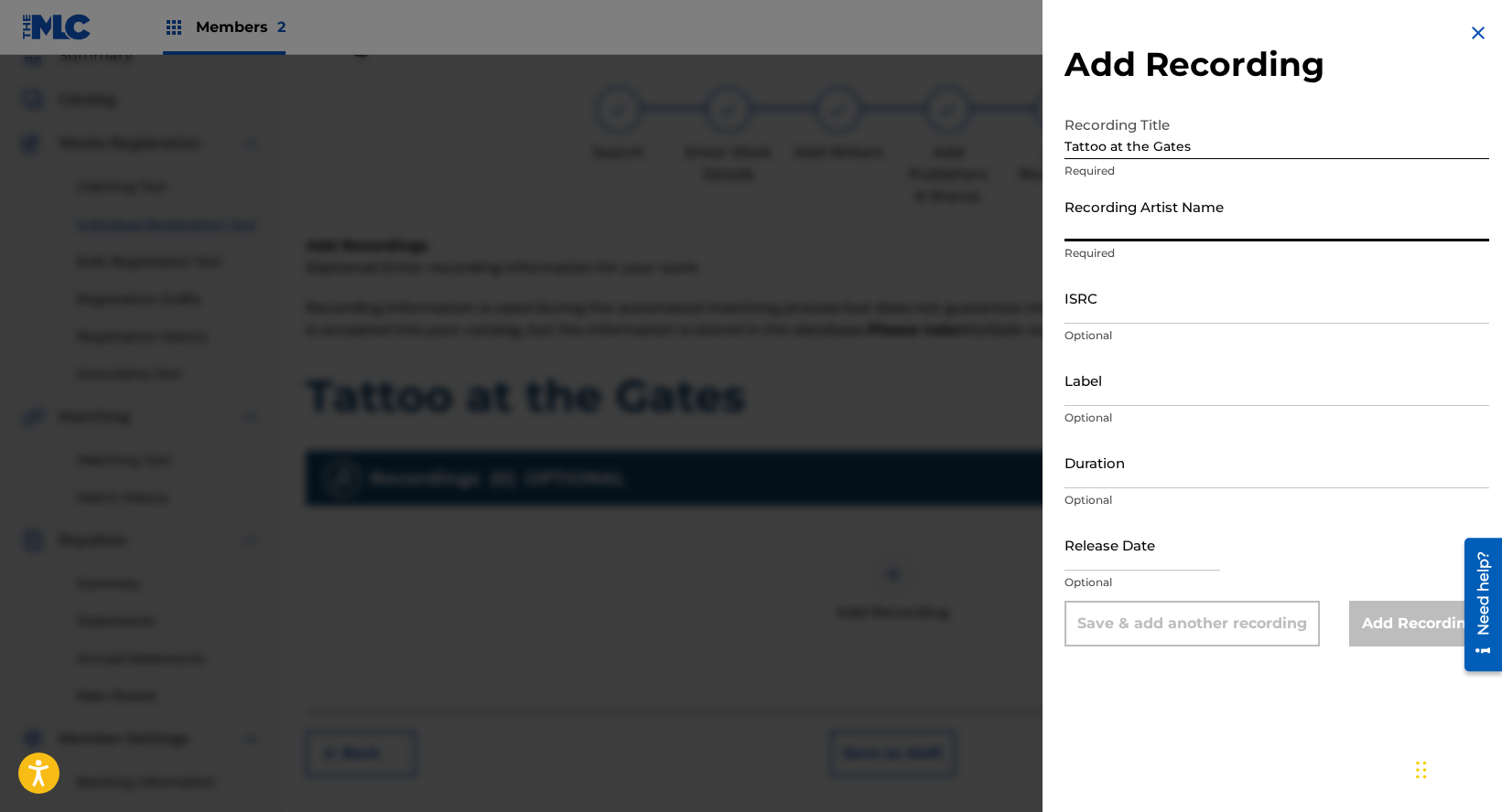
paste input "[PERSON_NAME] [PERSON_NAME] & The Bread Crumbs"
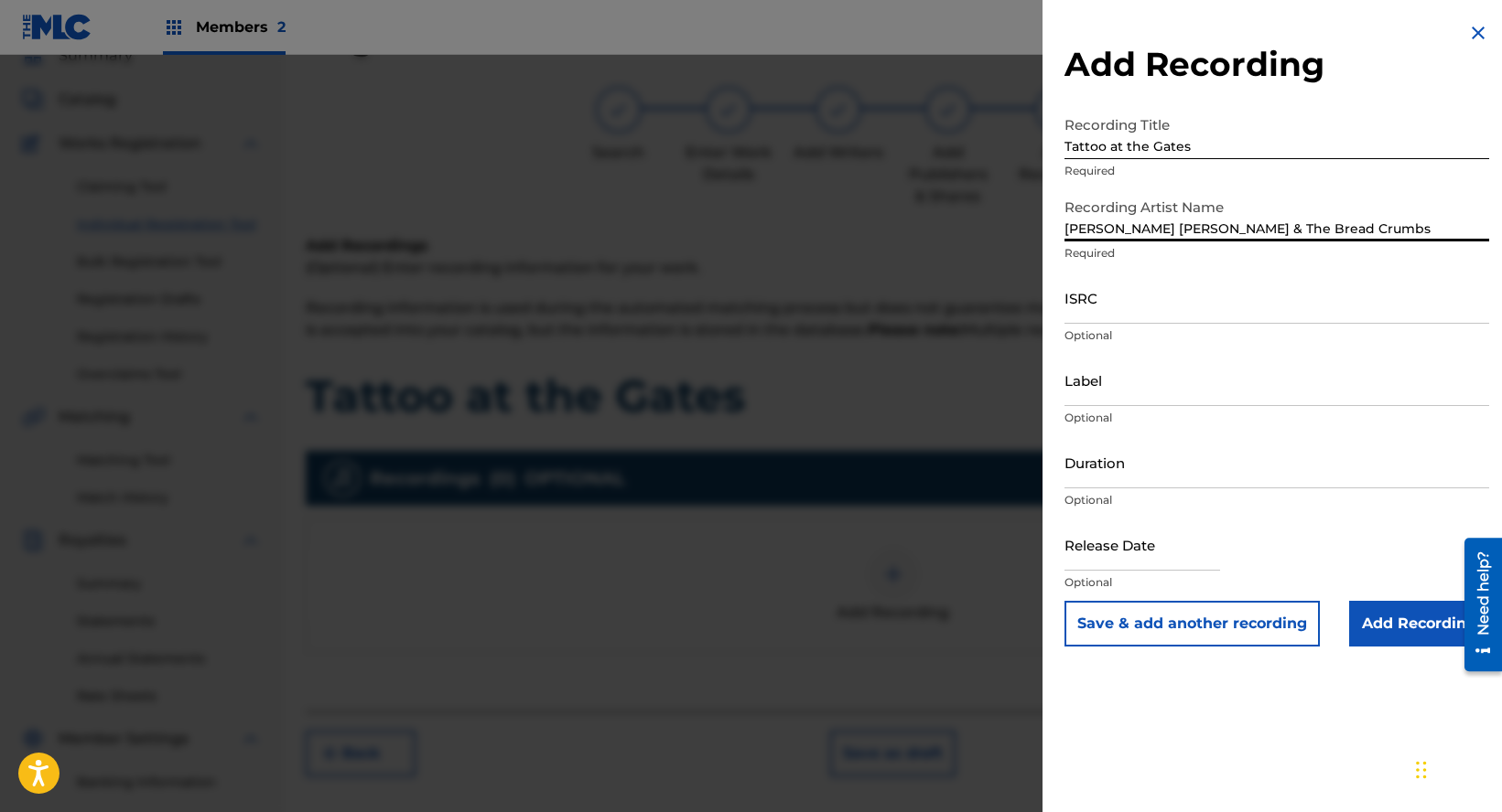
type input "[PERSON_NAME] [PERSON_NAME] & The Bread Crumbs"
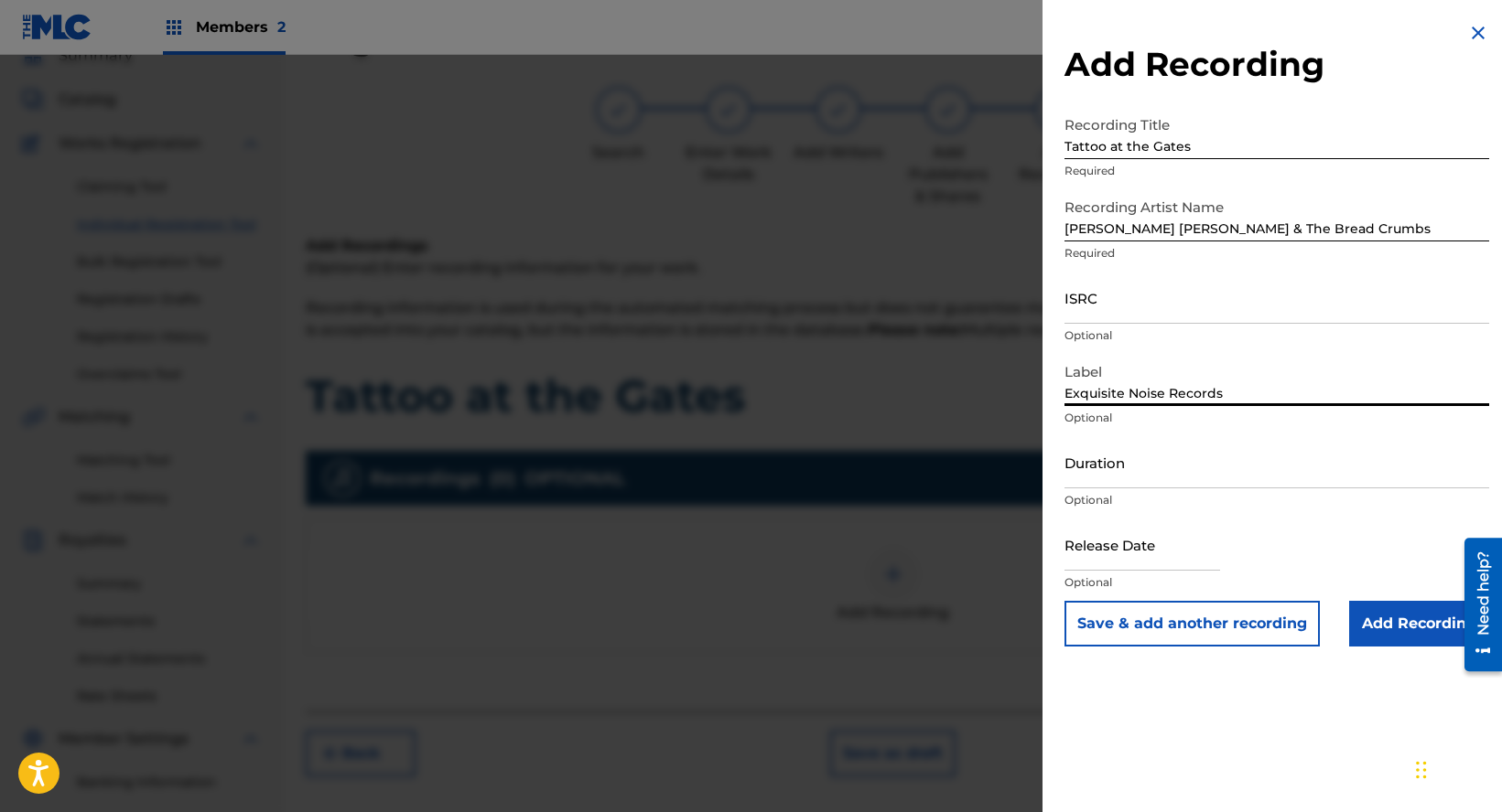
type input "Exquisite Noise Records"
click at [1405, 613] on input "Add Recording" at bounding box center [1419, 624] width 140 height 46
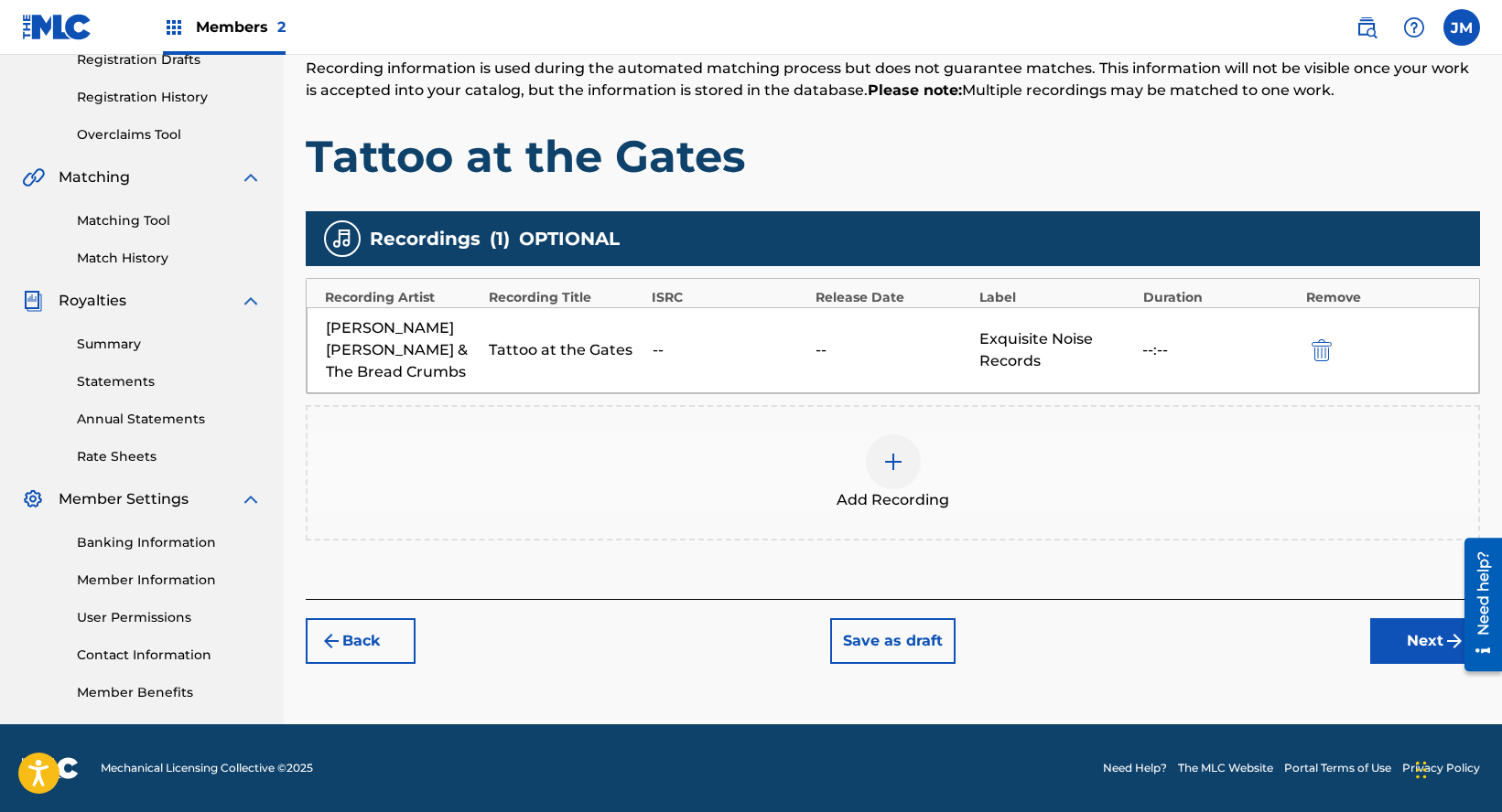
click at [1403, 619] on button "Next" at bounding box center [1424, 641] width 110 height 46
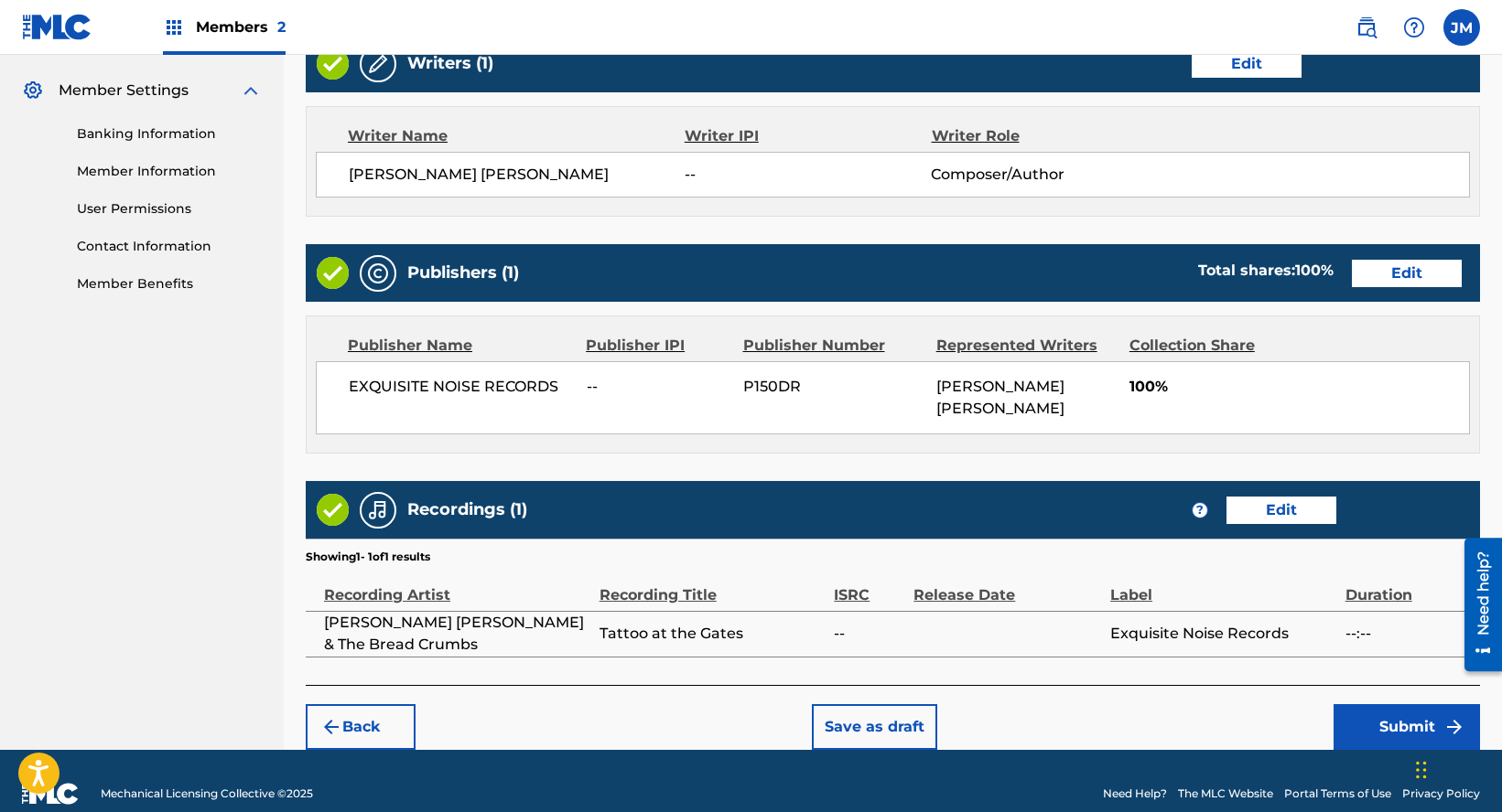
scroll to position [734, 0]
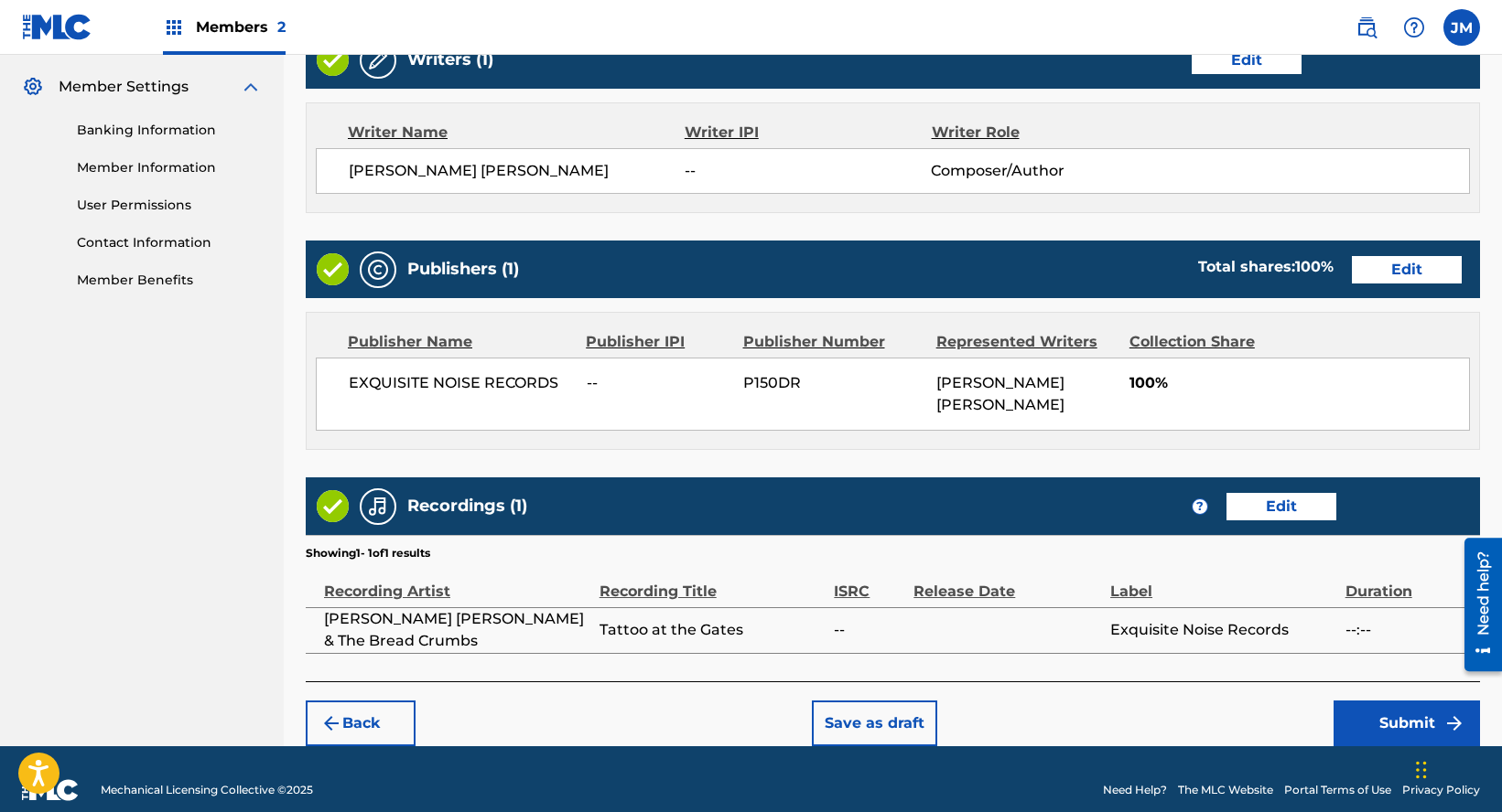
click at [1396, 701] on button "Submit" at bounding box center [1406, 724] width 147 height 46
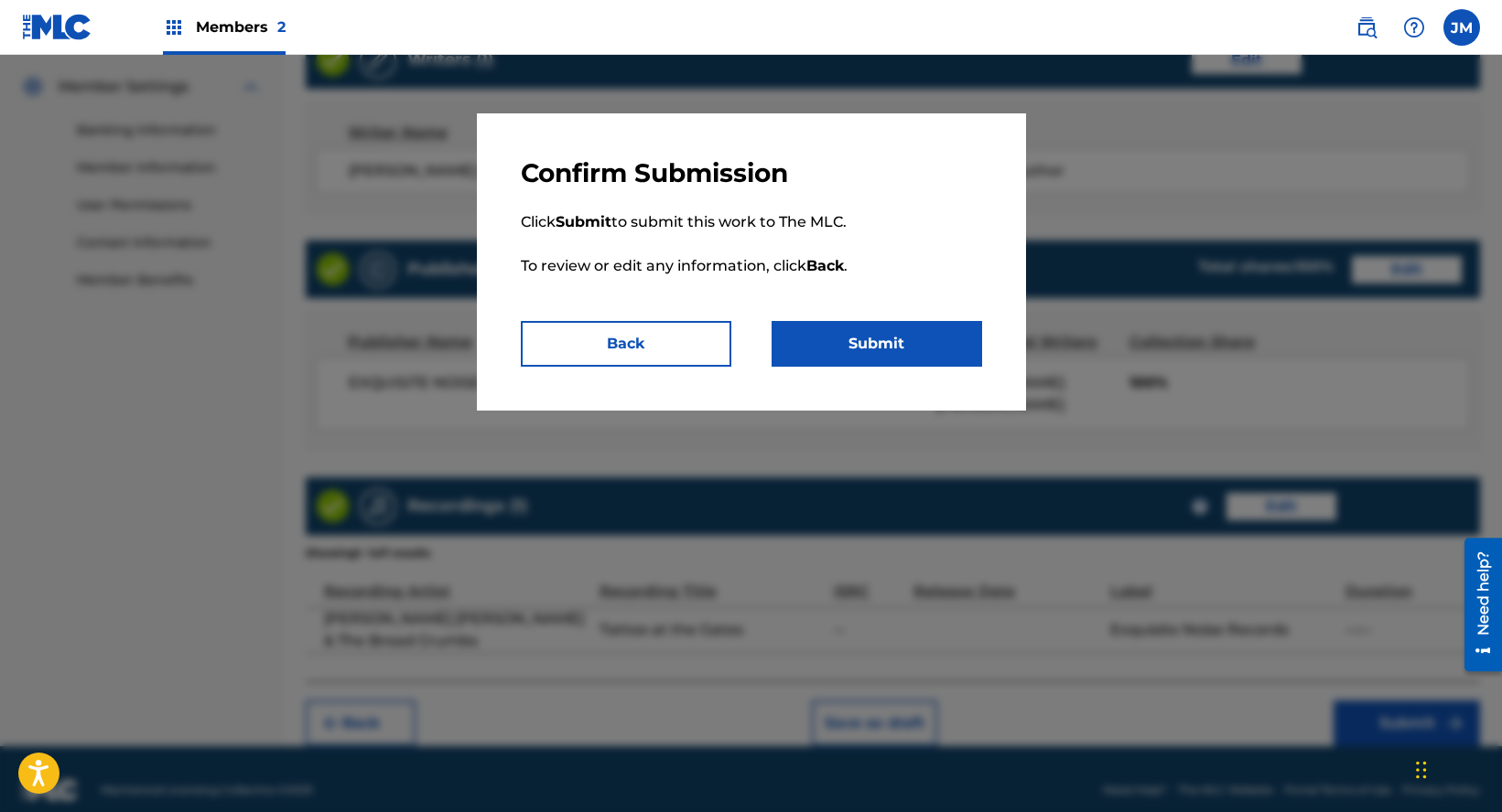
click at [894, 343] on button "Submit" at bounding box center [876, 344] width 211 height 46
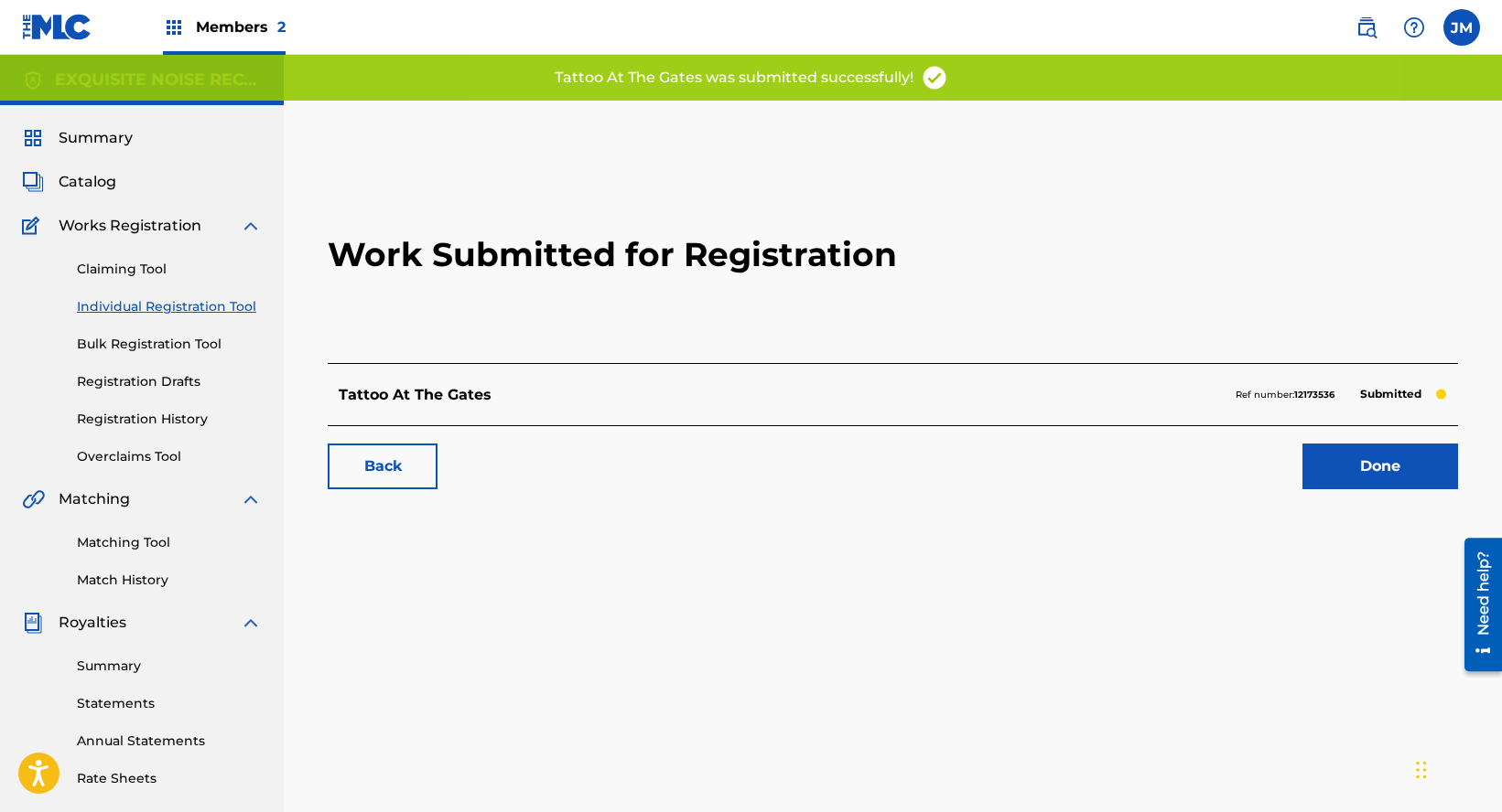
click at [1374, 473] on link "Done" at bounding box center [1380, 466] width 155 height 46
